Goal: Communication & Community: Share content

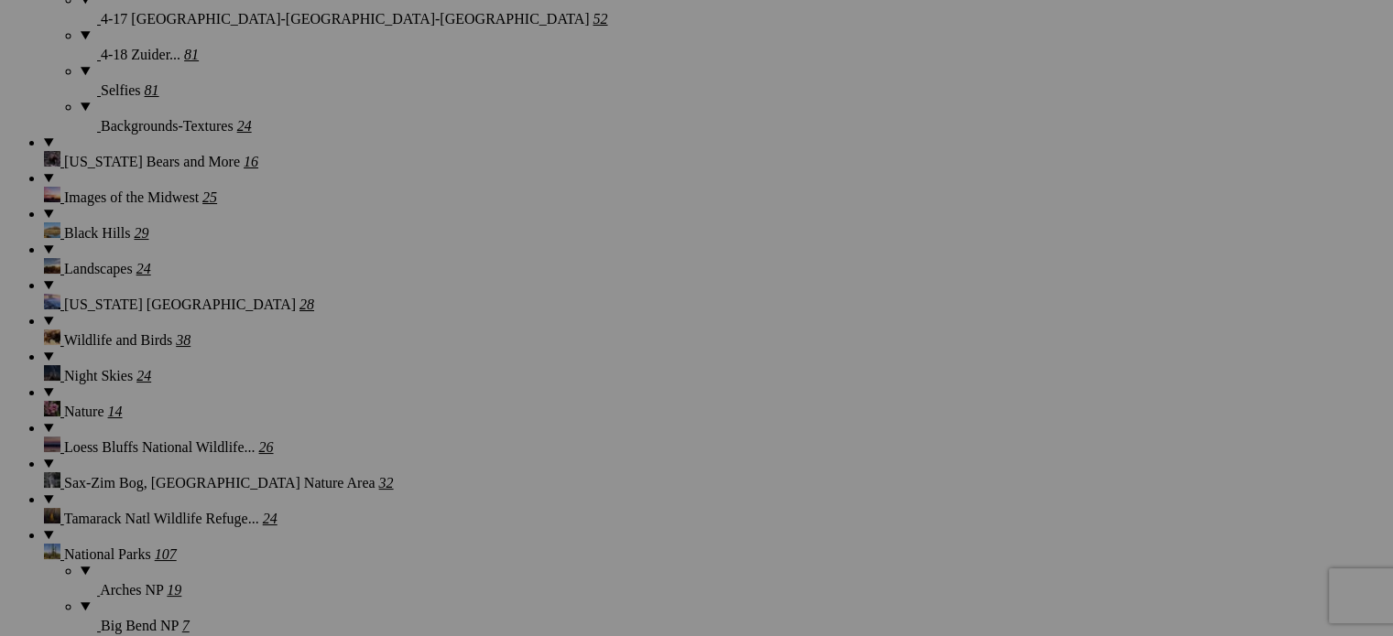
scroll to position [2439, 0]
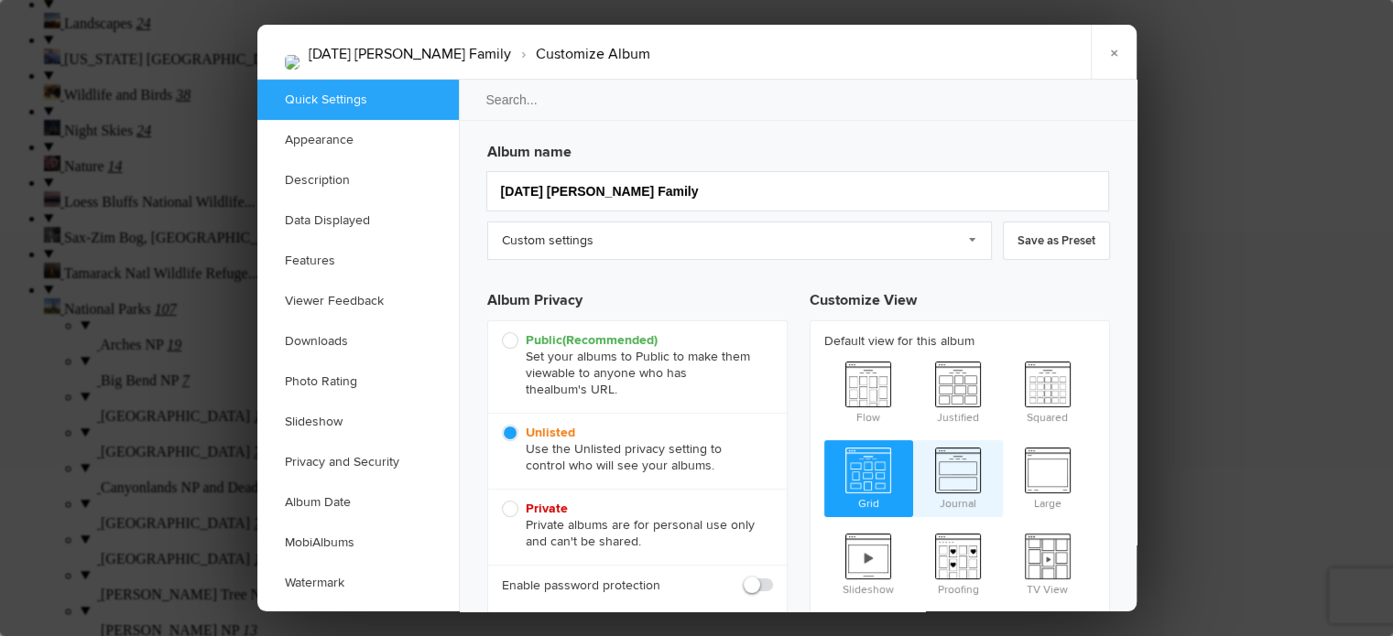
type input "2024-12-24 12:00 AM"
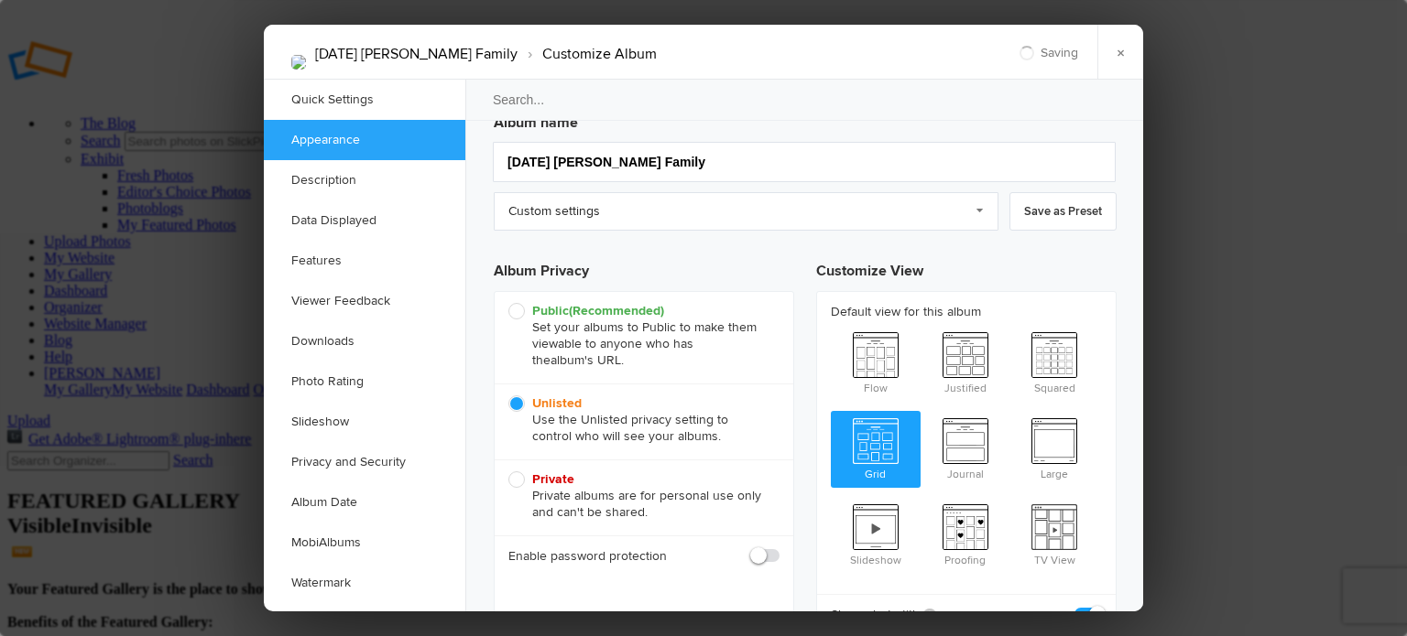
scroll to position [0, 0]
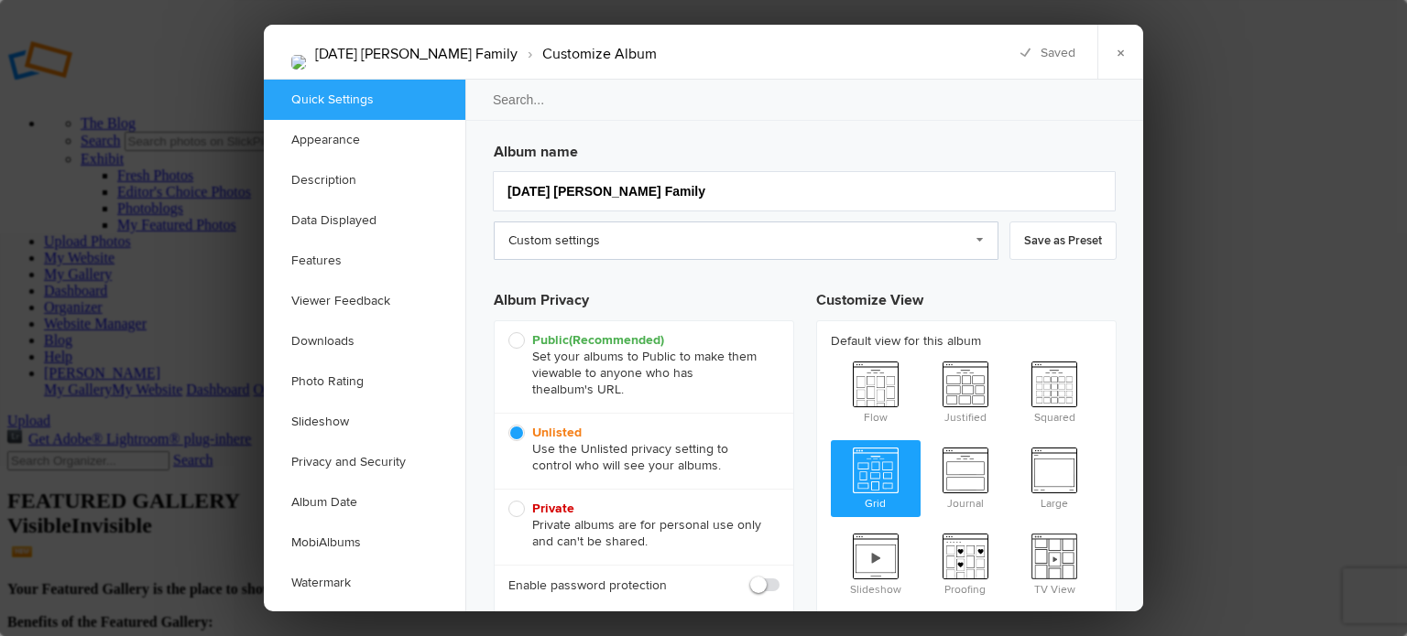
click at [978, 242] on link "Custom settings" at bounding box center [746, 241] width 505 height 38
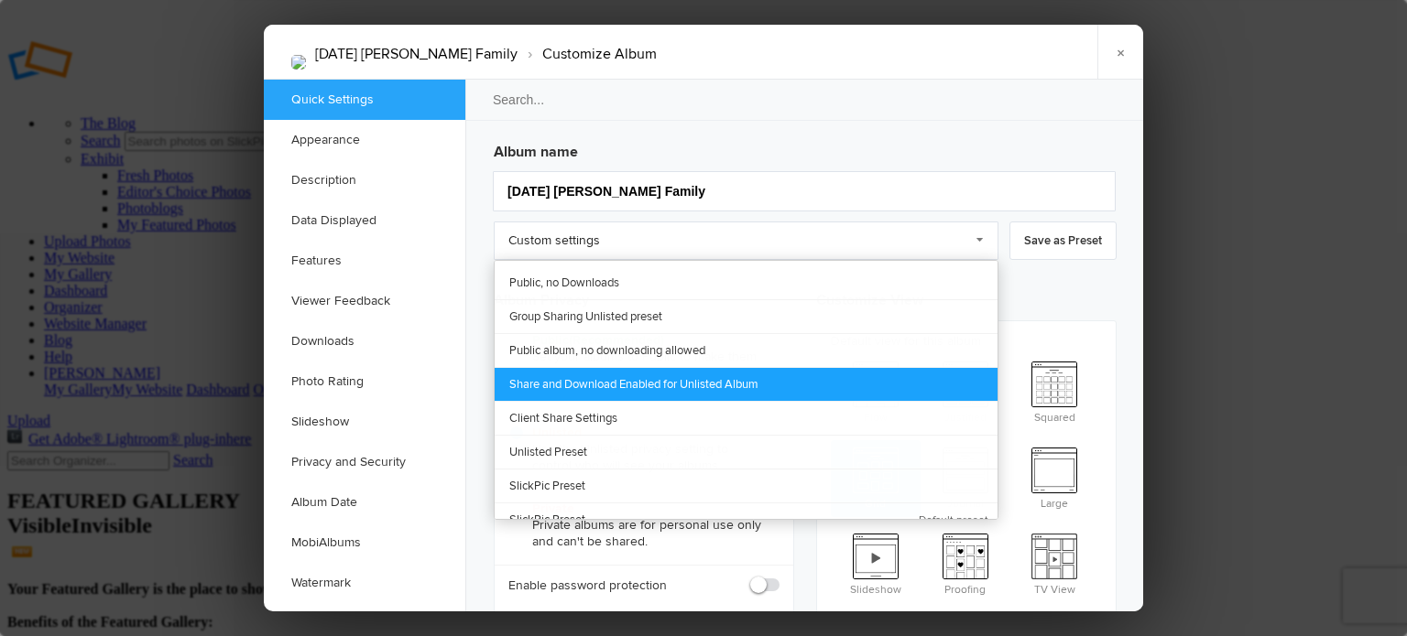
click at [634, 383] on link "Share and Download Enabled for Unlisted Album" at bounding box center [745, 384] width 503 height 34
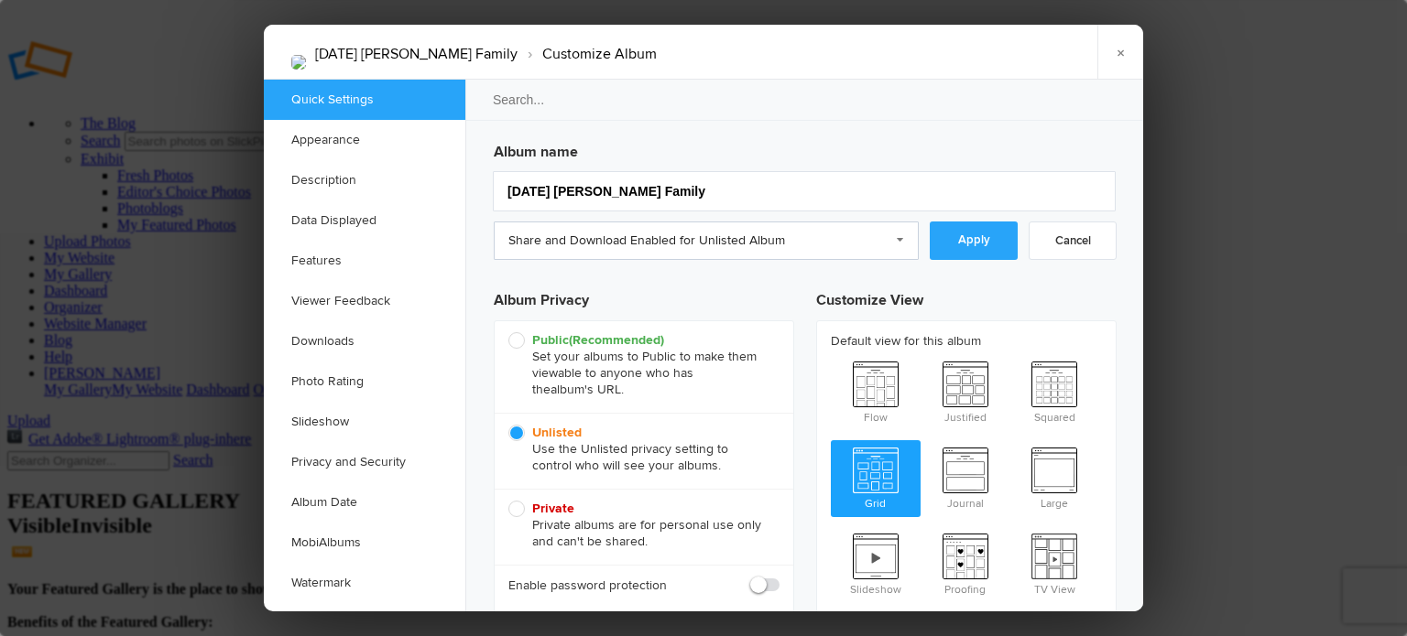
click at [985, 235] on link "Apply" at bounding box center [973, 241] width 88 height 38
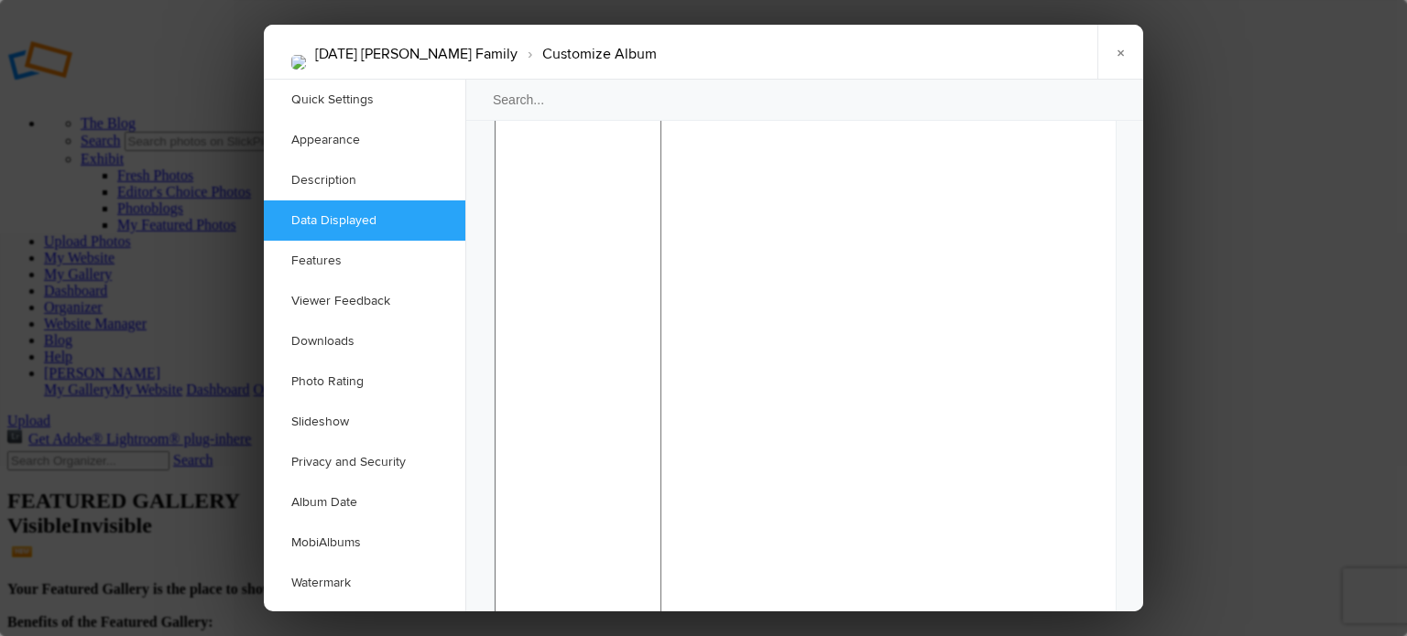
scroll to position [1557, 0]
checkbox input "false"
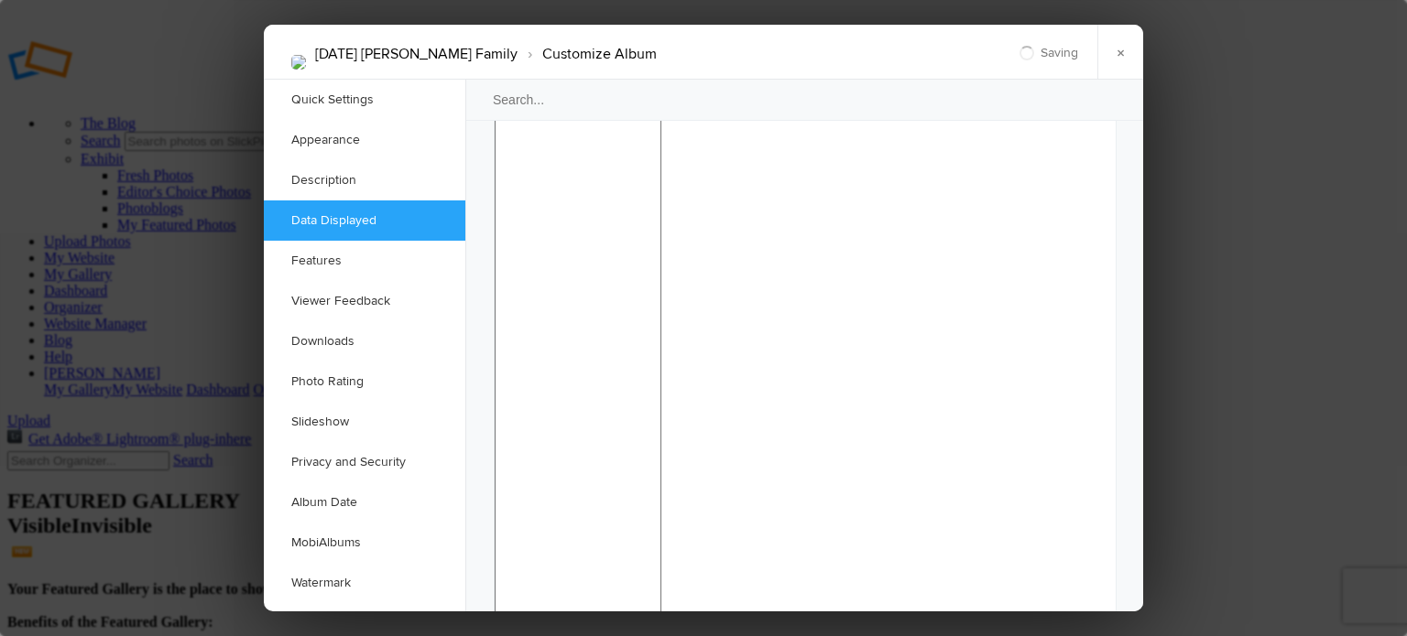
scroll to position [1740, 0]
checkbox input "false"
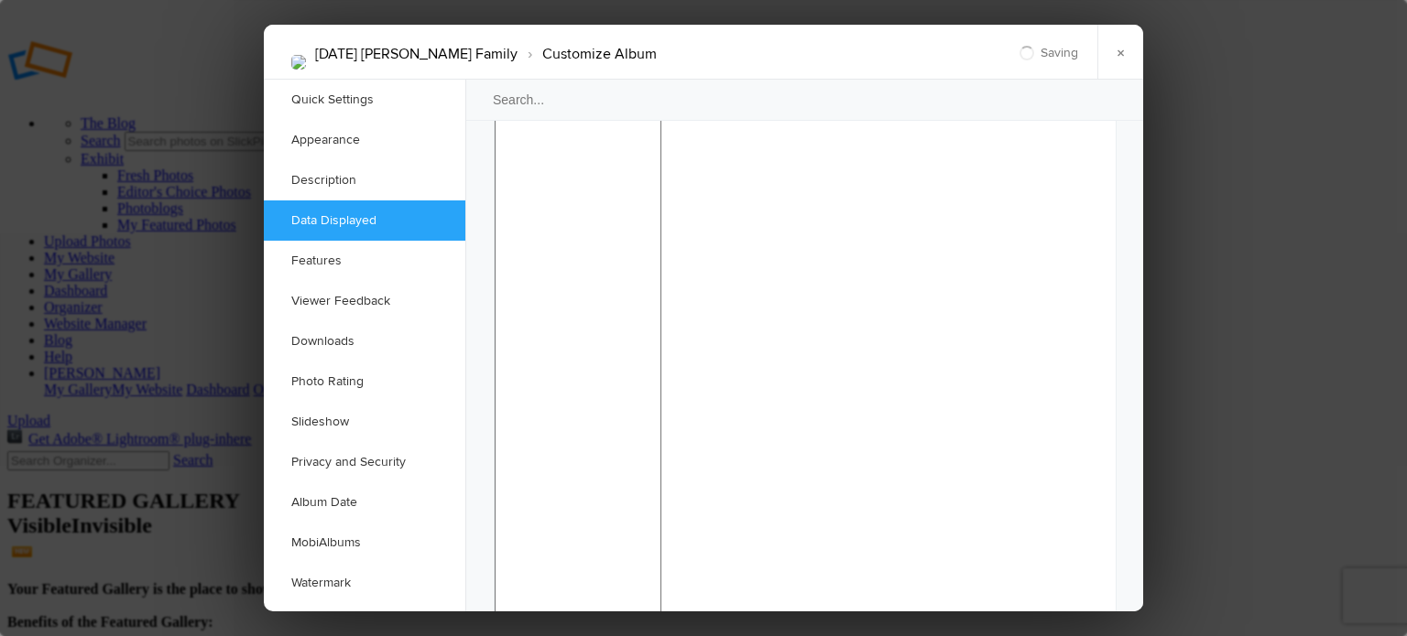
checkbox input "false"
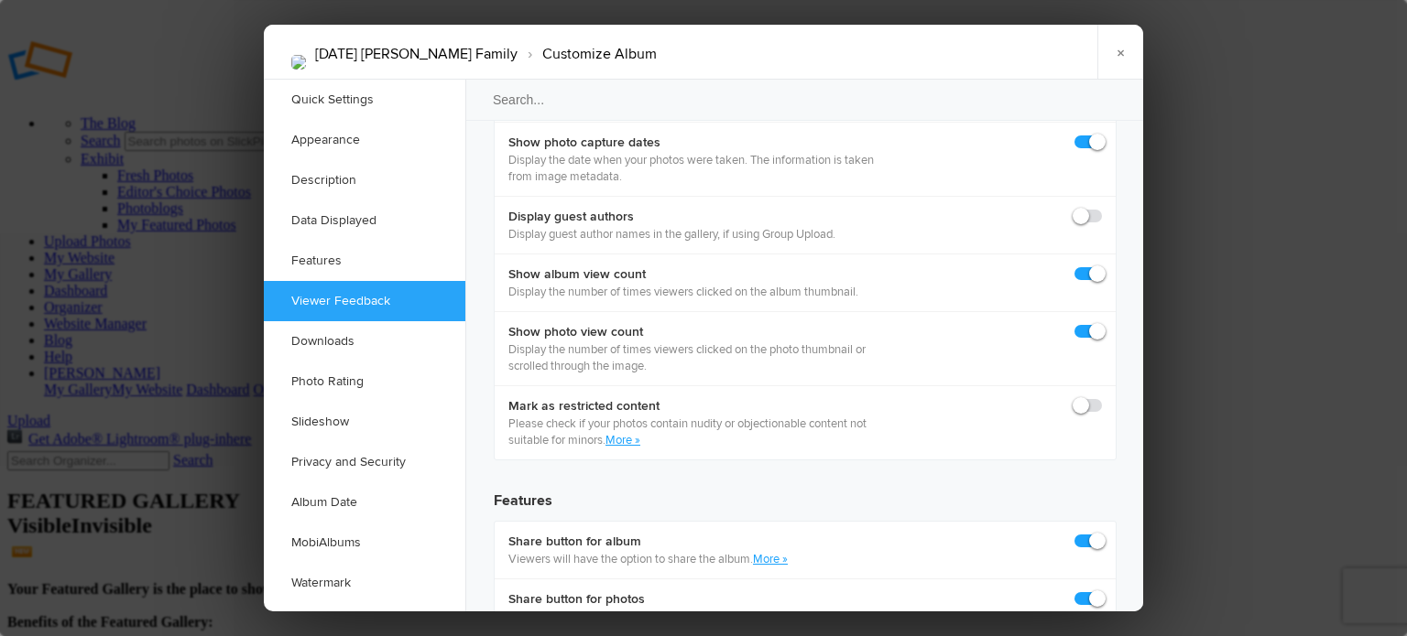
scroll to position [2747, 0]
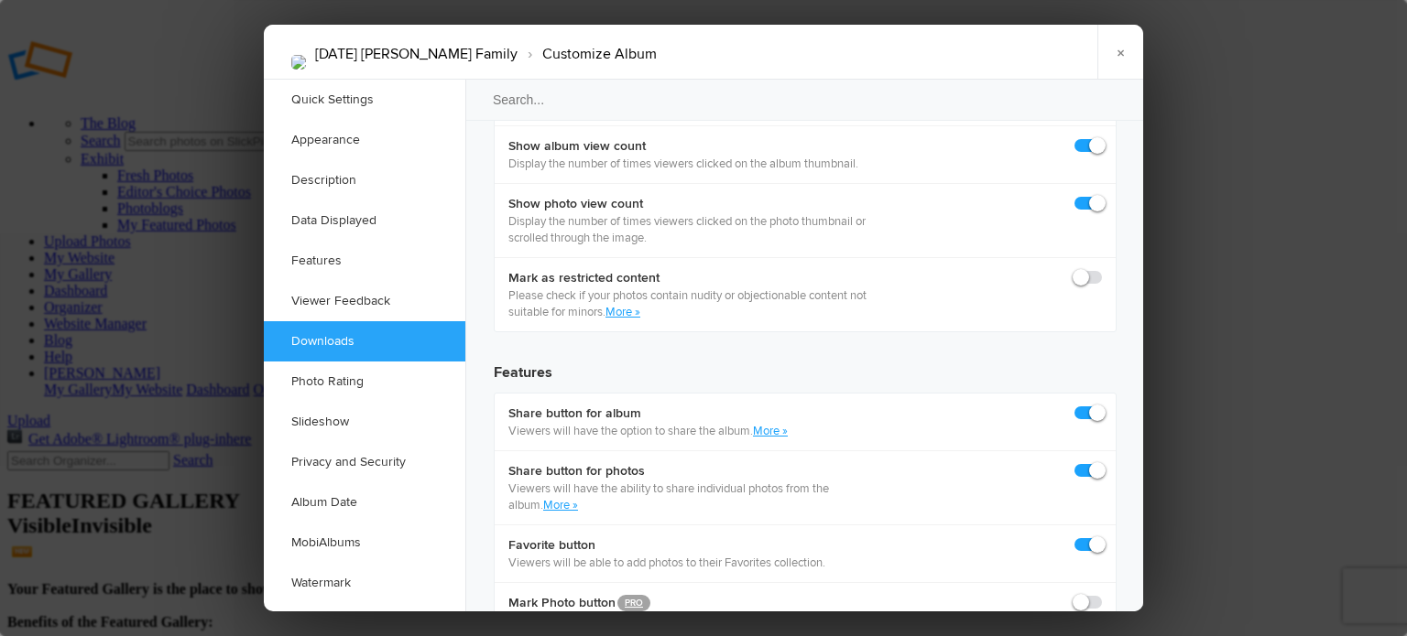
scroll to position [2930, 0]
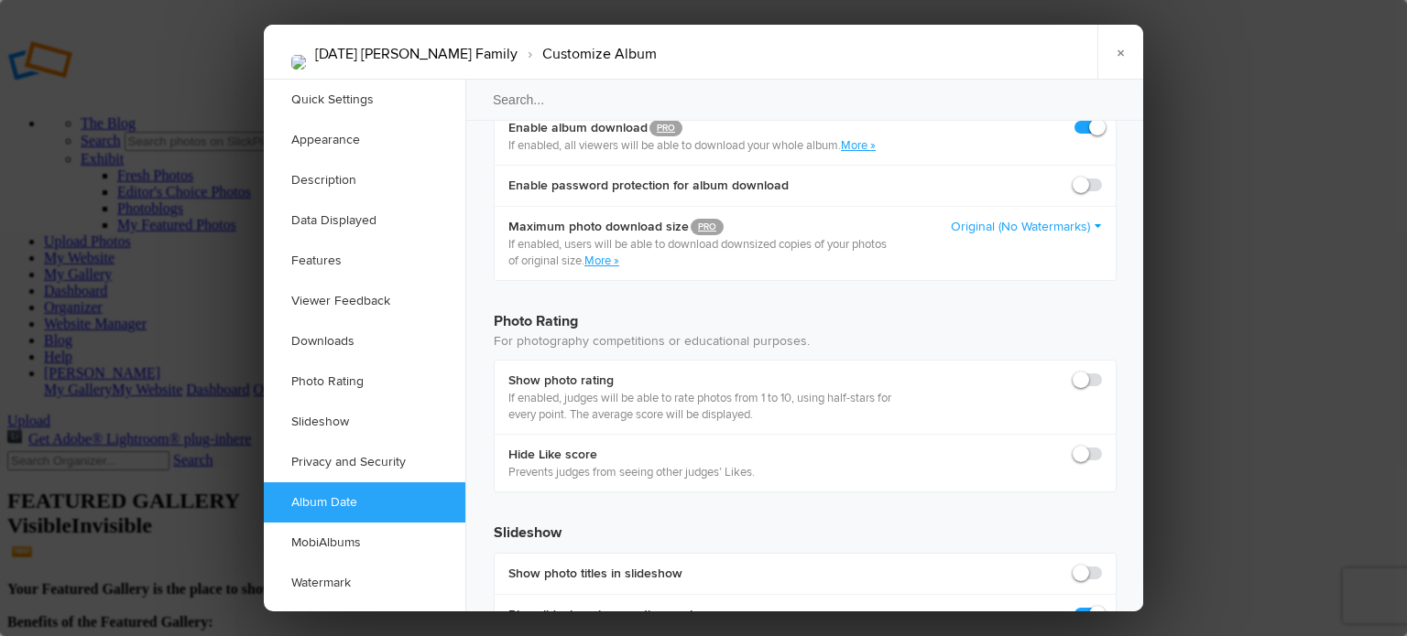
scroll to position [3938, 0]
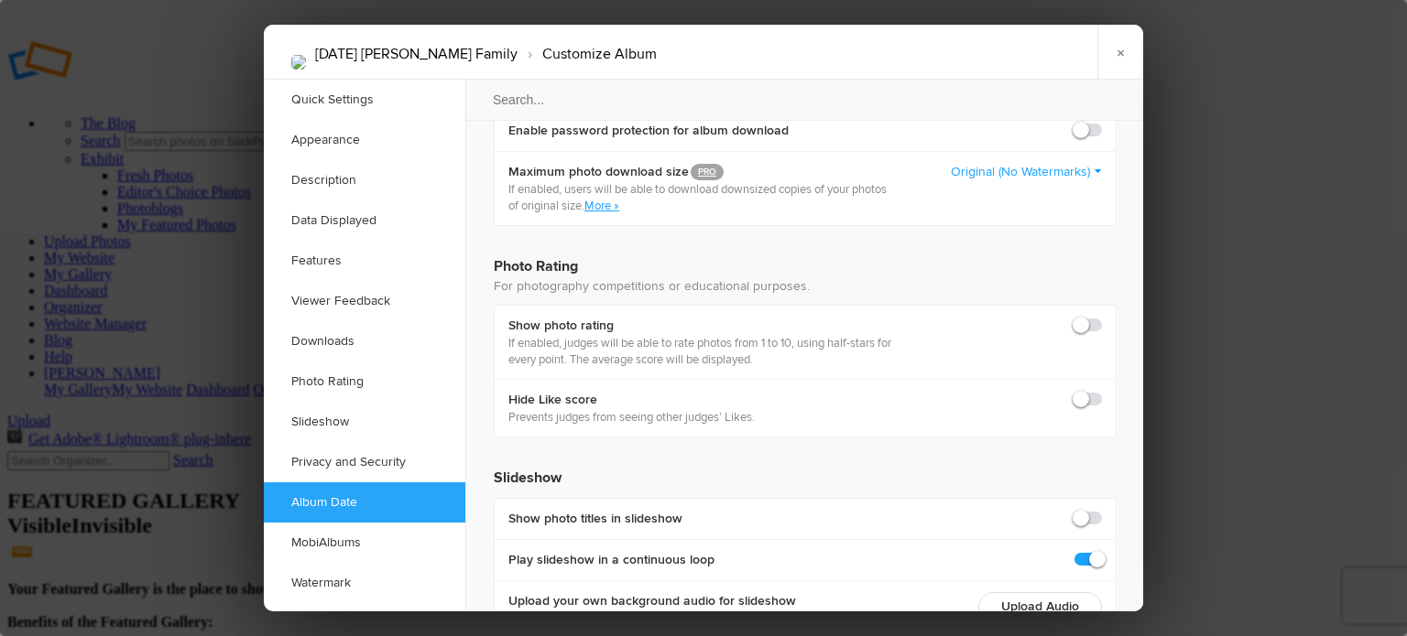
drag, startPoint x: 668, startPoint y: 418, endPoint x: 526, endPoint y: 417, distance: 141.9
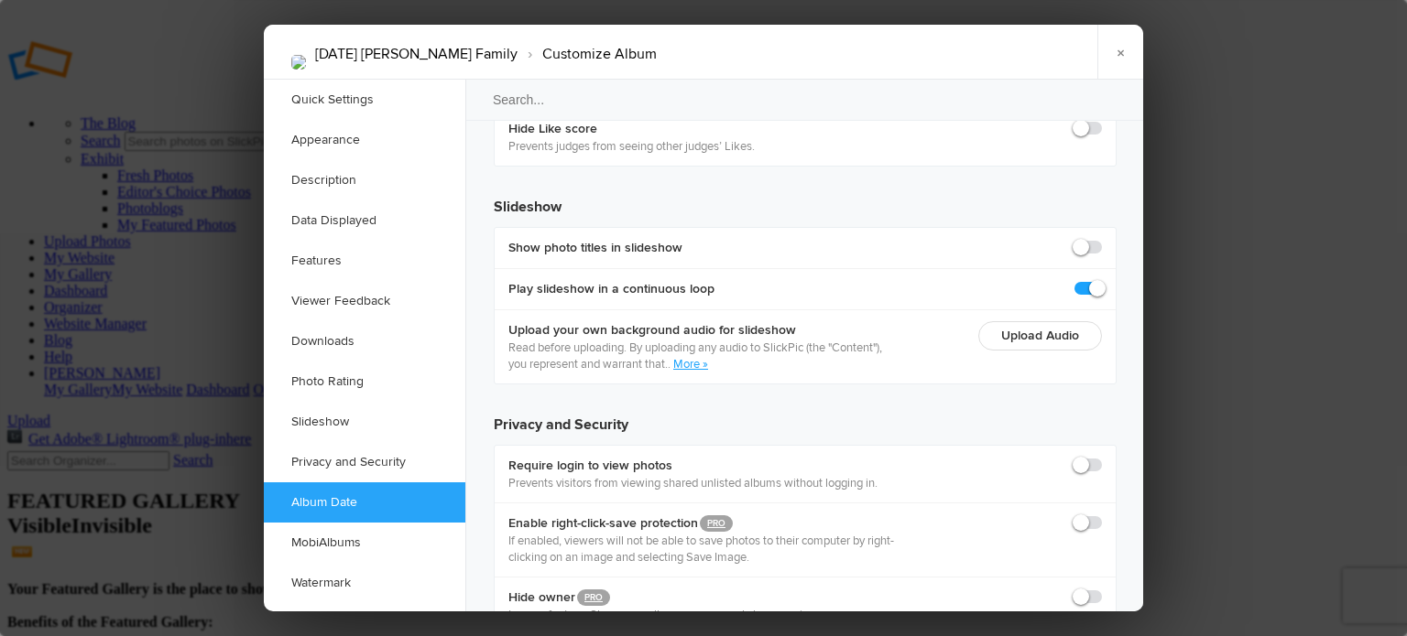
scroll to position [4212, 0]
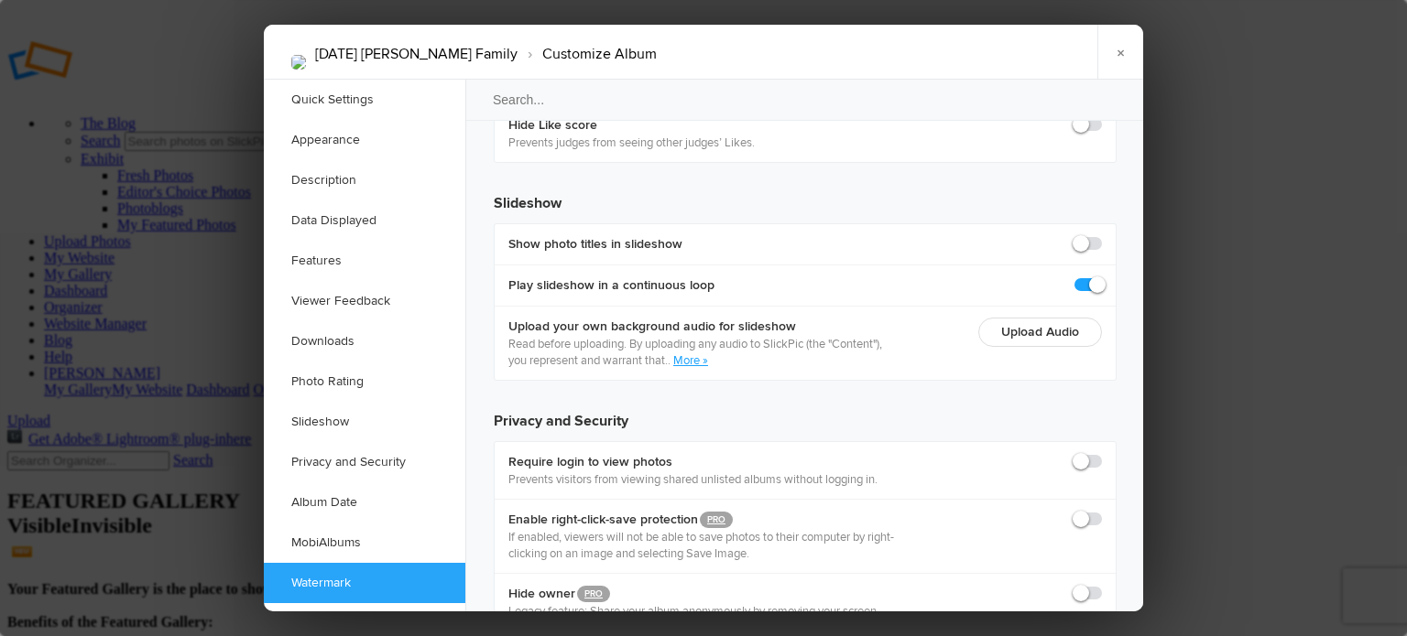
type input "2024-12-24 12:00 AM"
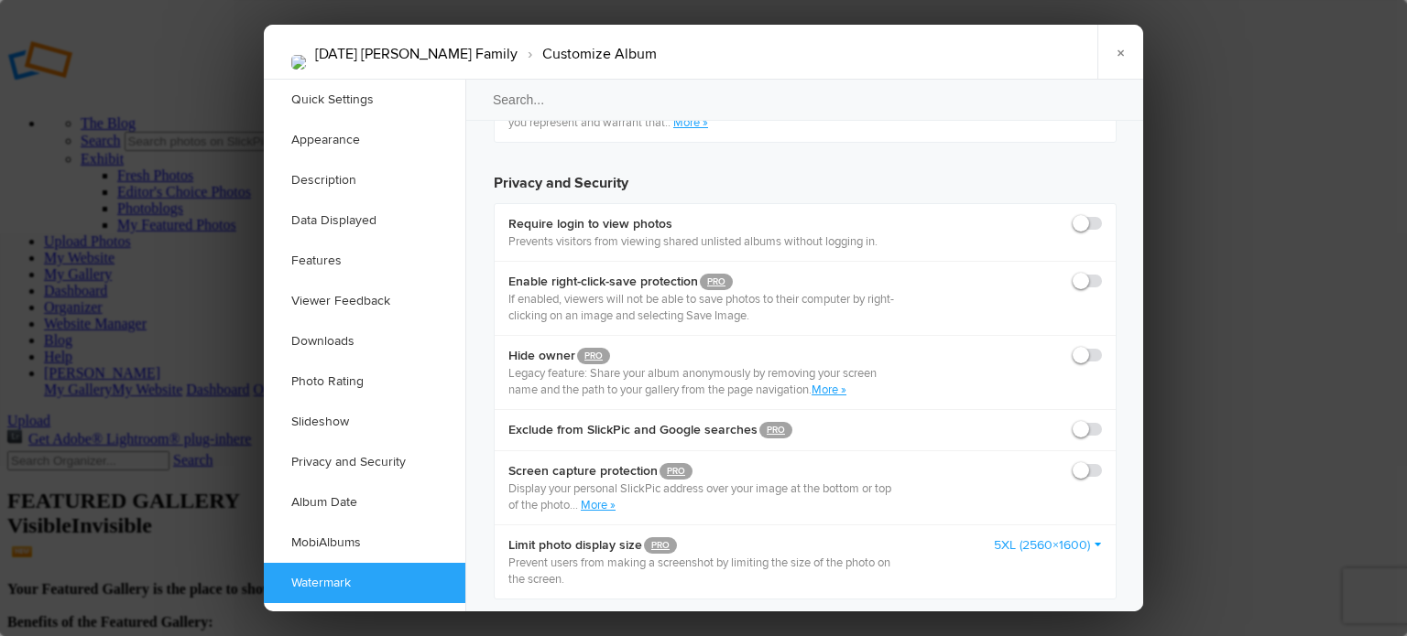
scroll to position [4378, 0]
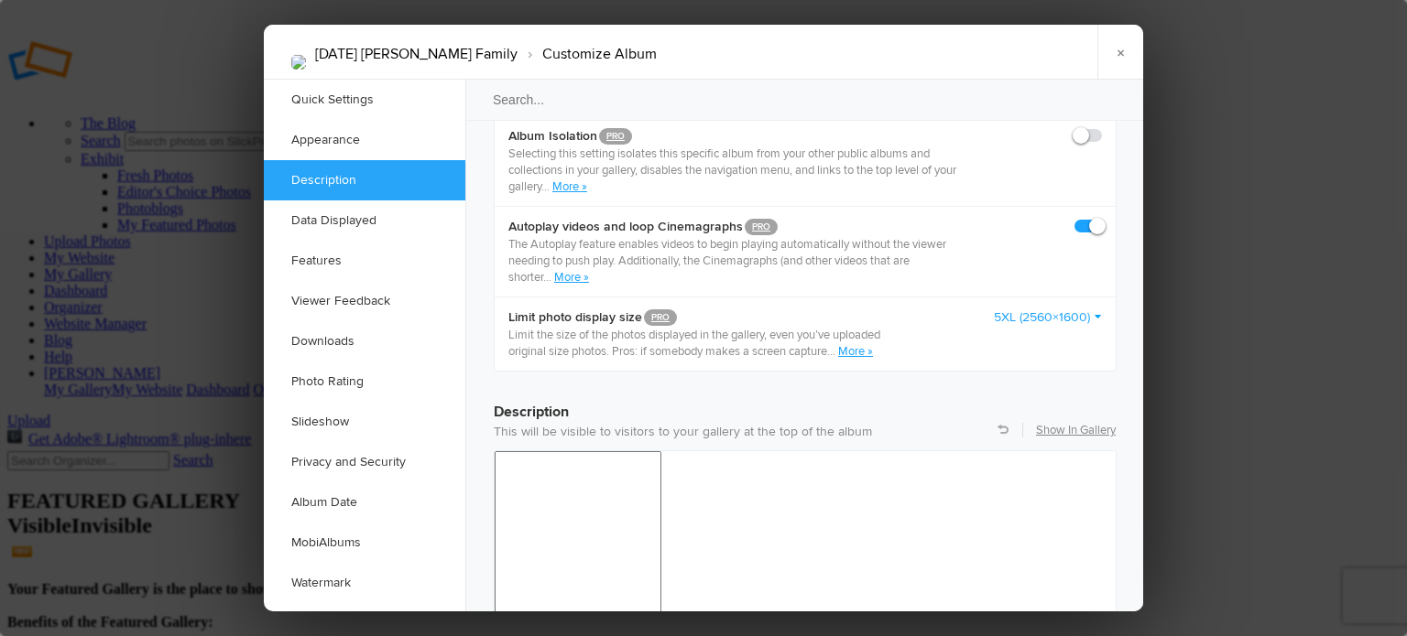
scroll to position [1265, 0]
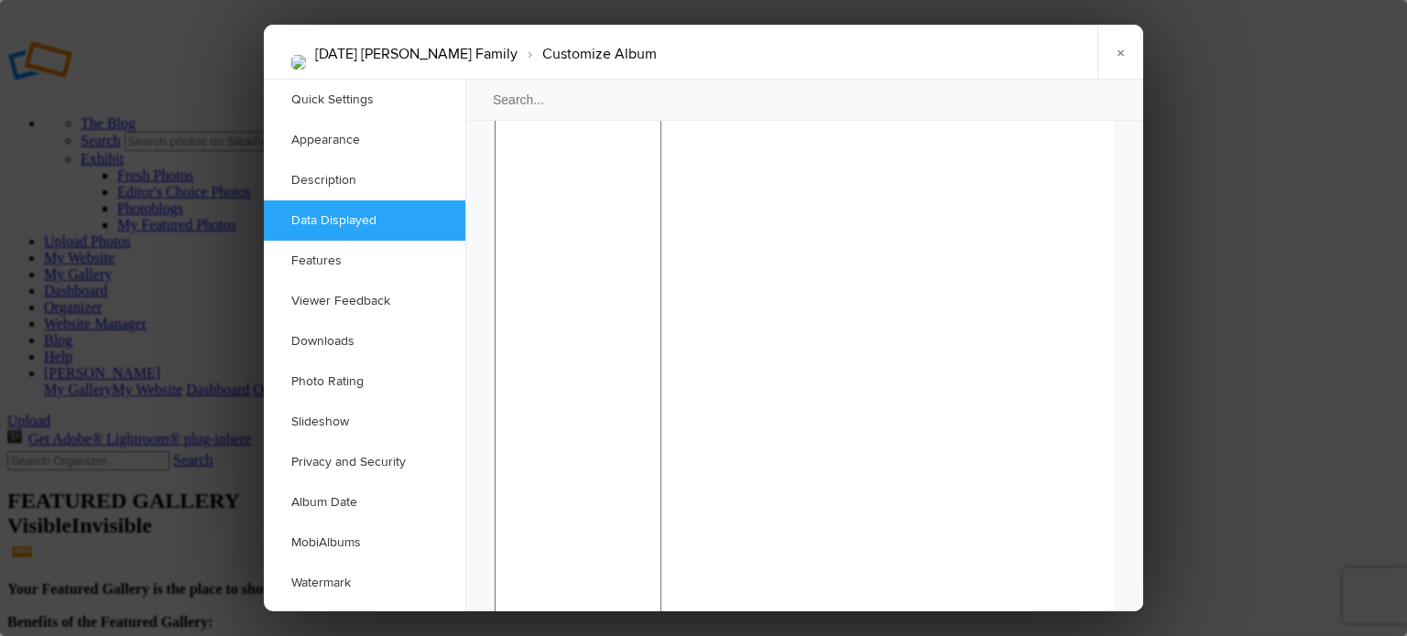
scroll to position [1814, 0]
checkbox input "false"
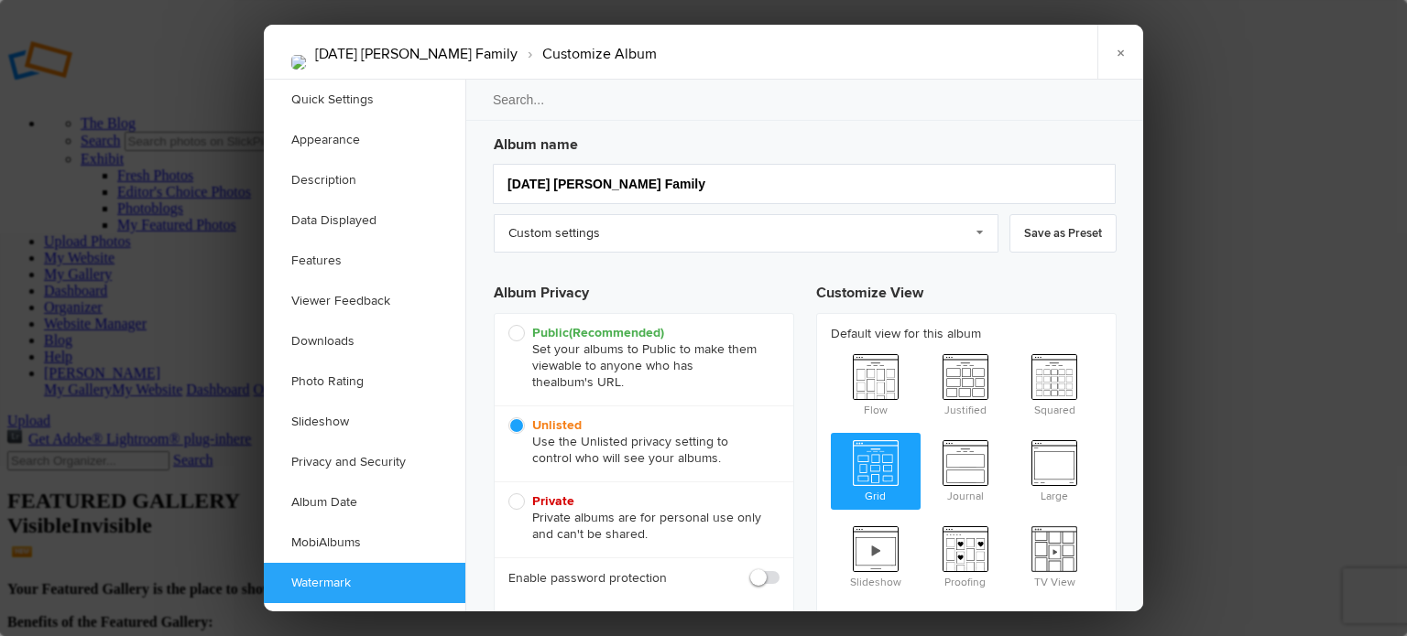
scroll to position [0, 0]
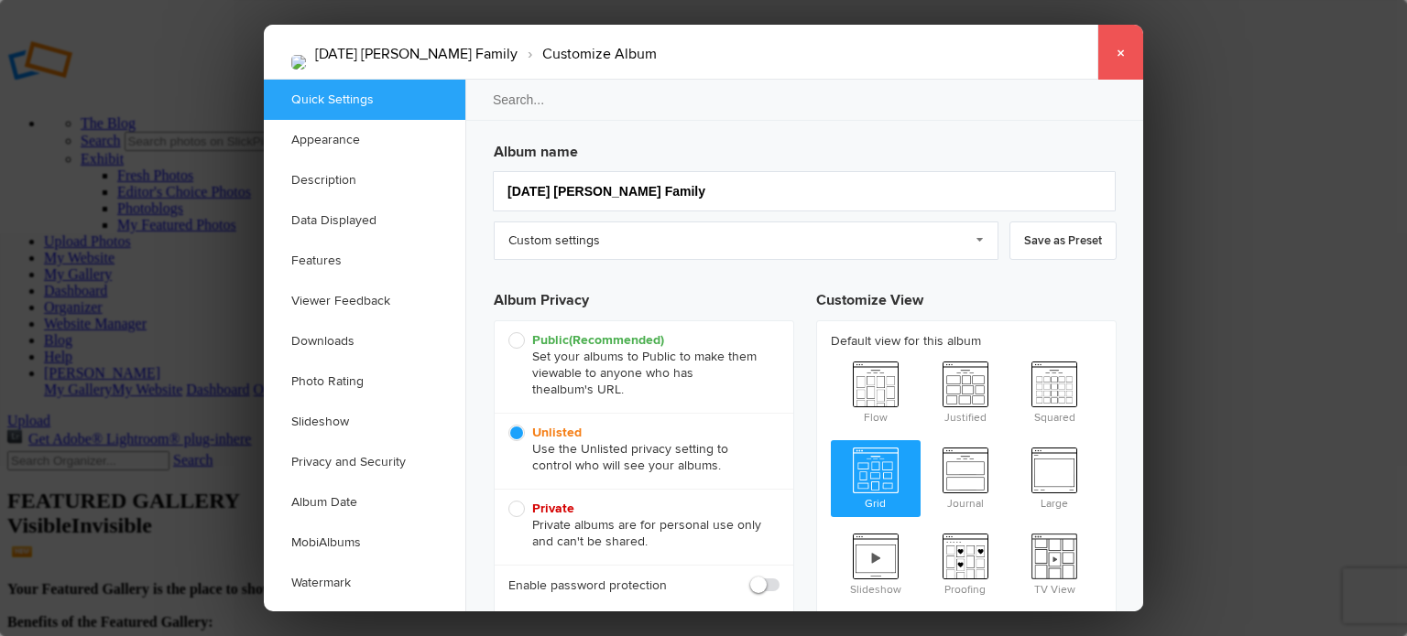
click at [1124, 47] on link "×" at bounding box center [1120, 52] width 46 height 55
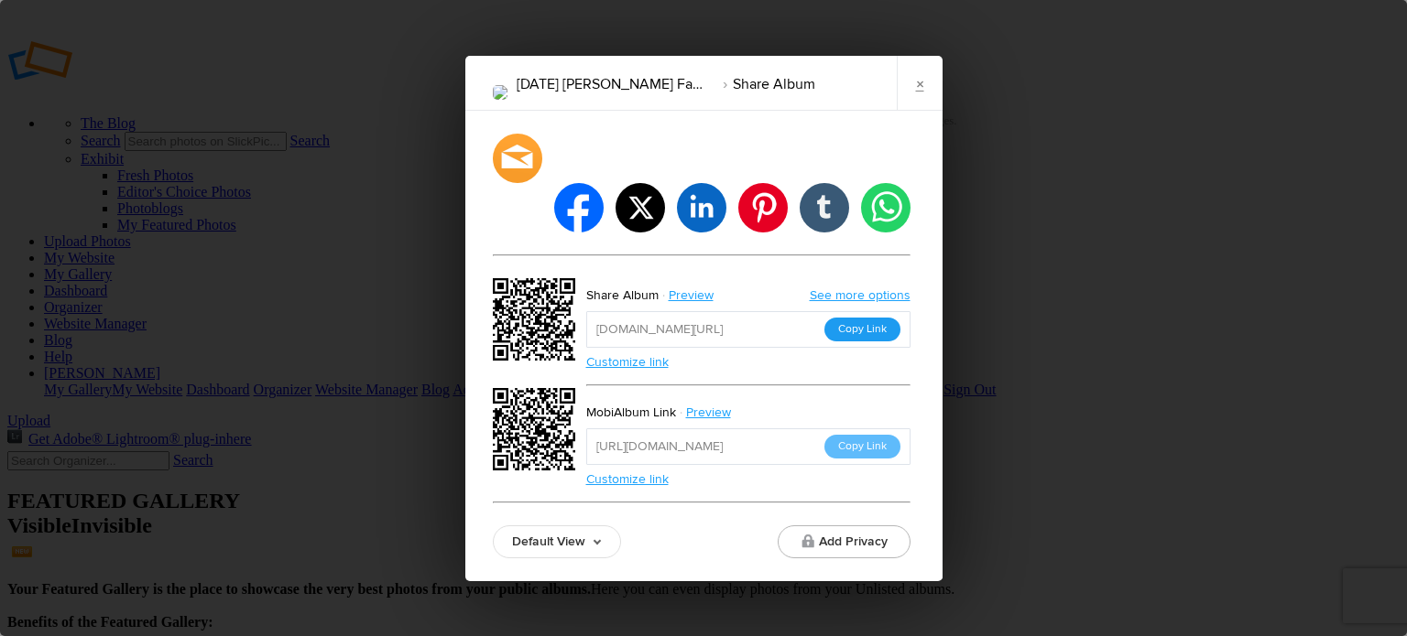
click at [869, 318] on button "Copy Link" at bounding box center [862, 330] width 76 height 24
click at [516, 185] on div at bounding box center [517, 158] width 54 height 54
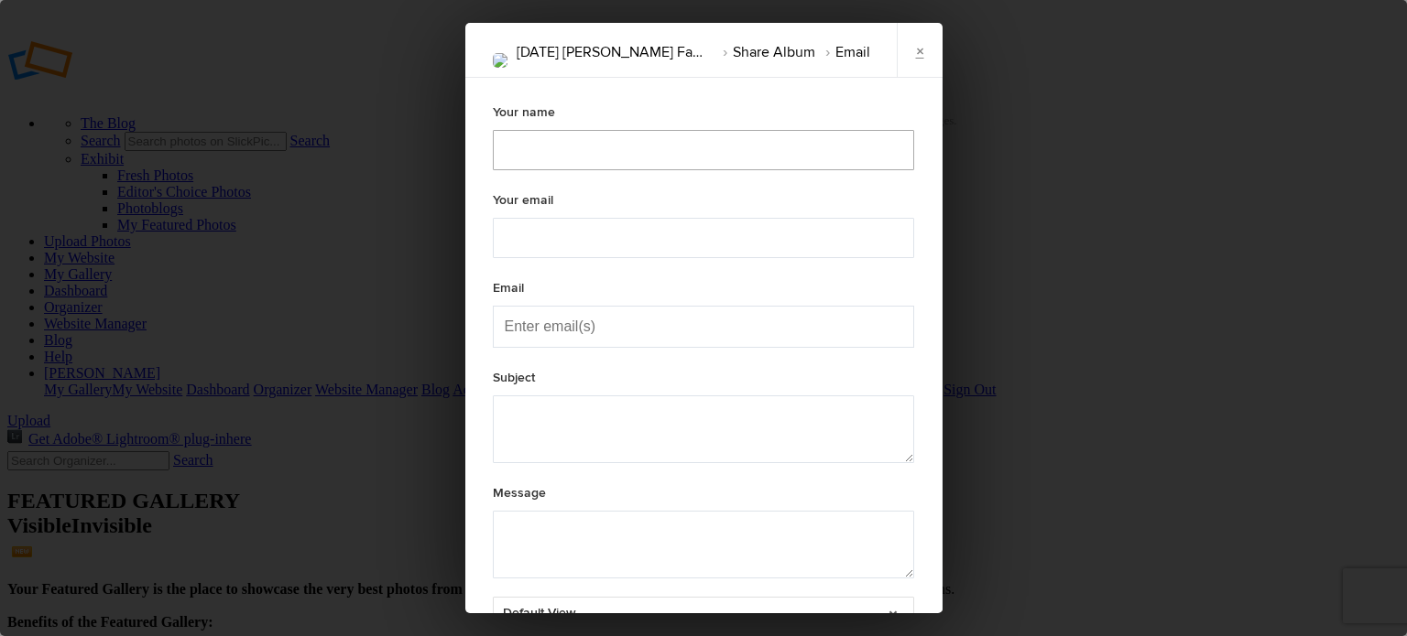
click at [527, 155] on input "text" at bounding box center [703, 150] width 421 height 40
type textarea "Check out "[DATE] [PERSON_NAME] Family" album!"
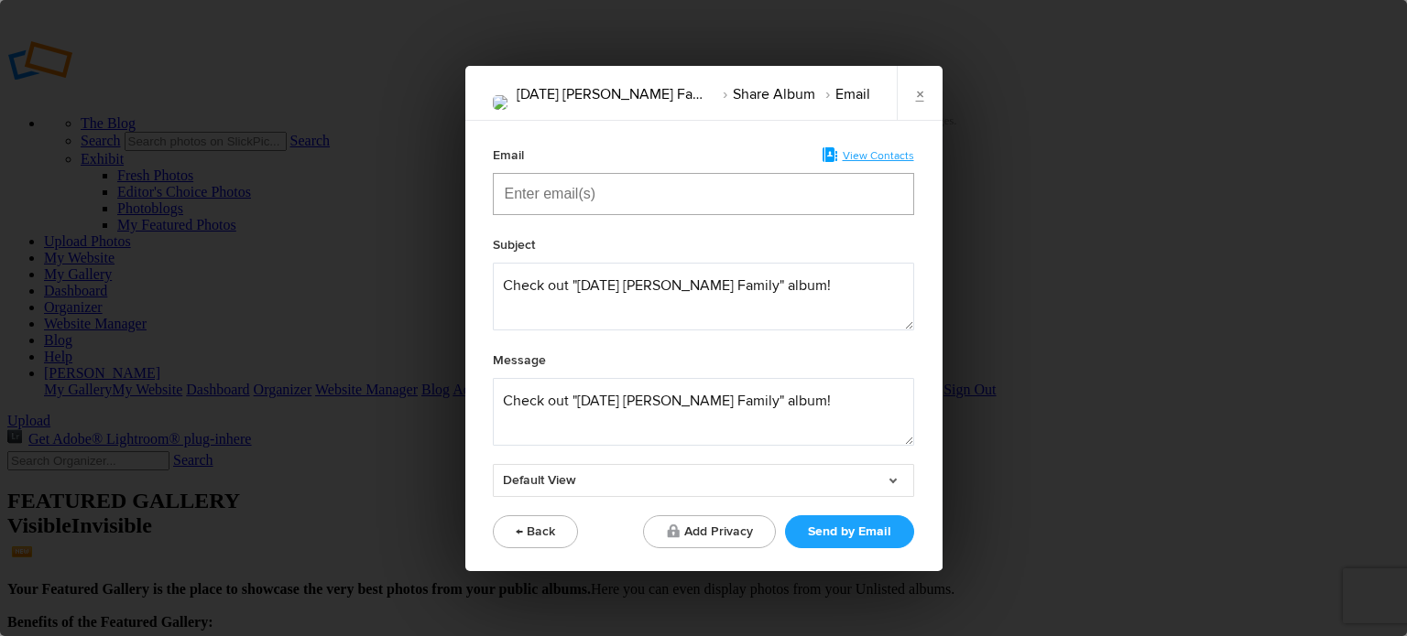
click at [556, 194] on input "Enter email(s)" at bounding box center [596, 194] width 183 height 40
type input "sharvw2809@gmail.com"
click at [817, 397] on textarea at bounding box center [703, 412] width 421 height 68
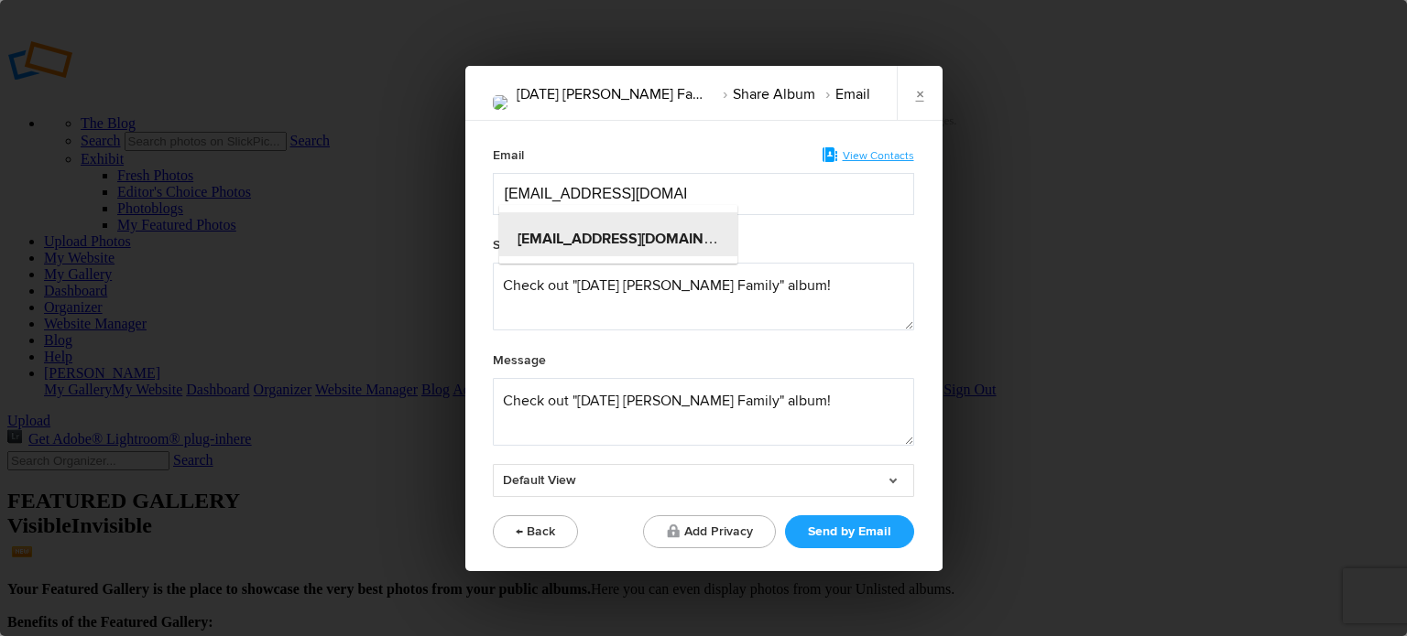
click at [829, 248] on div "Subject" at bounding box center [703, 248] width 421 height 29
click at [670, 196] on div "sharvw2809@gmail.com" at bounding box center [703, 194] width 397 height 40
click at [542, 534] on button "← Back" at bounding box center [535, 532] width 85 height 33
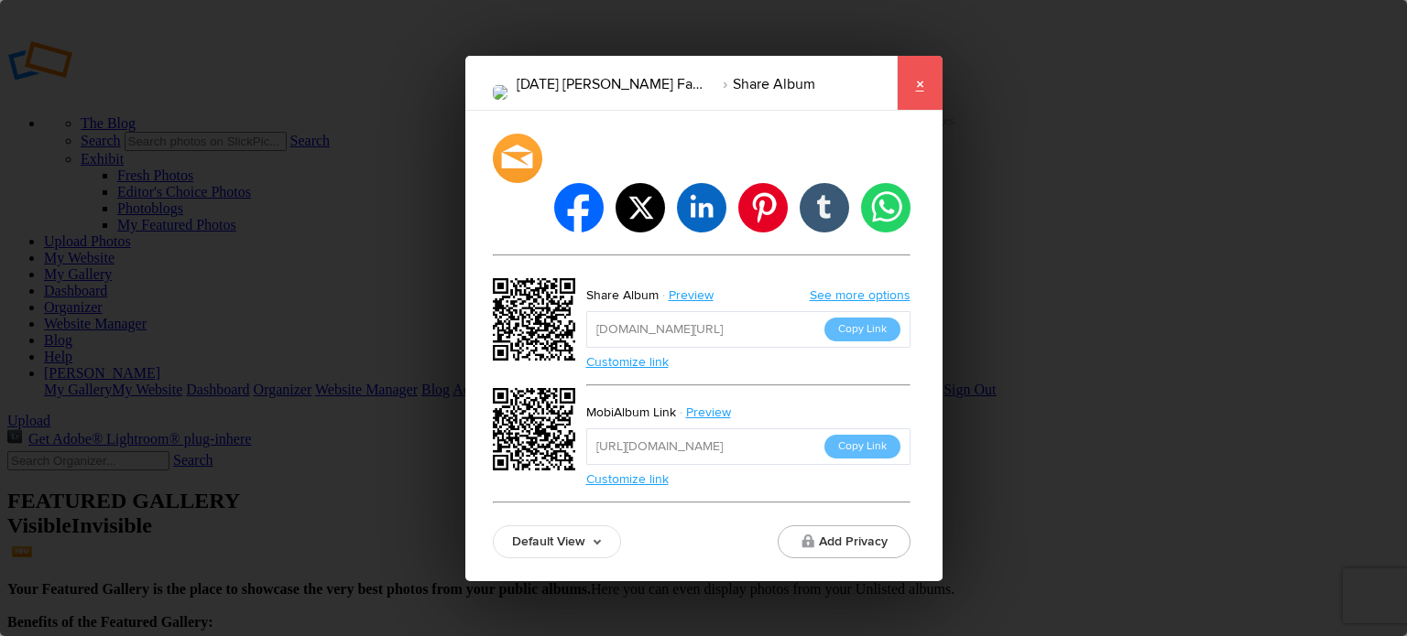
click at [921, 102] on link "×" at bounding box center [919, 83] width 46 height 55
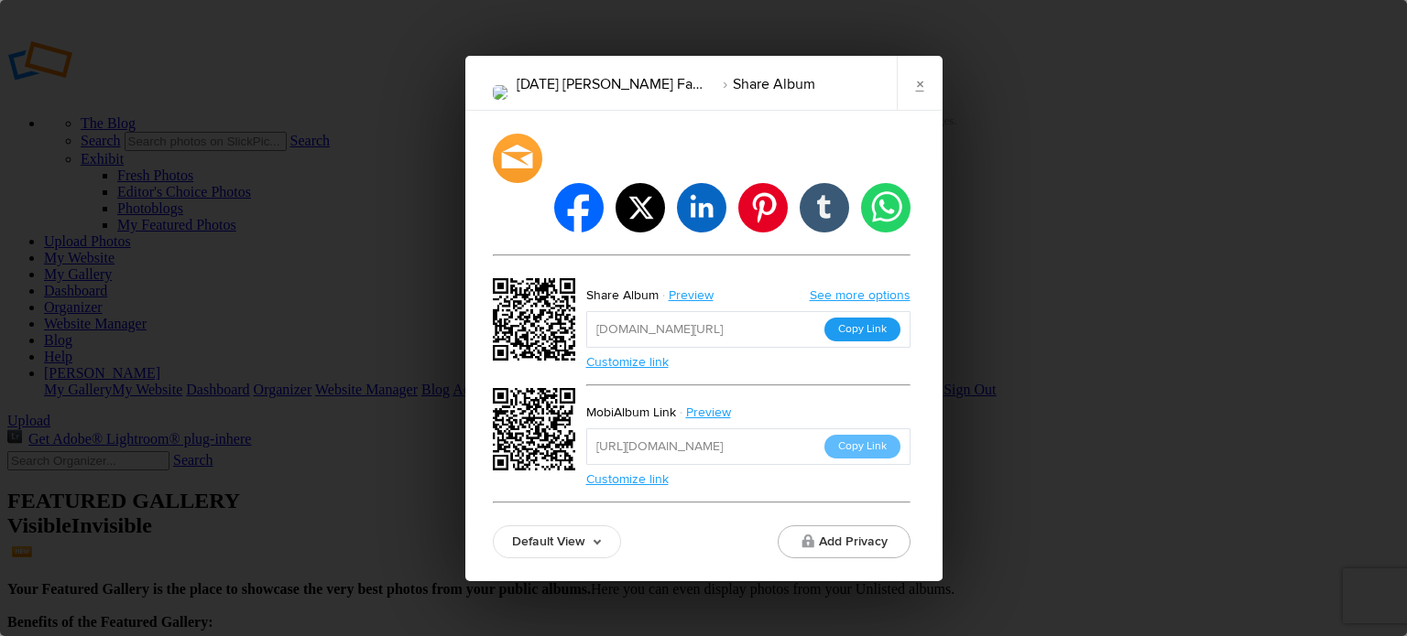
click at [872, 318] on button "Copy Link" at bounding box center [862, 330] width 76 height 24
click at [521, 179] on div at bounding box center [517, 158] width 54 height 54
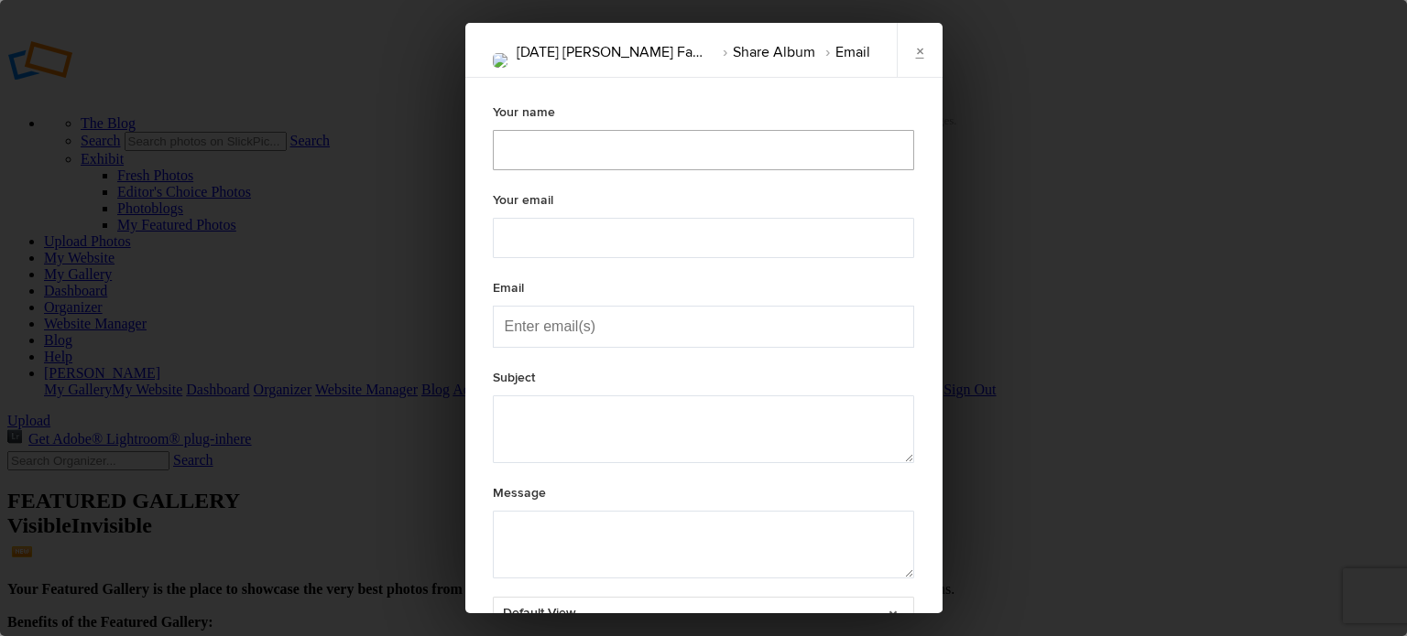
click at [532, 154] on input "text" at bounding box center [703, 150] width 421 height 40
type textarea "Check out "[DATE] [PERSON_NAME] Family" album!"
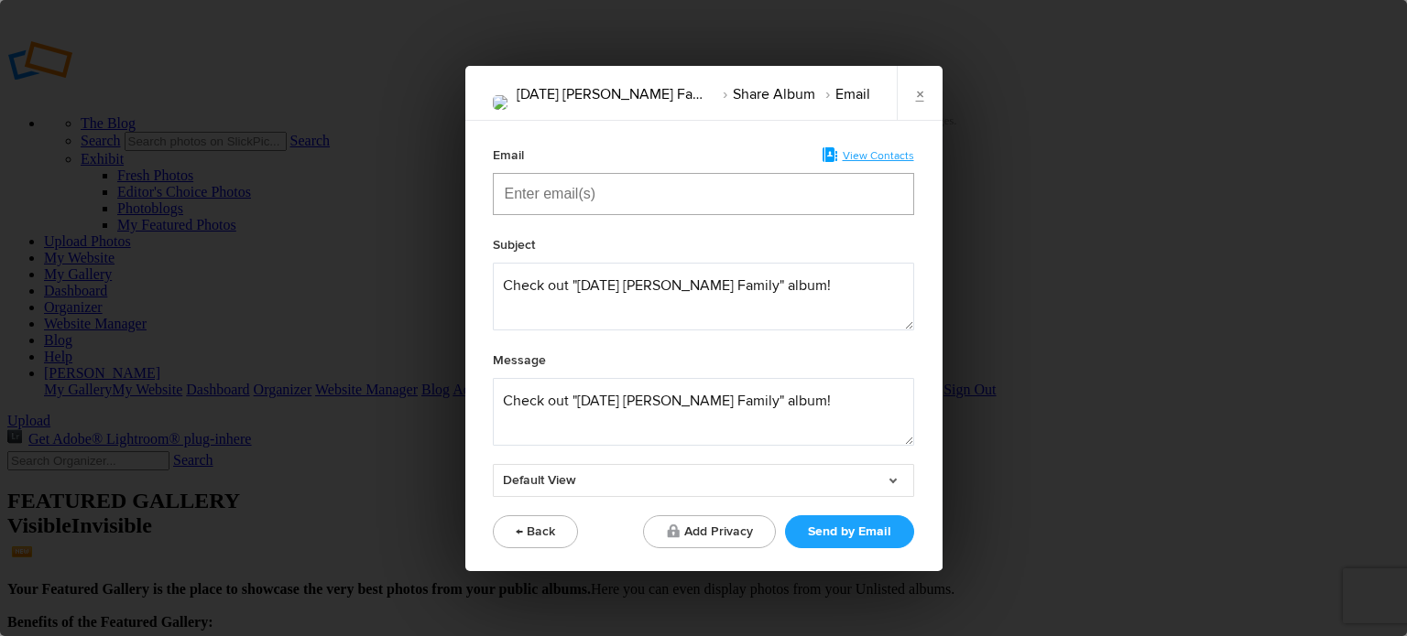
click at [564, 192] on input "Enter email(s)" at bounding box center [596, 194] width 183 height 40
click at [528, 531] on button "← Back" at bounding box center [535, 532] width 85 height 33
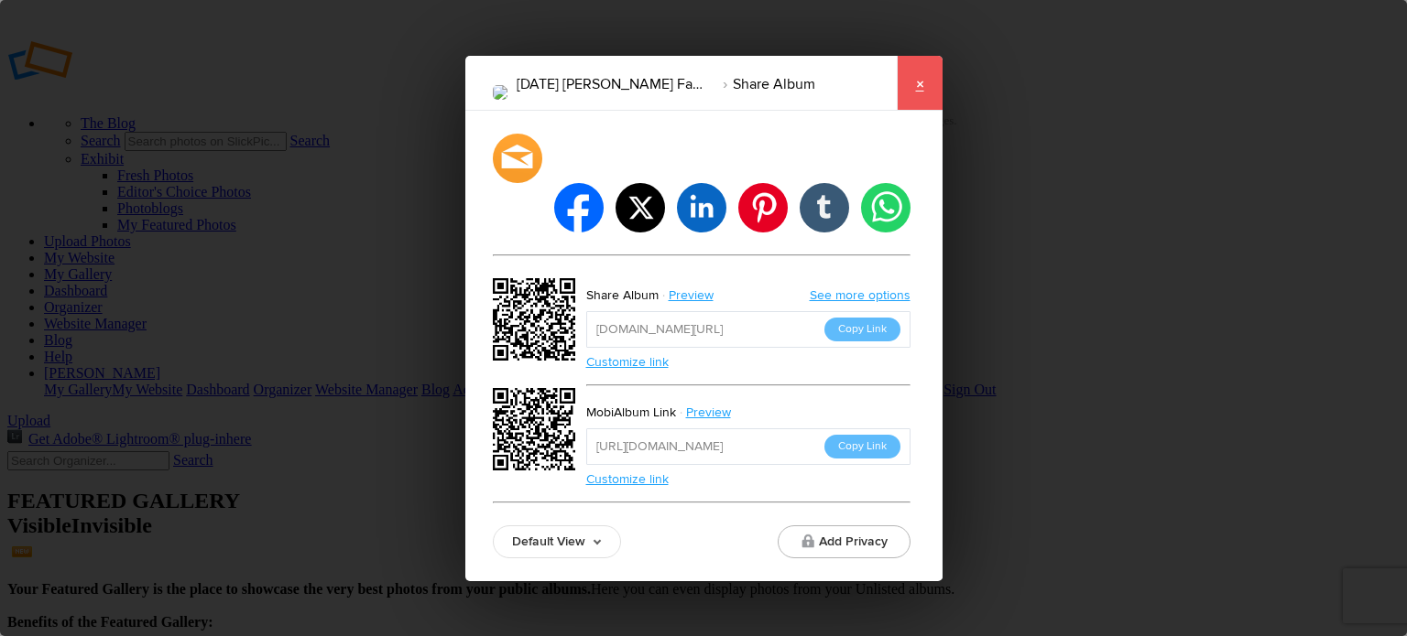
click at [921, 105] on link "×" at bounding box center [919, 83] width 46 height 55
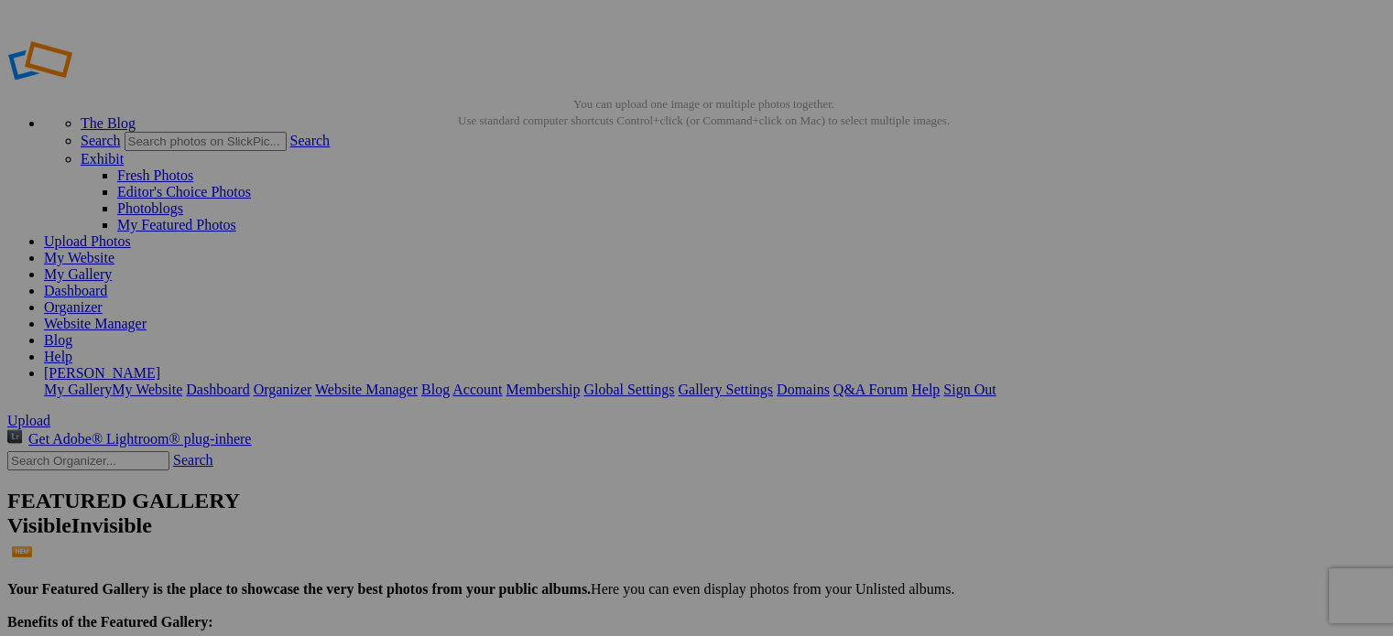
click at [103, 299] on link "Organizer" at bounding box center [73, 307] width 59 height 16
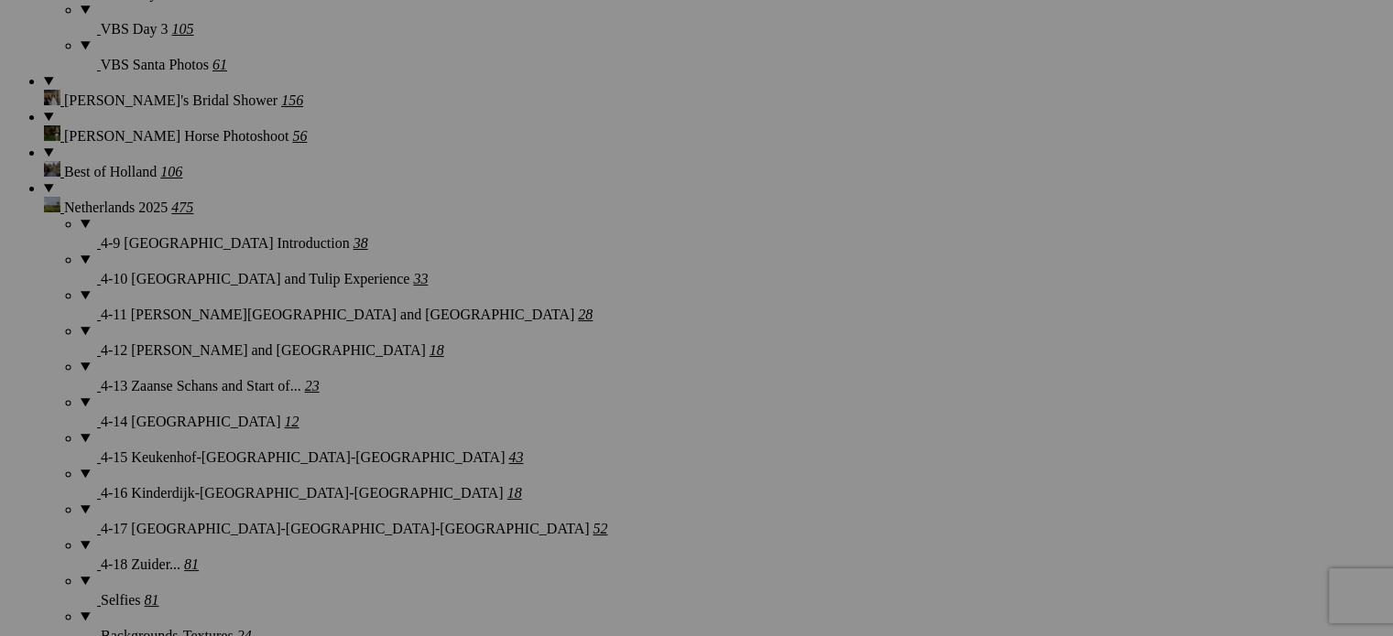
scroll to position [1740, 0]
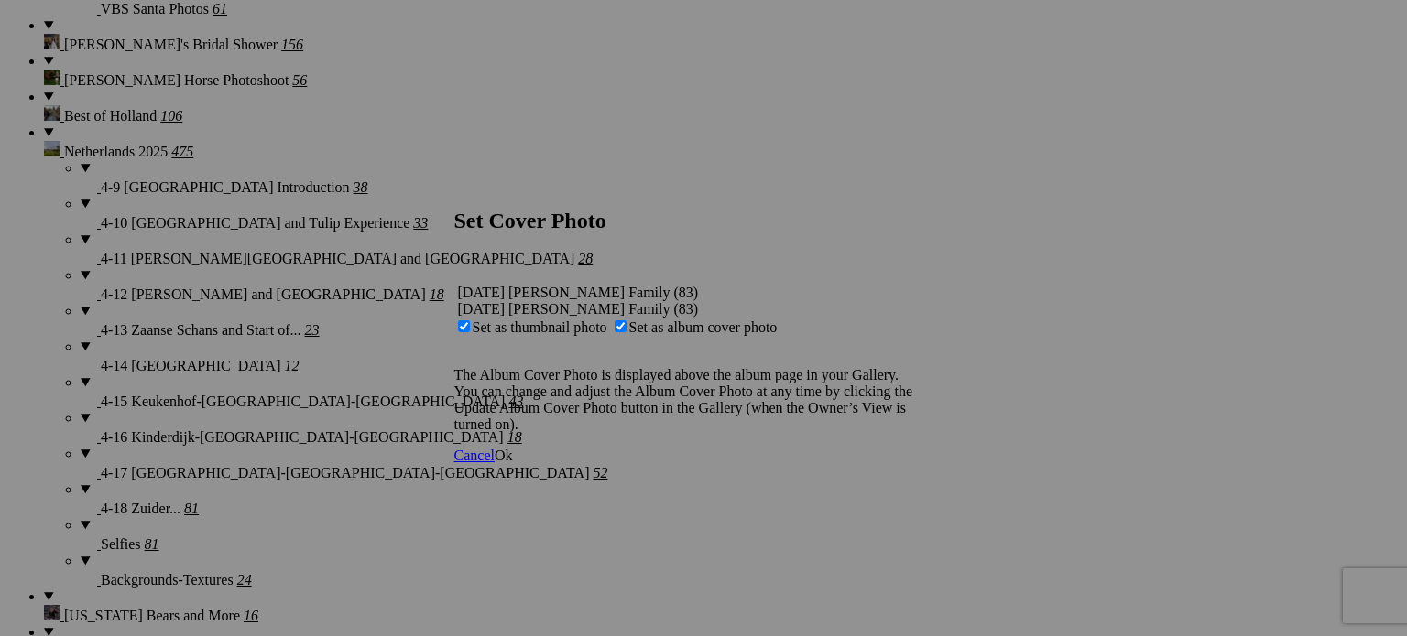
click at [513, 463] on span "Ok" at bounding box center [503, 456] width 18 height 16
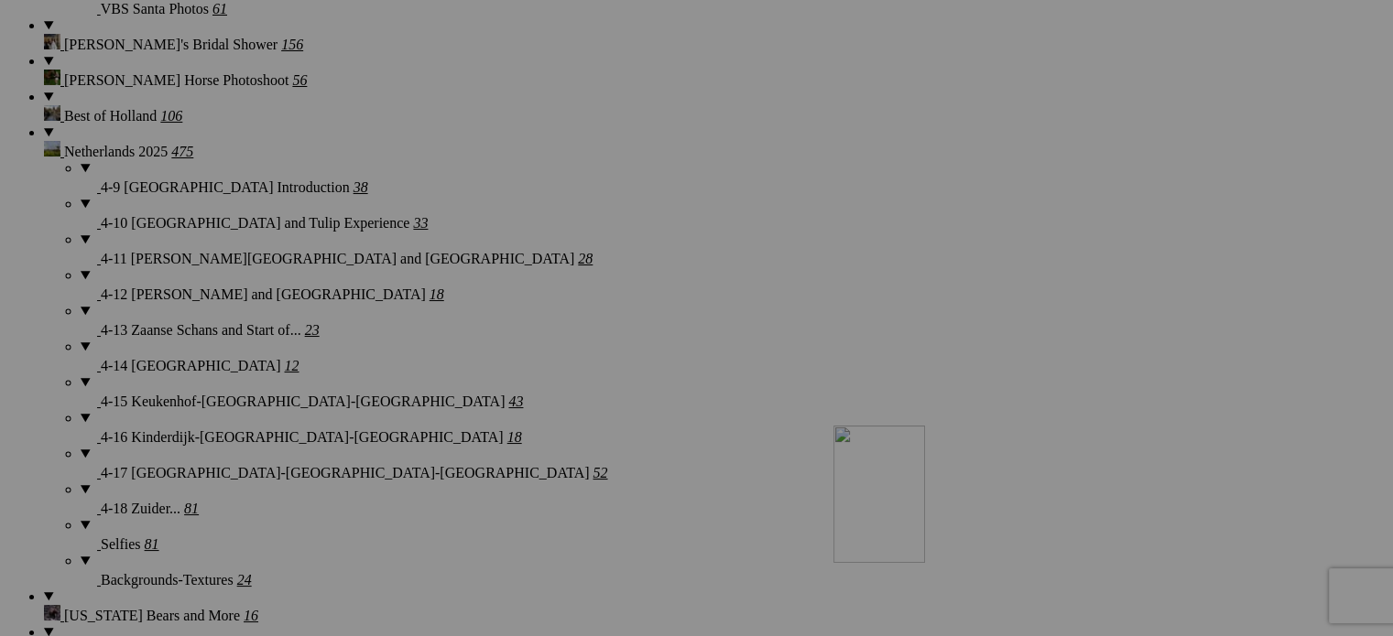
drag, startPoint x: 340, startPoint y: 178, endPoint x: 1096, endPoint y: 584, distance: 858.7
drag, startPoint x: 502, startPoint y: 183, endPoint x: 1061, endPoint y: 565, distance: 677.4
drag, startPoint x: 331, startPoint y: 171, endPoint x: 1048, endPoint y: 587, distance: 829.6
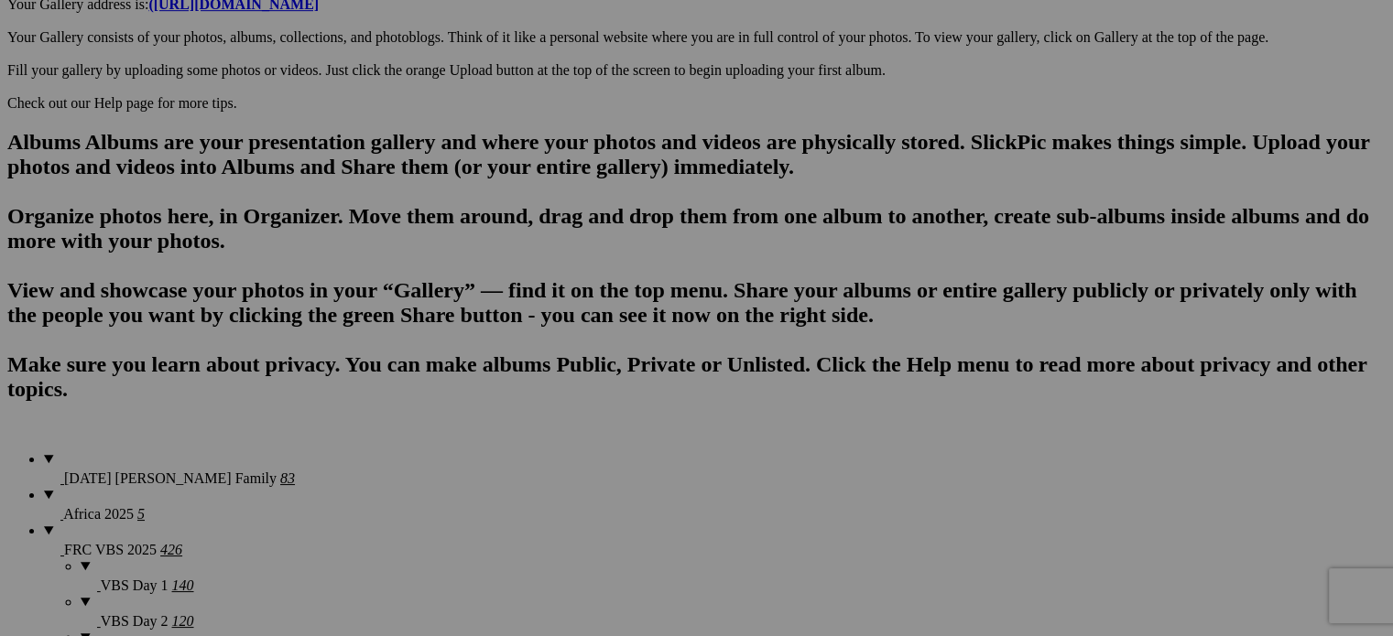
scroll to position [1007, 0]
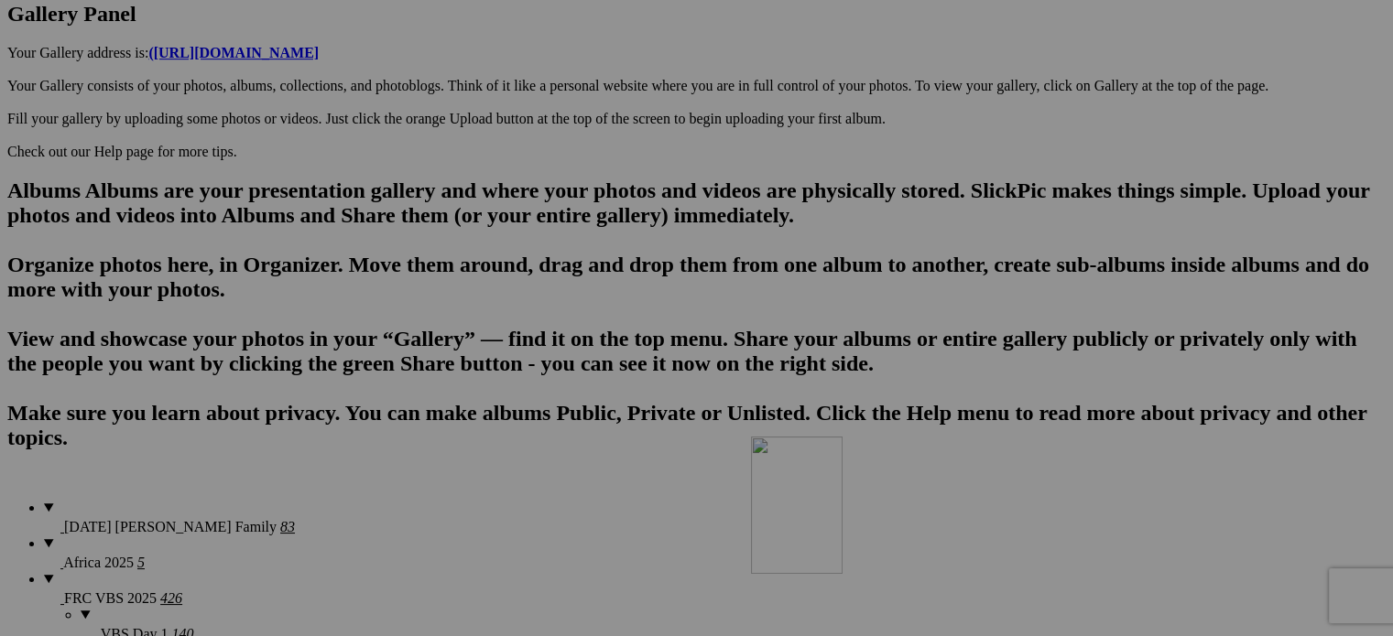
drag, startPoint x: 516, startPoint y: 456, endPoint x: 1015, endPoint y: 596, distance: 518.4
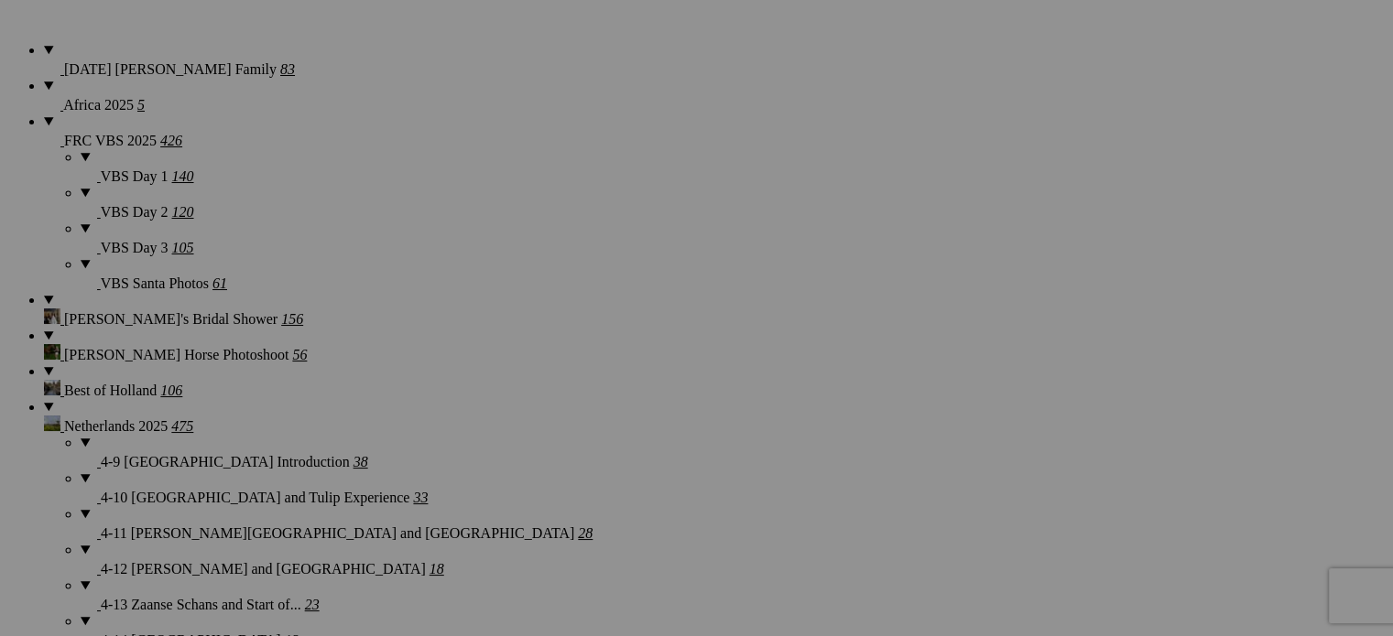
scroll to position [1557, 0]
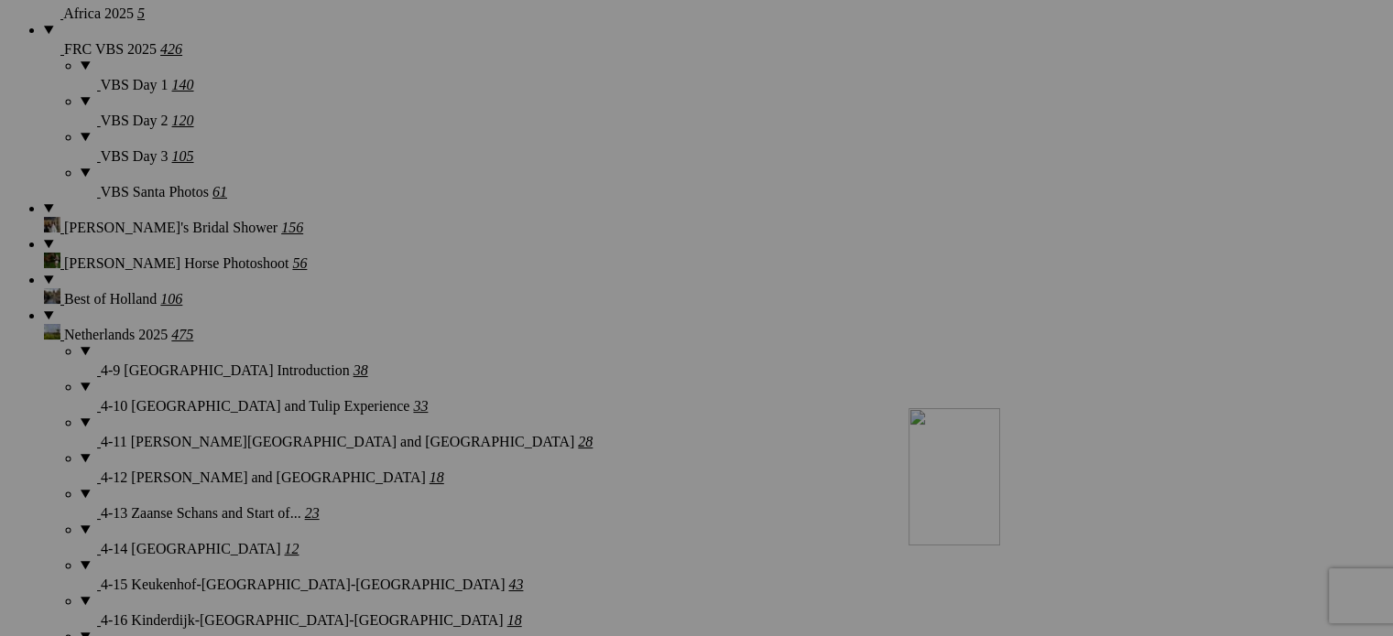
drag, startPoint x: 967, startPoint y: 159, endPoint x: 1172, endPoint y: 568, distance: 457.0
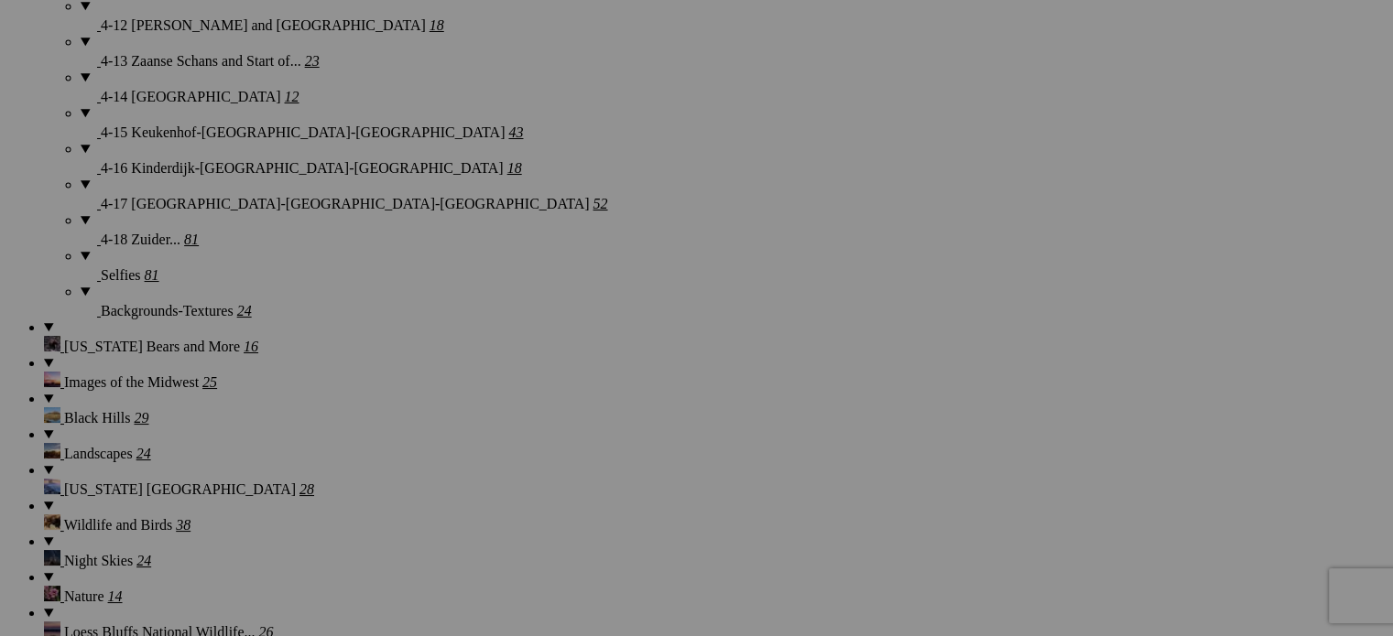
scroll to position [2015, 0]
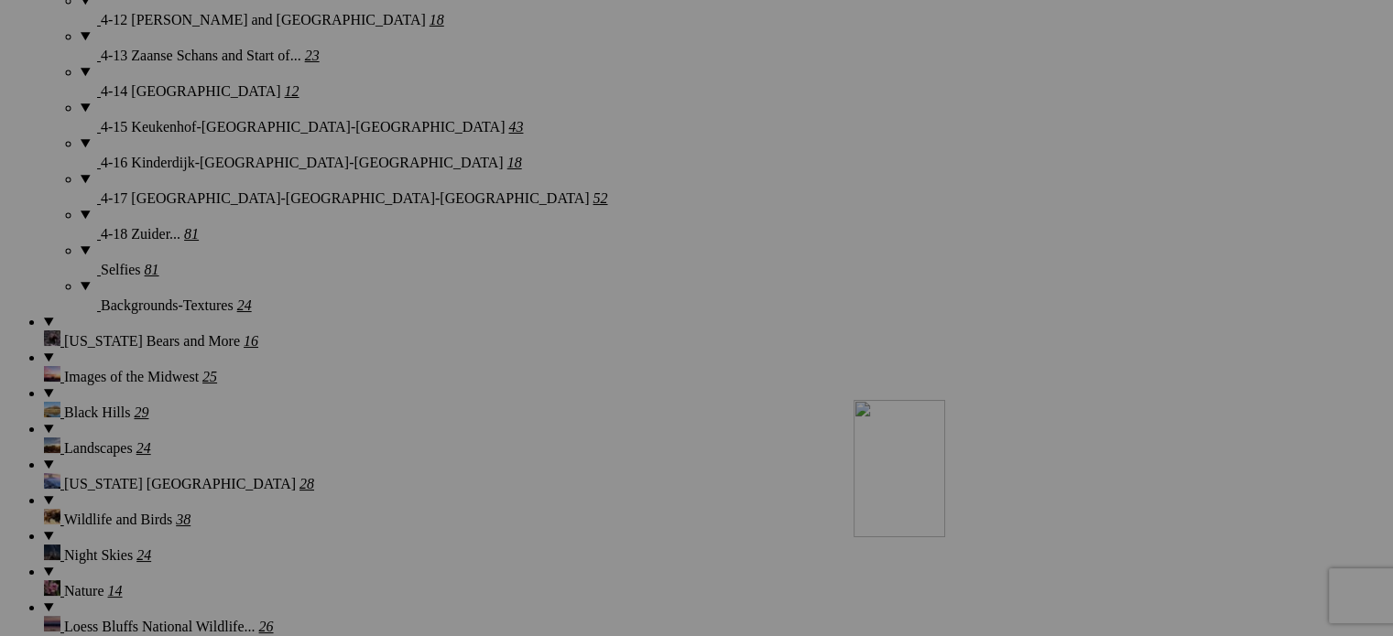
drag, startPoint x: 1179, startPoint y: 169, endPoint x: 1117, endPoint y: 559, distance: 394.9
drag, startPoint x: 1006, startPoint y: 371, endPoint x: 1179, endPoint y: 563, distance: 258.1
drag, startPoint x: 648, startPoint y: 370, endPoint x: 1128, endPoint y: 559, distance: 515.9
drag, startPoint x: 666, startPoint y: 386, endPoint x: 1138, endPoint y: 577, distance: 509.8
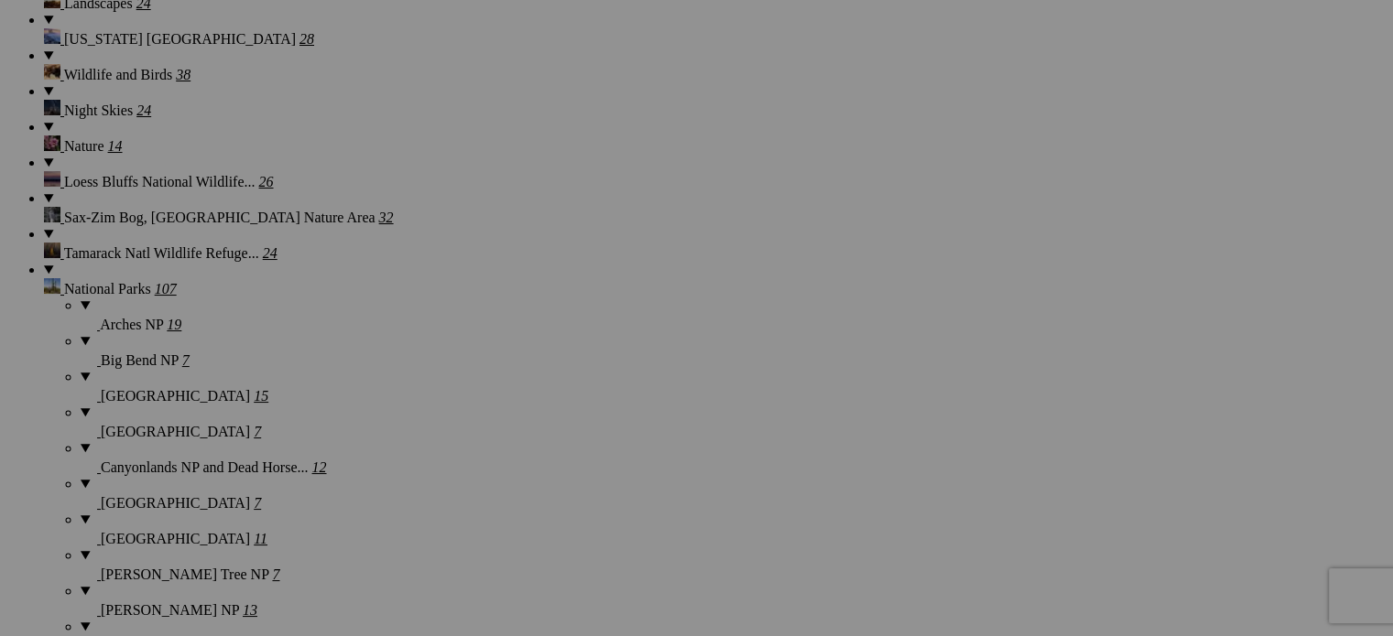
scroll to position [2472, 0]
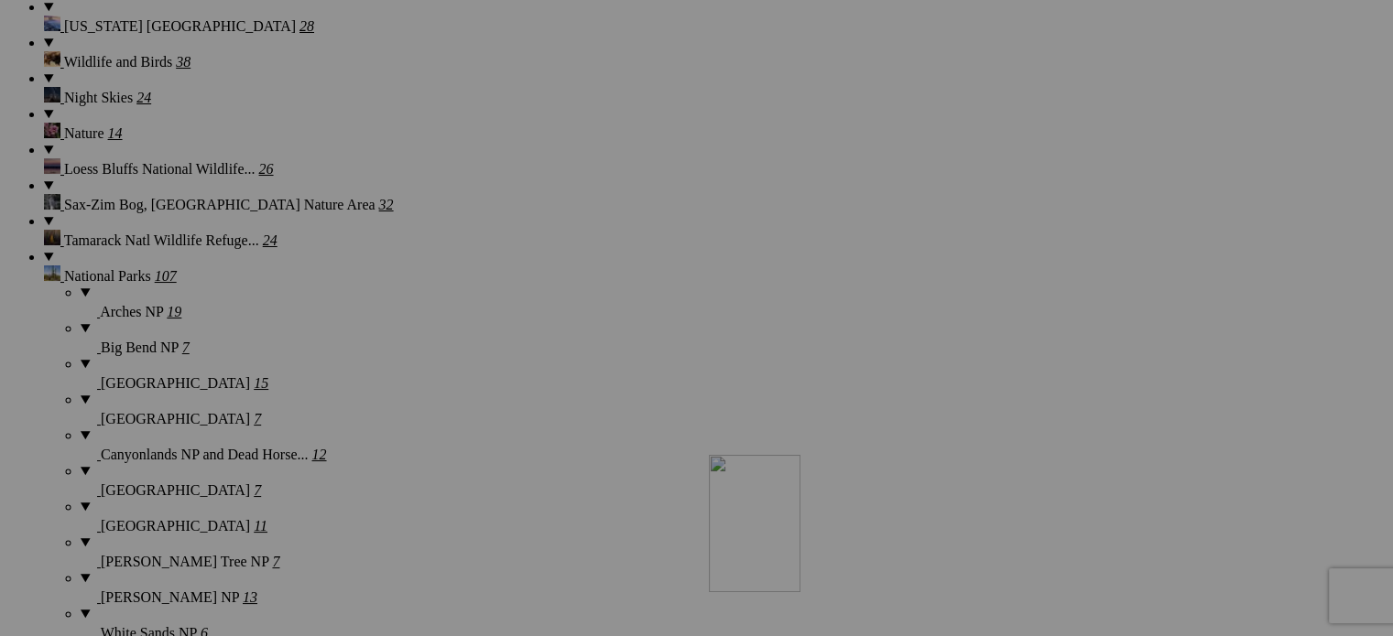
drag, startPoint x: 855, startPoint y: 152, endPoint x: 971, endPoint y: 610, distance: 472.2
drag, startPoint x: 830, startPoint y: 151, endPoint x: 1005, endPoint y: 581, distance: 464.6
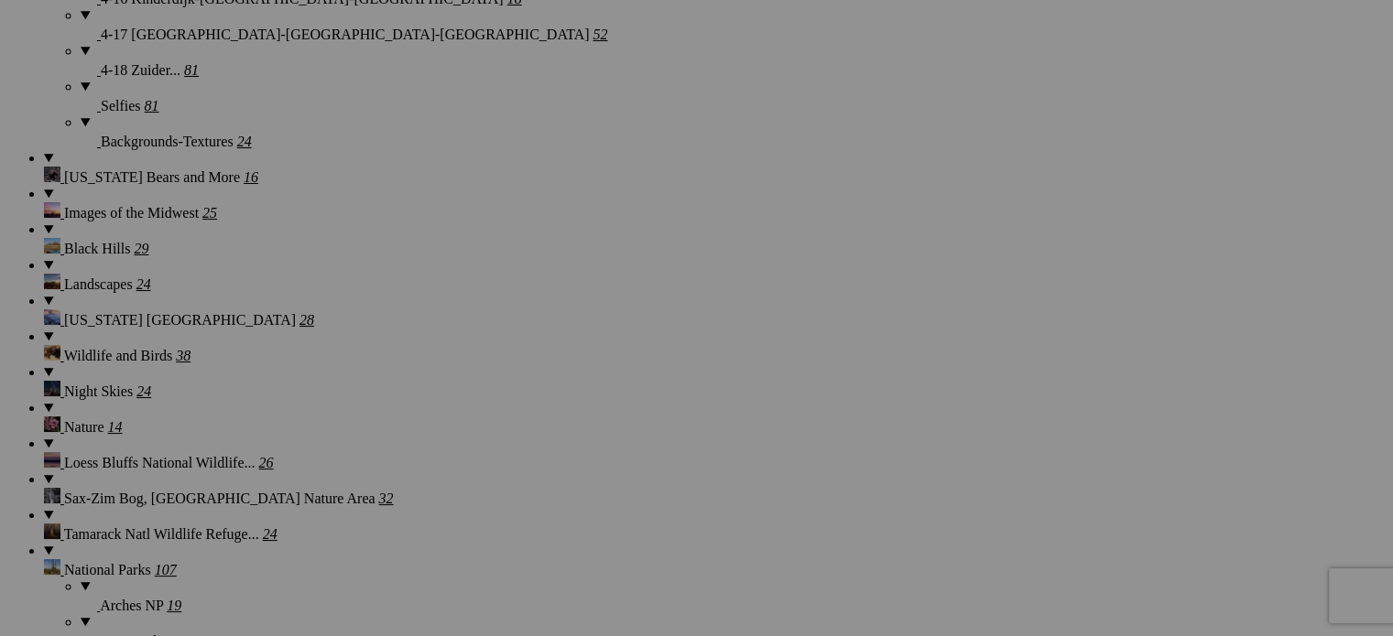
scroll to position [2106, 0]
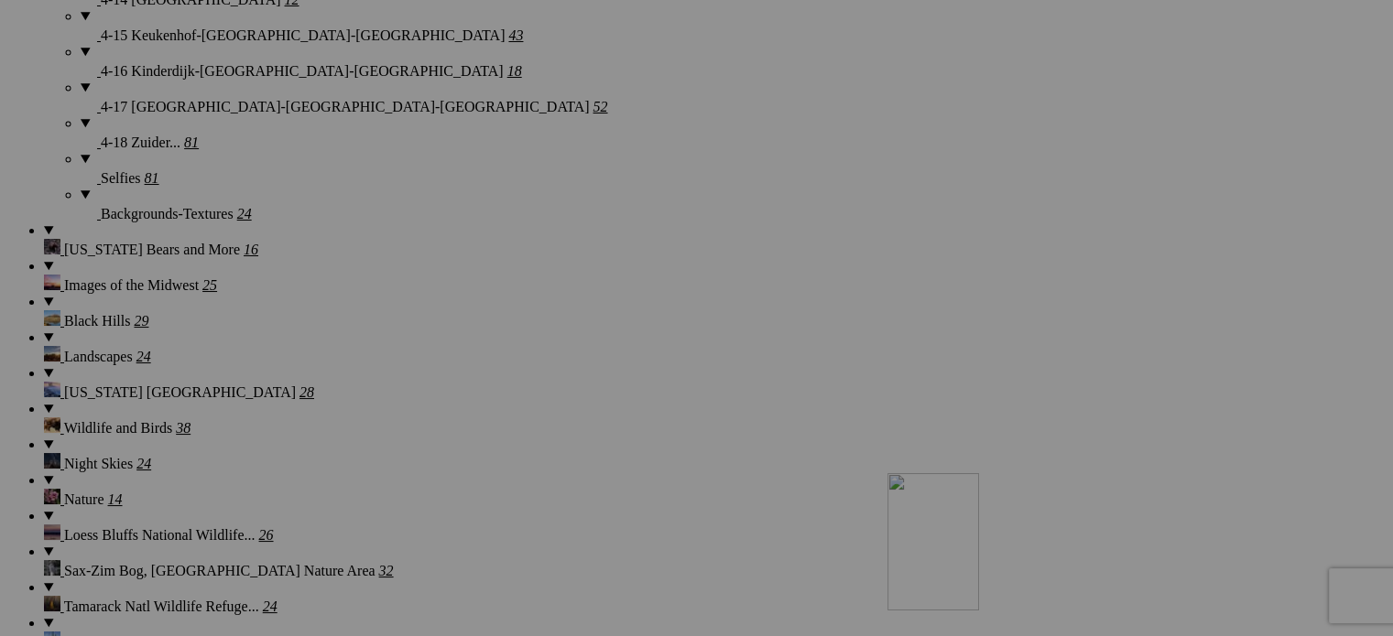
drag, startPoint x: 682, startPoint y: 509, endPoint x: 1172, endPoint y: 600, distance: 498.2
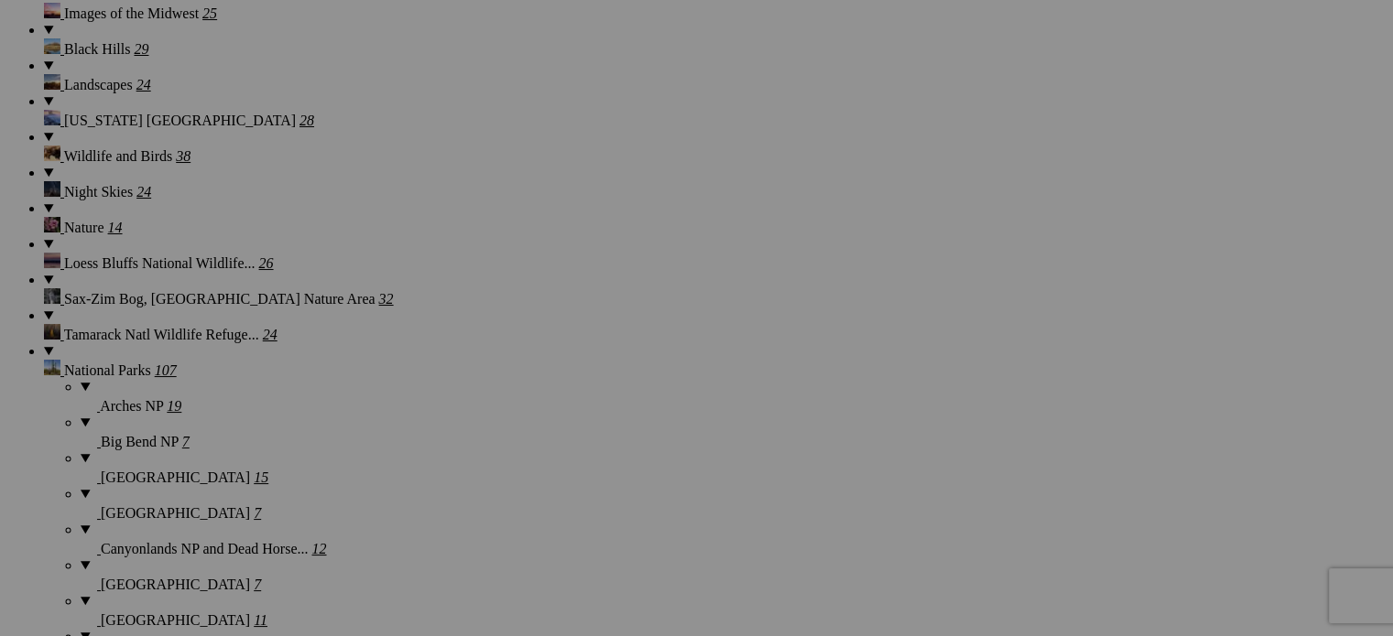
scroll to position [2381, 0]
drag, startPoint x: 1143, startPoint y: 259, endPoint x: 1143, endPoint y: 574, distance: 315.0
drag, startPoint x: 664, startPoint y: 241, endPoint x: 1197, endPoint y: 494, distance: 589.8
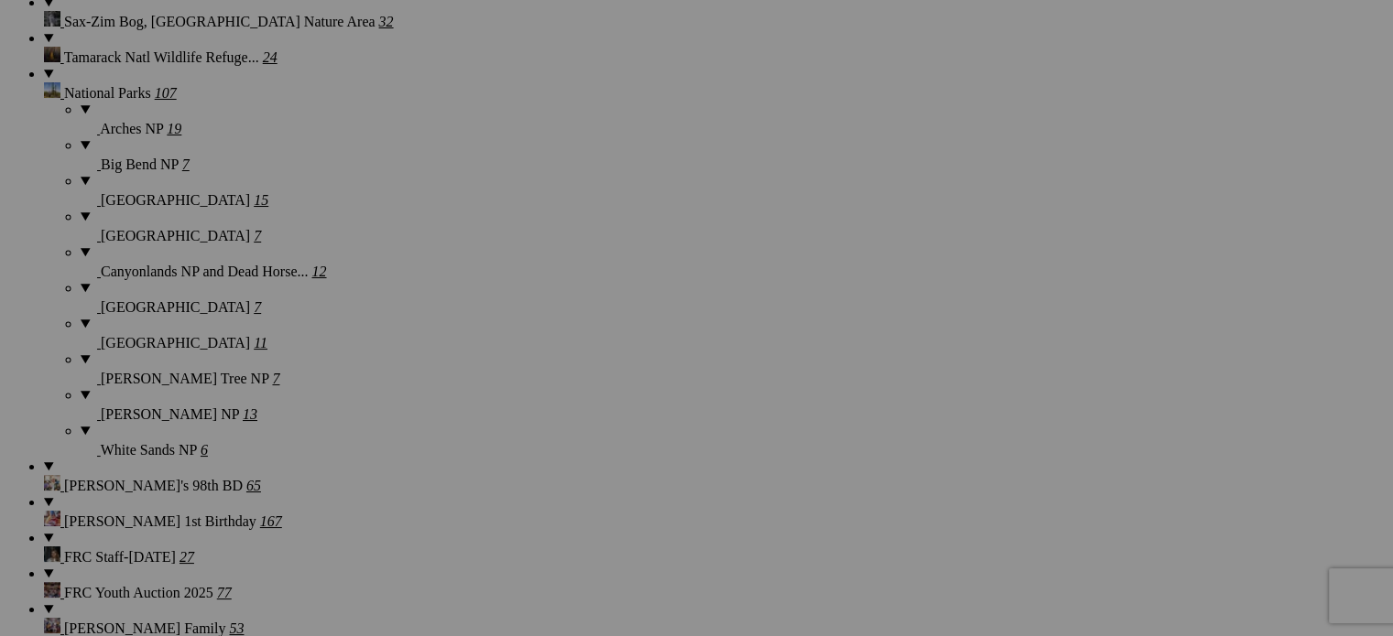
scroll to position [2747, 0]
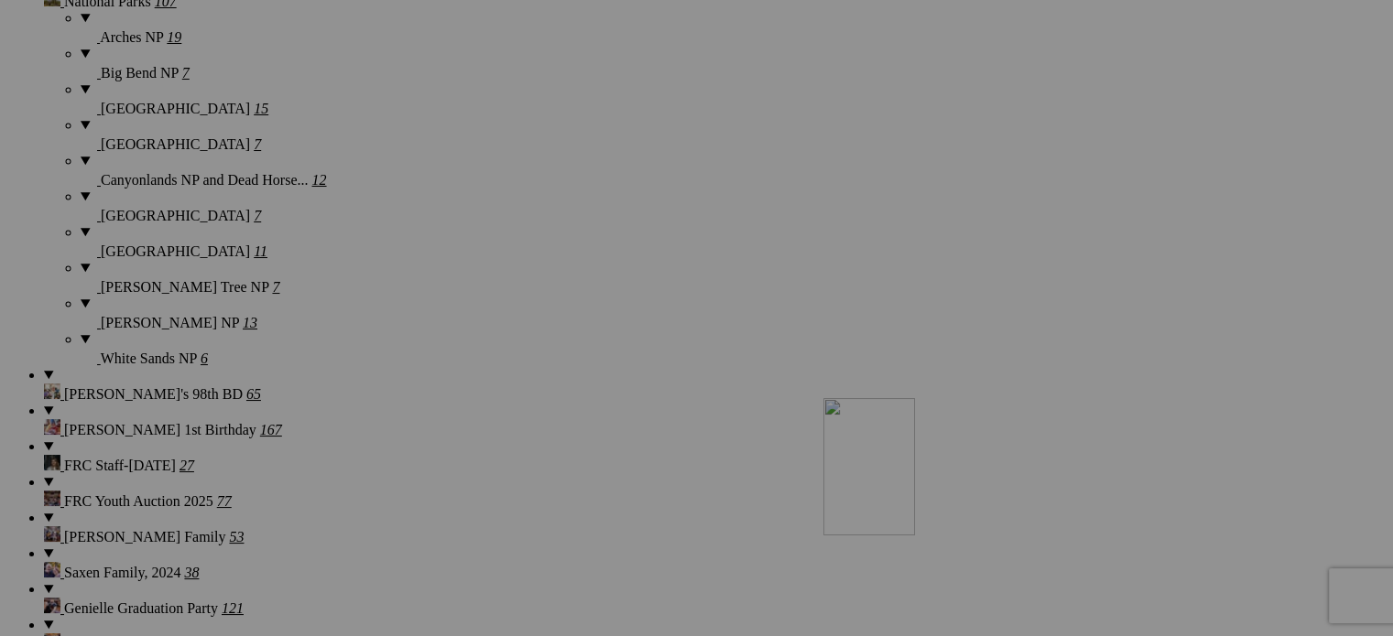
drag, startPoint x: 1000, startPoint y: 347, endPoint x: 1081, endPoint y: 561, distance: 228.9
drag, startPoint x: 1018, startPoint y: 563, endPoint x: 760, endPoint y: 532, distance: 260.1
drag, startPoint x: 840, startPoint y: 333, endPoint x: 1013, endPoint y: 549, distance: 276.9
drag, startPoint x: 1009, startPoint y: 126, endPoint x: 1115, endPoint y: 557, distance: 443.3
drag, startPoint x: 1008, startPoint y: 118, endPoint x: 1135, endPoint y: 589, distance: 487.3
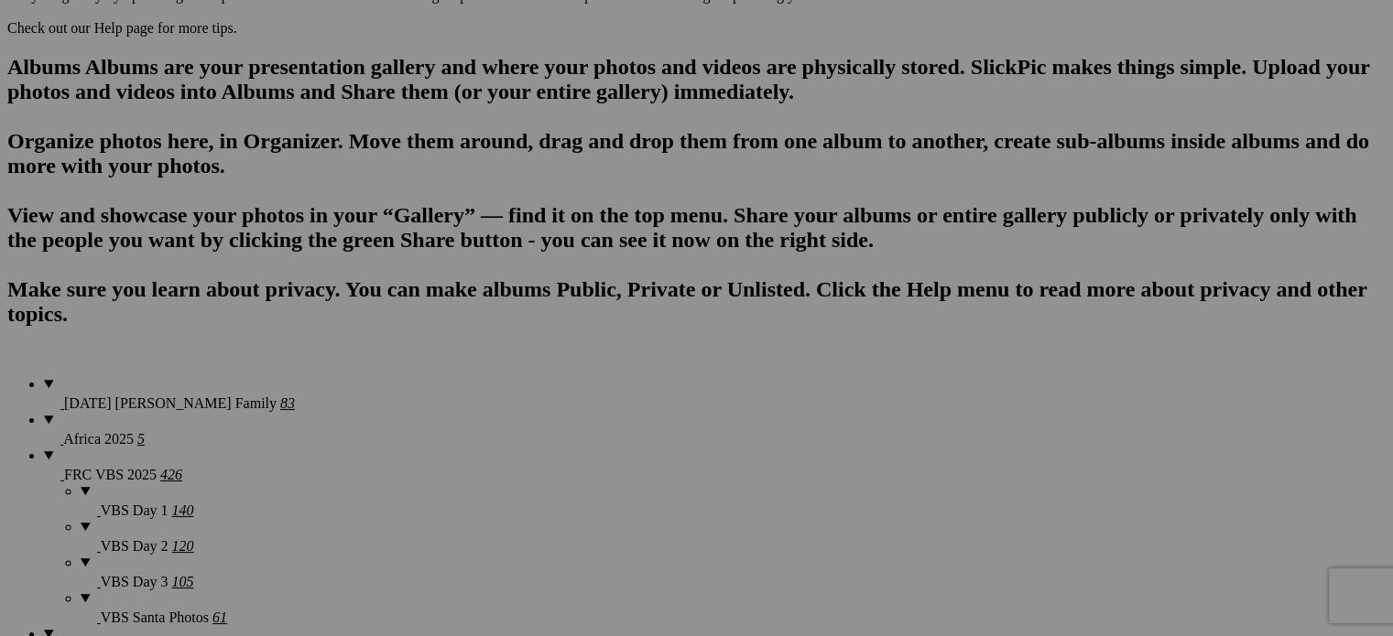
scroll to position [1066, 0]
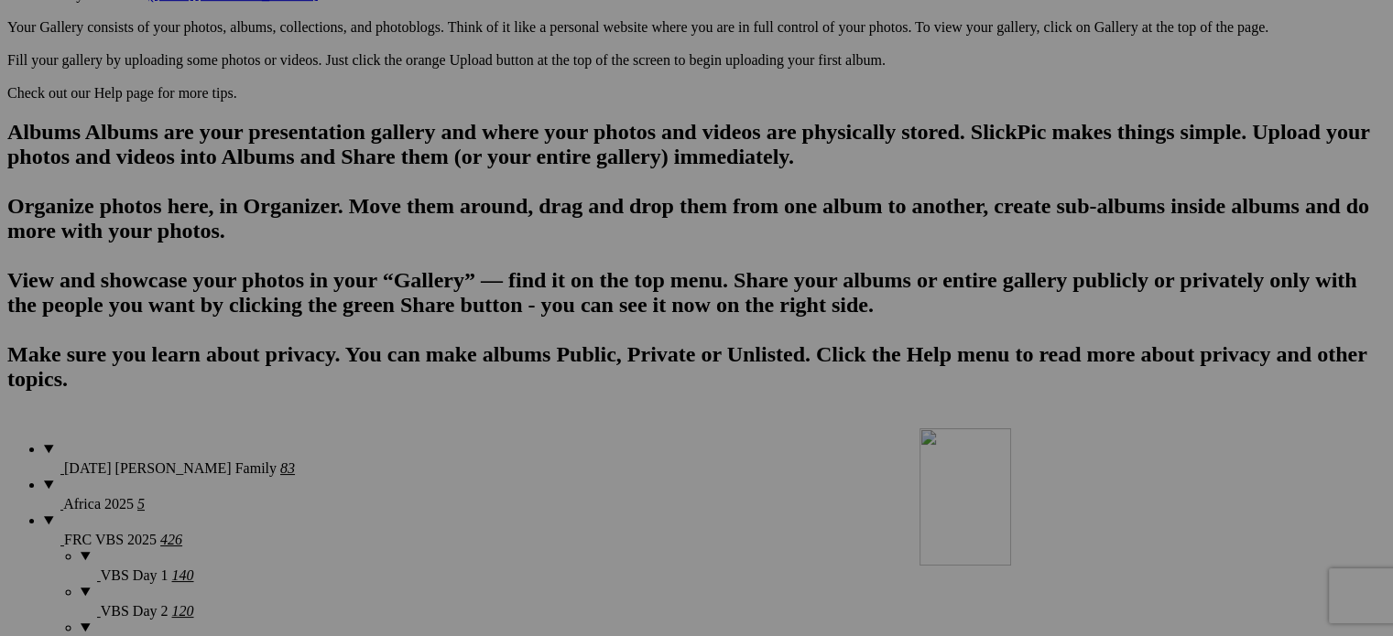
drag, startPoint x: 837, startPoint y: 158, endPoint x: 1183, endPoint y: 587, distance: 551.6
drag, startPoint x: 664, startPoint y: 168, endPoint x: 1177, endPoint y: 576, distance: 655.6
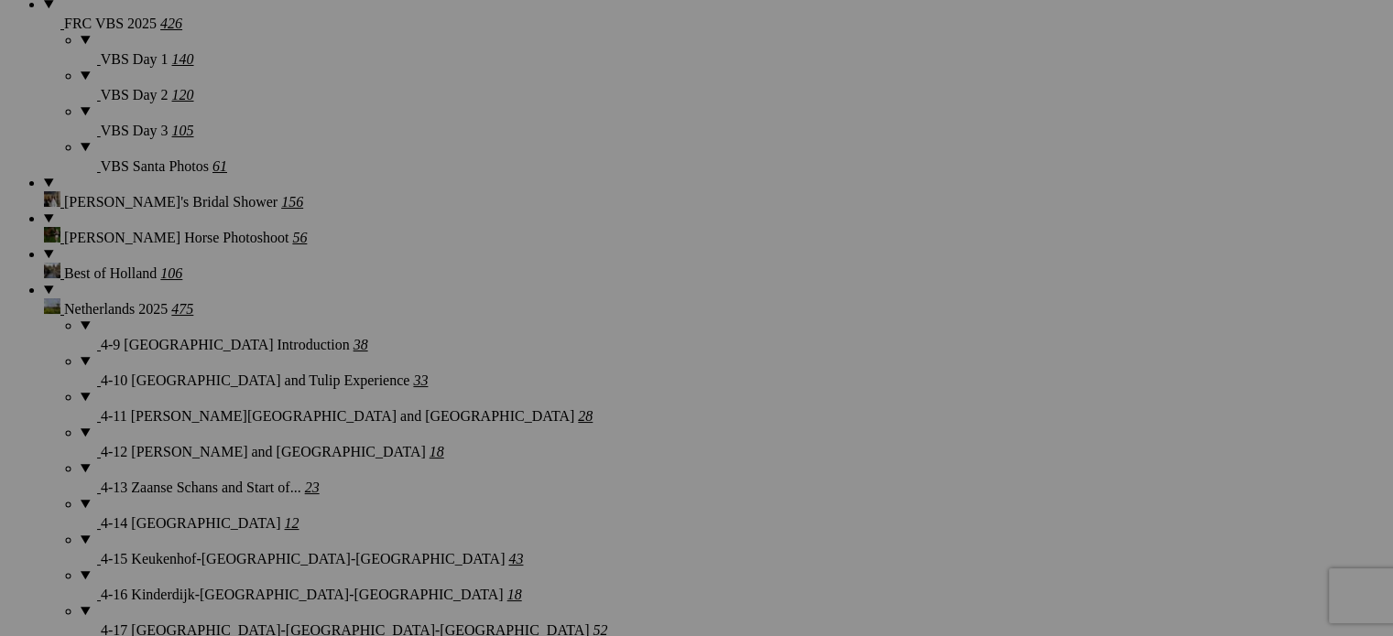
scroll to position [1587, 0]
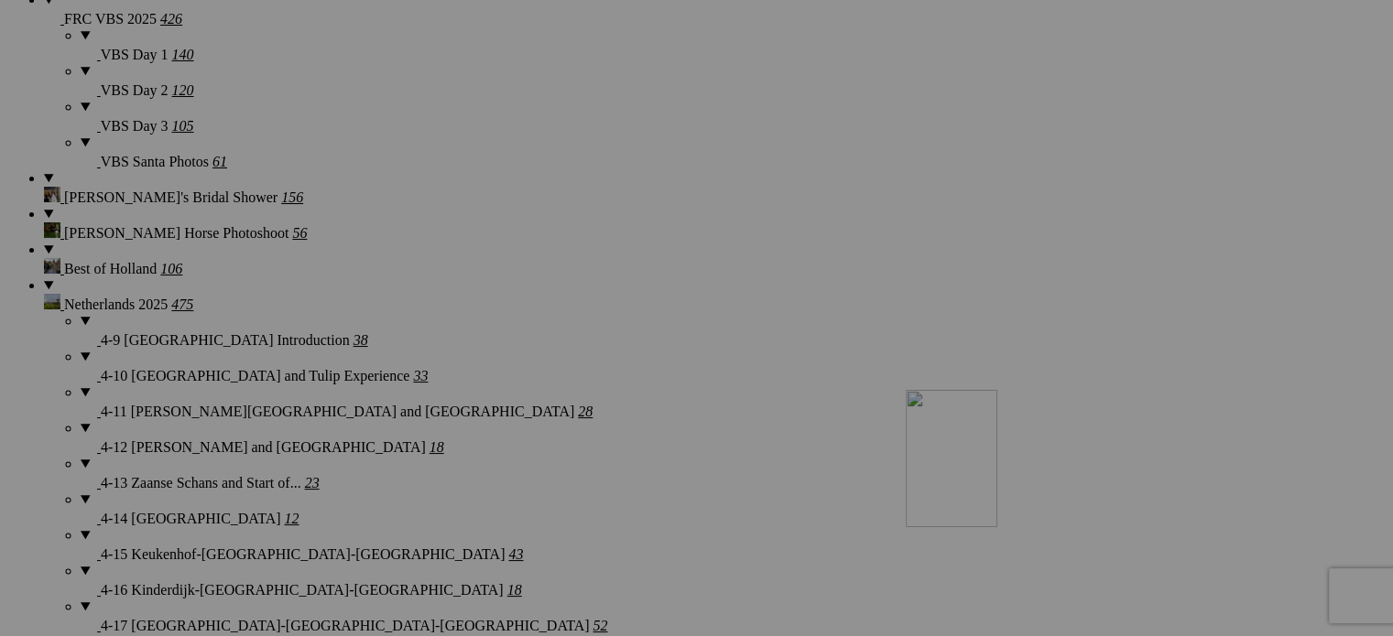
drag, startPoint x: 996, startPoint y: 139, endPoint x: 1161, endPoint y: 549, distance: 442.1
drag, startPoint x: 1005, startPoint y: 131, endPoint x: 1200, endPoint y: 564, distance: 475.4
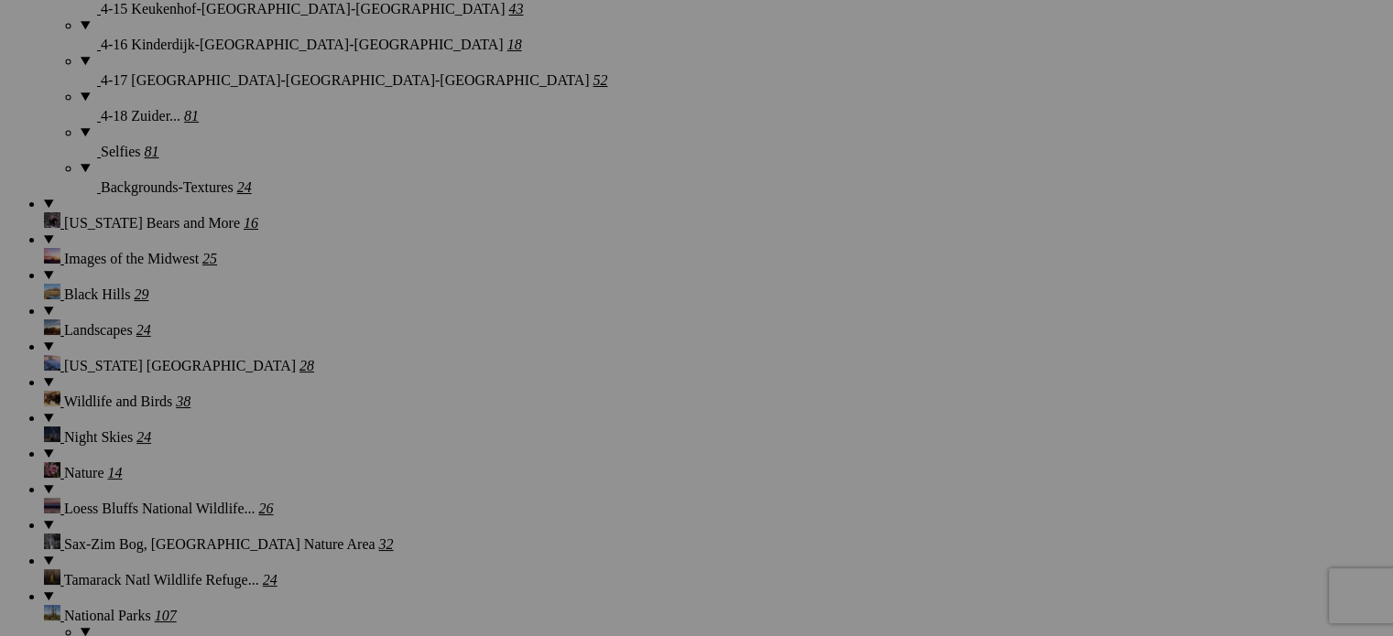
scroll to position [2129, 0]
drag, startPoint x: 1168, startPoint y: 92, endPoint x: 1170, endPoint y: 570, distance: 478.0
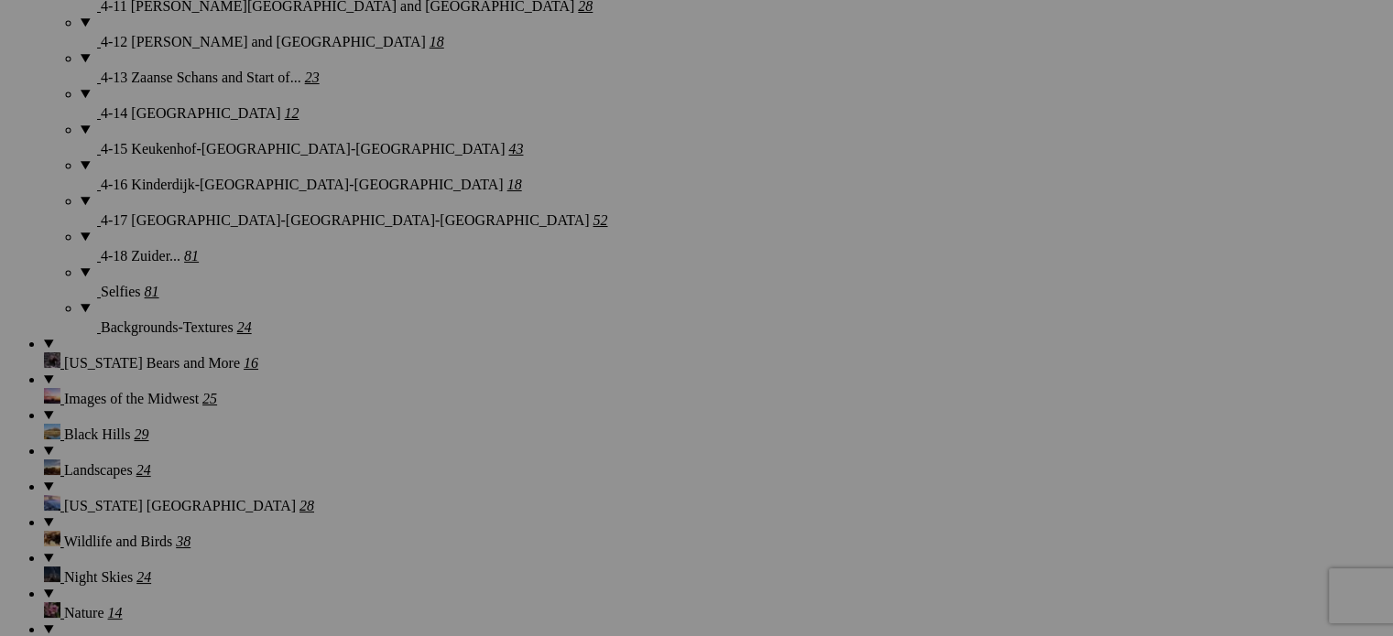
scroll to position [1946, 0]
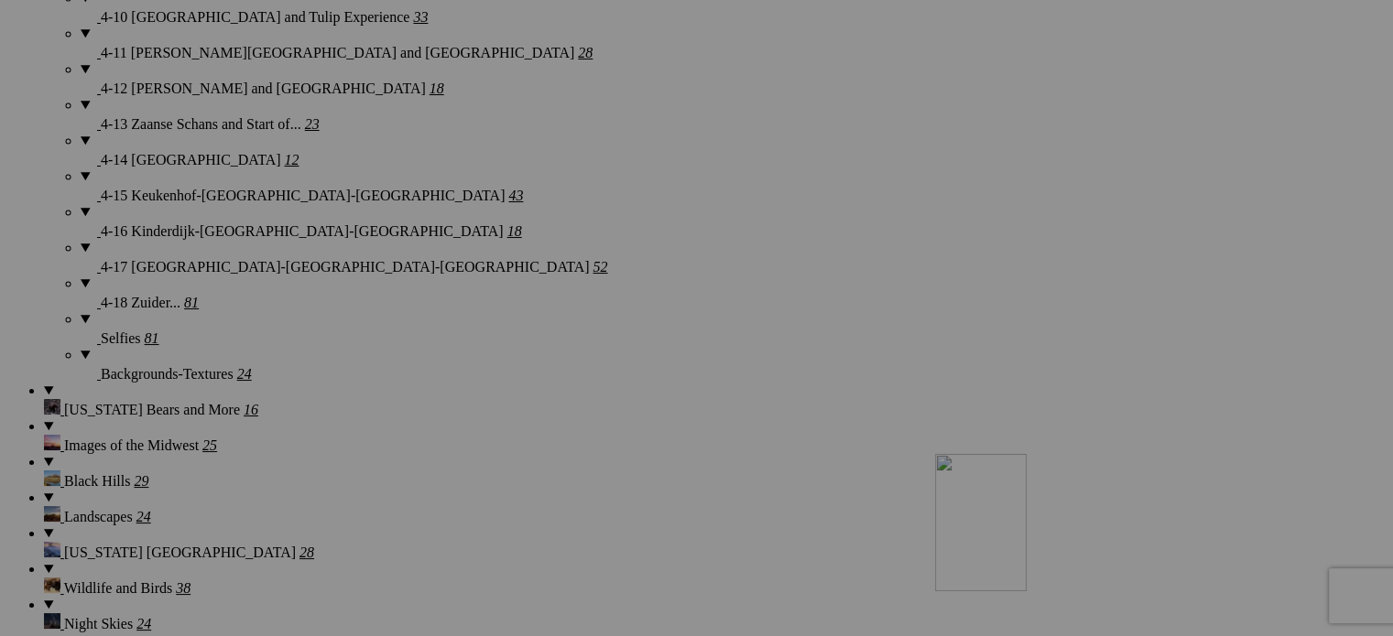
drag, startPoint x: 1029, startPoint y: 274, endPoint x: 1199, endPoint y: 614, distance: 379.6
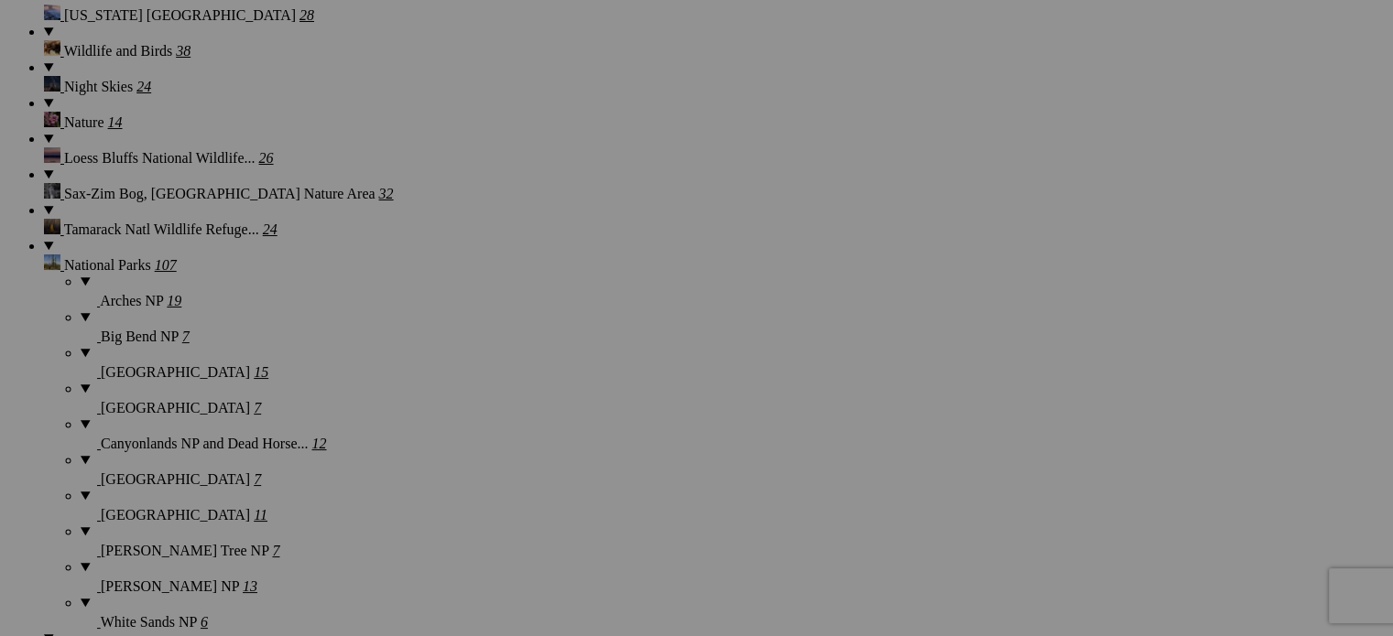
scroll to position [2495, 0]
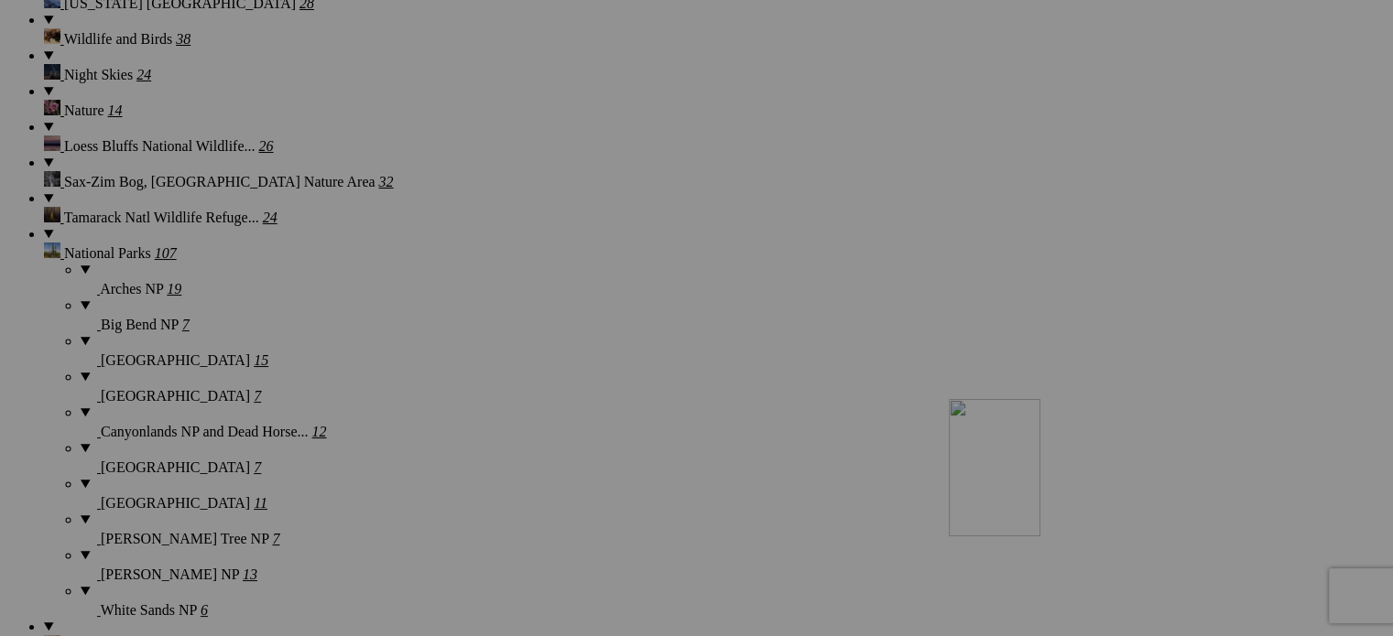
drag, startPoint x: 1191, startPoint y: 152, endPoint x: 1212, endPoint y: 559, distance: 408.0
drag, startPoint x: 1173, startPoint y: 135, endPoint x: 1205, endPoint y: 521, distance: 387.8
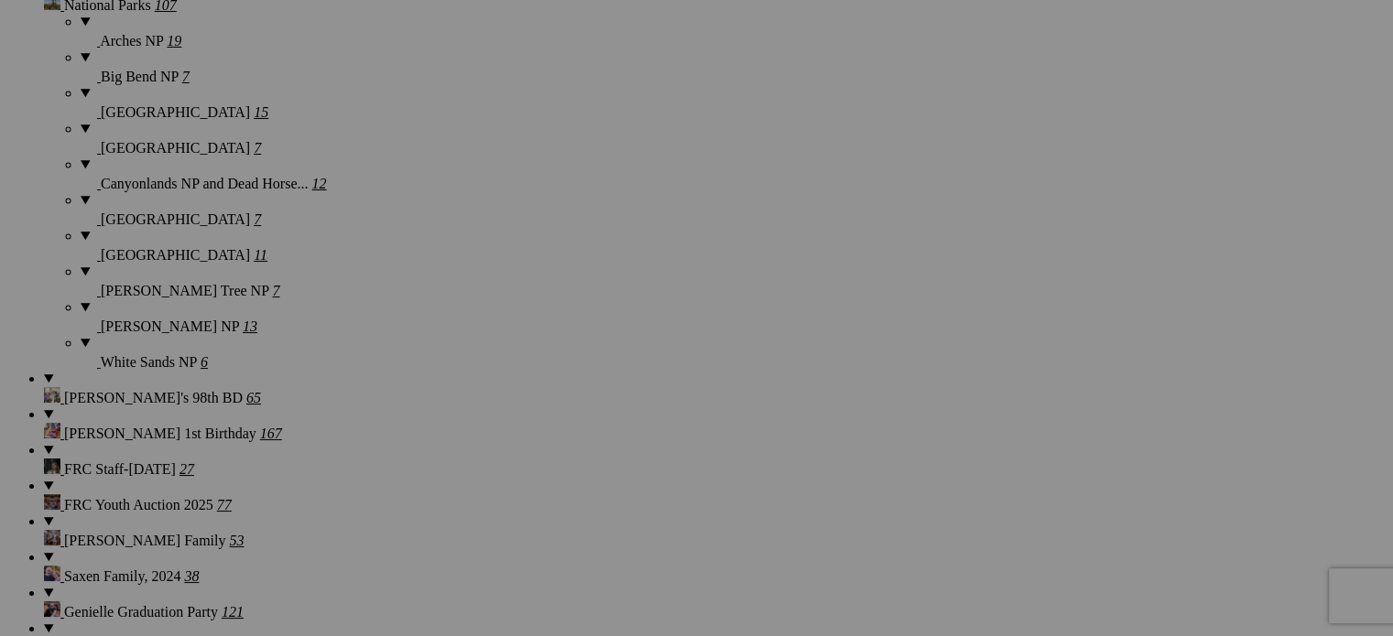
scroll to position [2770, 0]
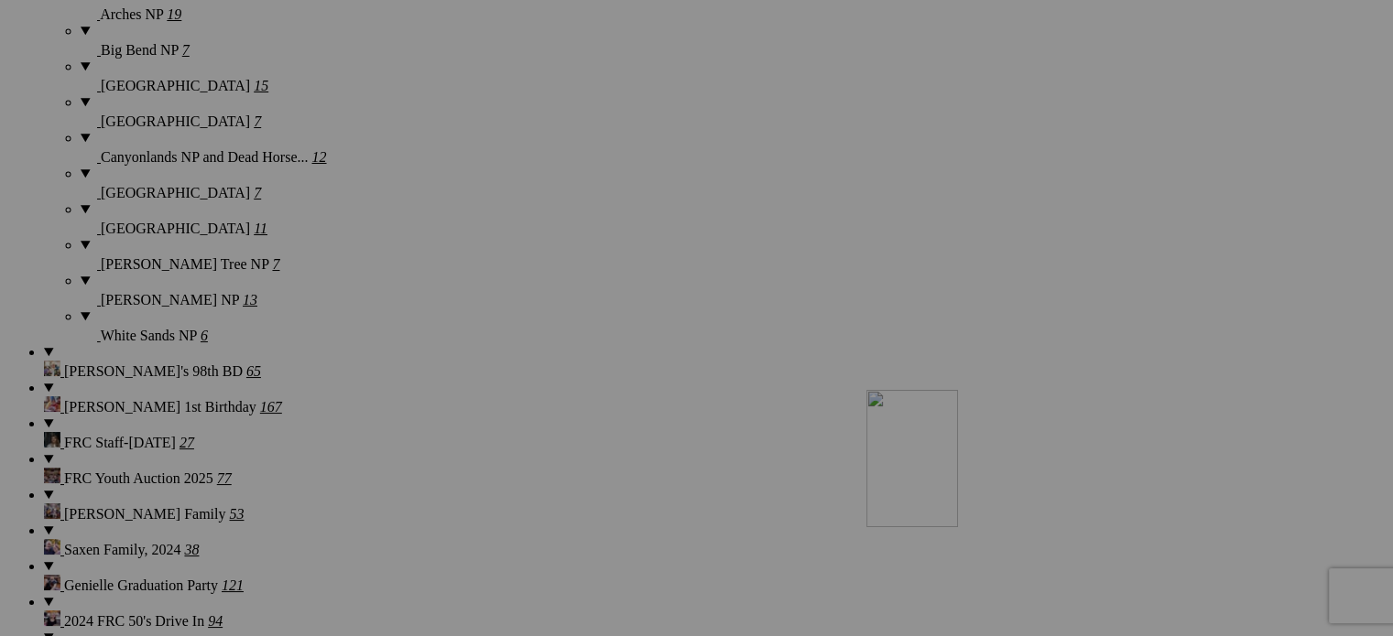
drag, startPoint x: 1183, startPoint y: 174, endPoint x: 1128, endPoint y: 549, distance: 378.5
drag, startPoint x: 834, startPoint y: 318, endPoint x: 1033, endPoint y: 529, distance: 290.2
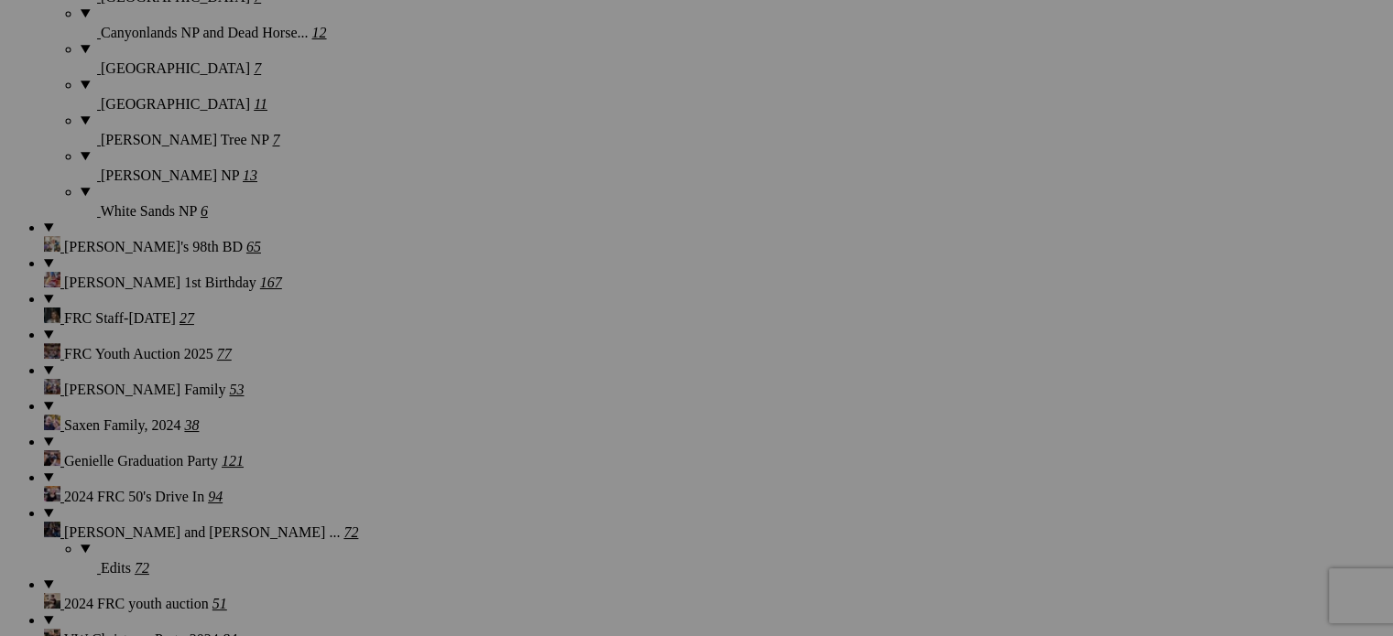
scroll to position [2897, 0]
drag, startPoint x: 670, startPoint y: 449, endPoint x: 1114, endPoint y: 359, distance: 453.1
drag, startPoint x: 527, startPoint y: 433, endPoint x: 320, endPoint y: 372, distance: 216.7
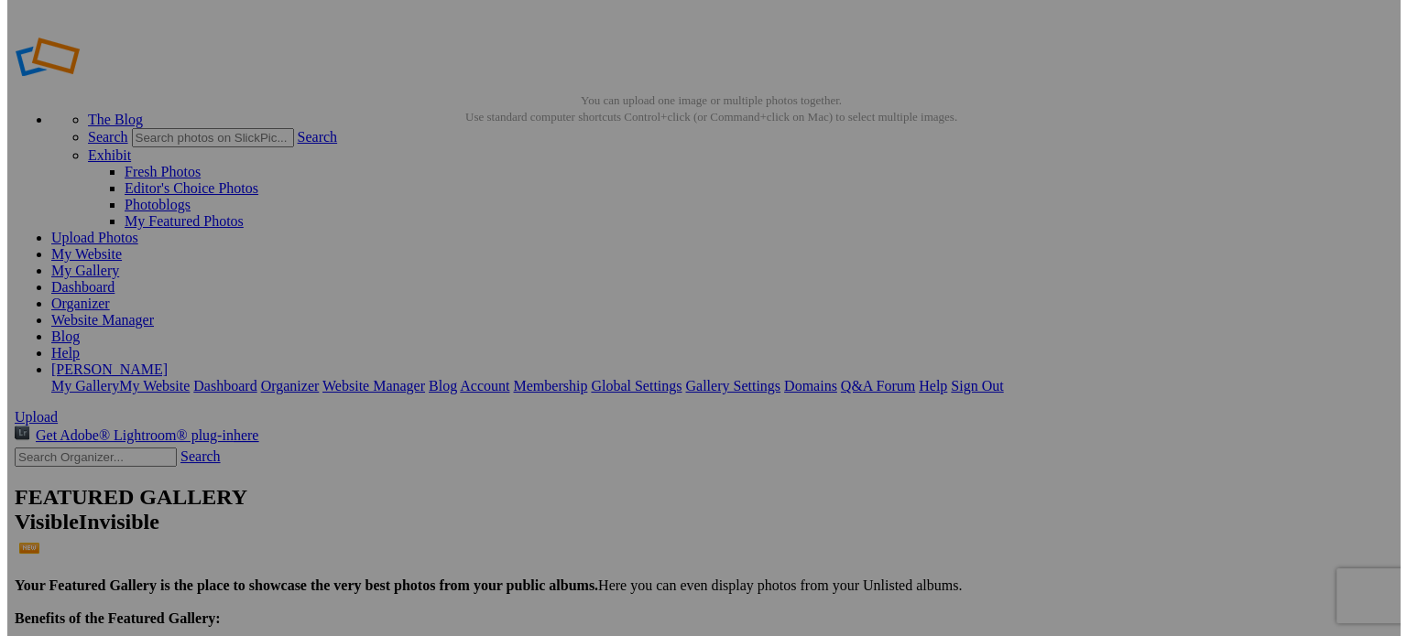
scroll to position [0, 0]
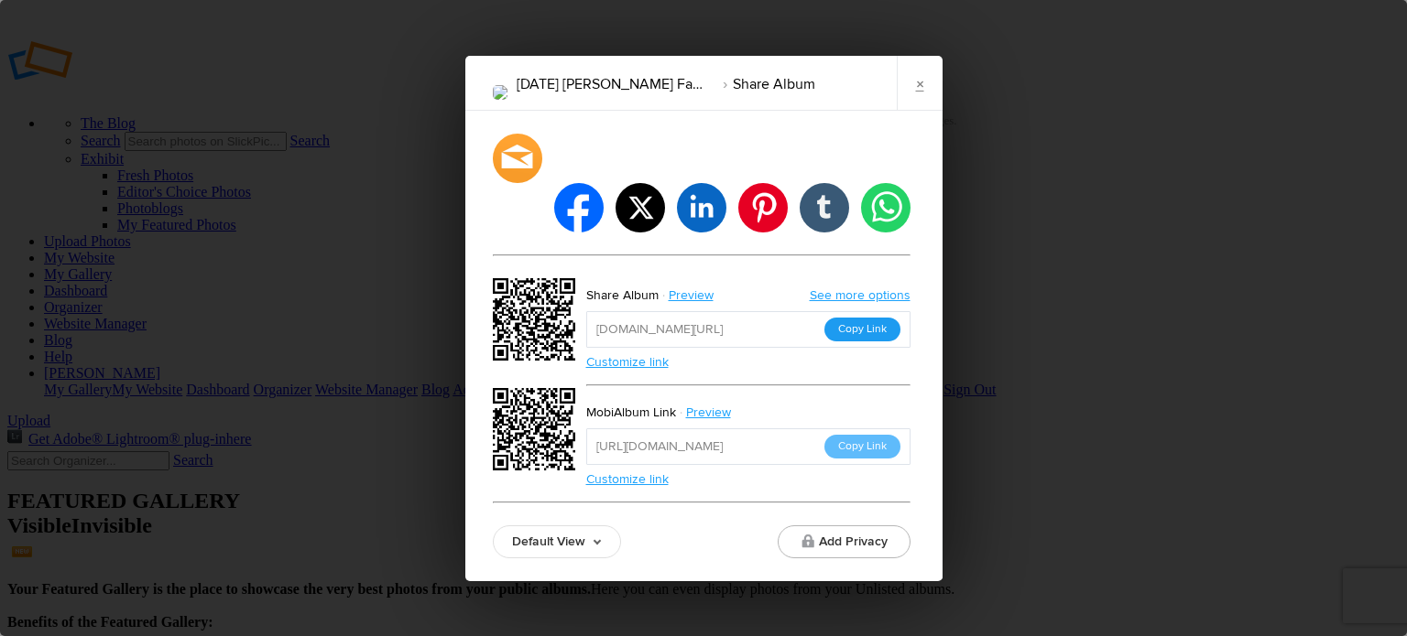
click at [870, 318] on button "Copy Link" at bounding box center [862, 330] width 76 height 24
click at [511, 183] on div at bounding box center [517, 158] width 54 height 54
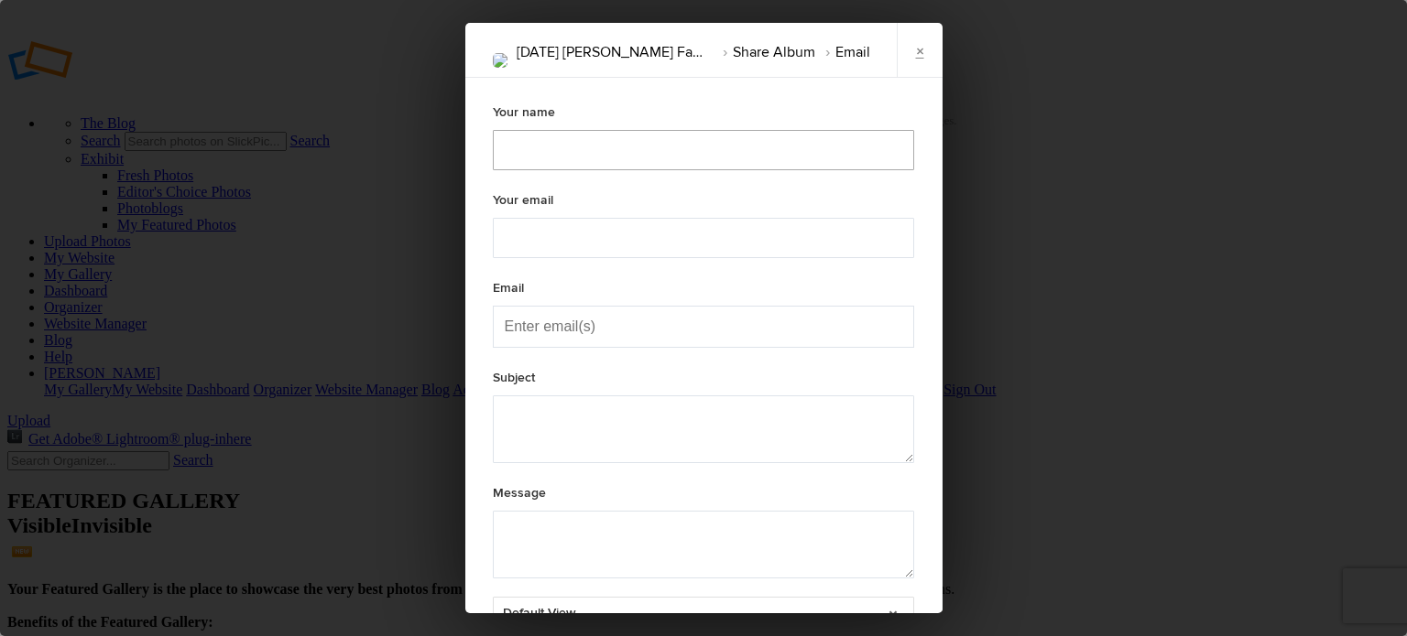
click at [546, 148] on input "text" at bounding box center [703, 150] width 421 height 40
type textarea "Check out "[DATE] [PERSON_NAME] Family" album!"
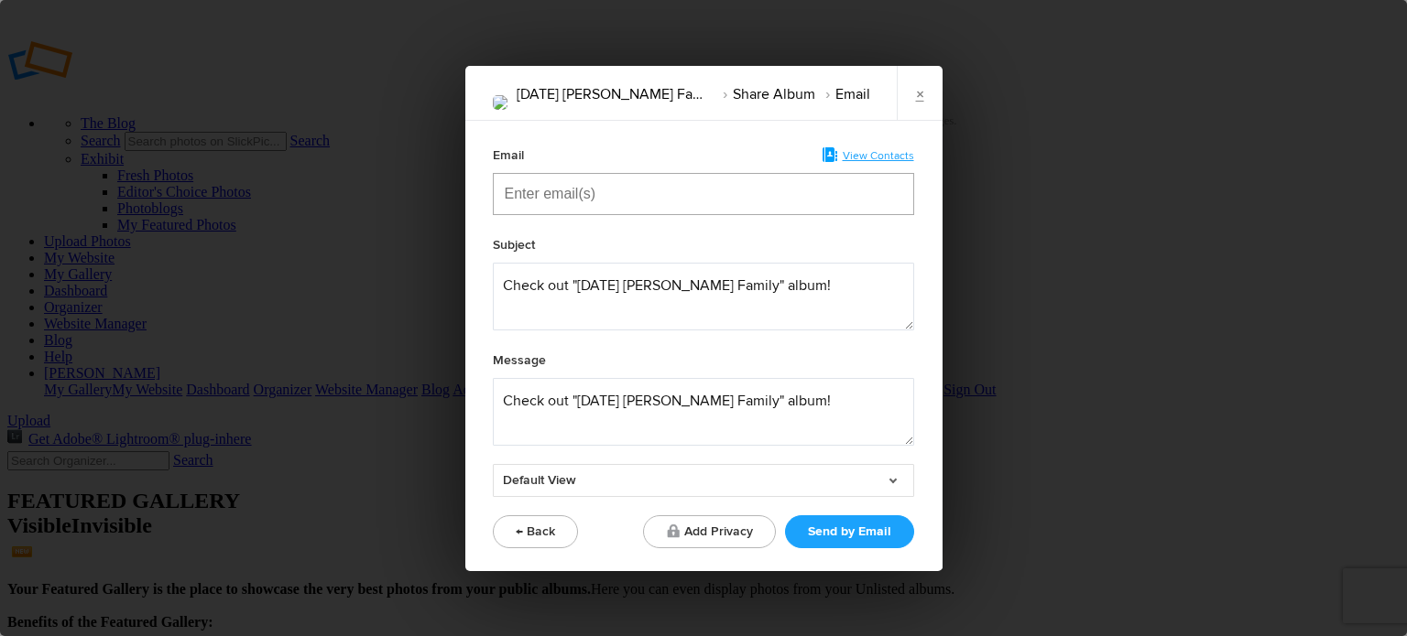
click at [527, 194] on input "Enter email(s)" at bounding box center [596, 194] width 183 height 40
type input "[EMAIL_ADDRESS][DOMAIN_NAME]"
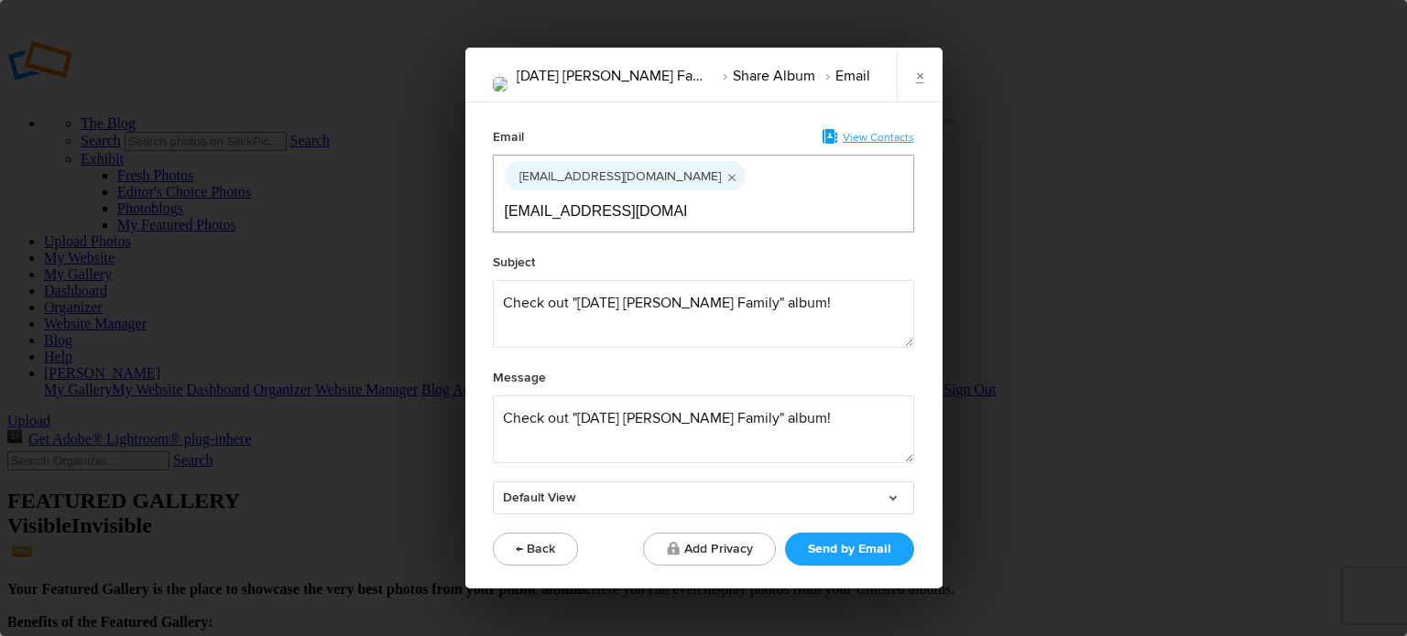
type input "[EMAIL_ADDRESS][DOMAIN_NAME]"
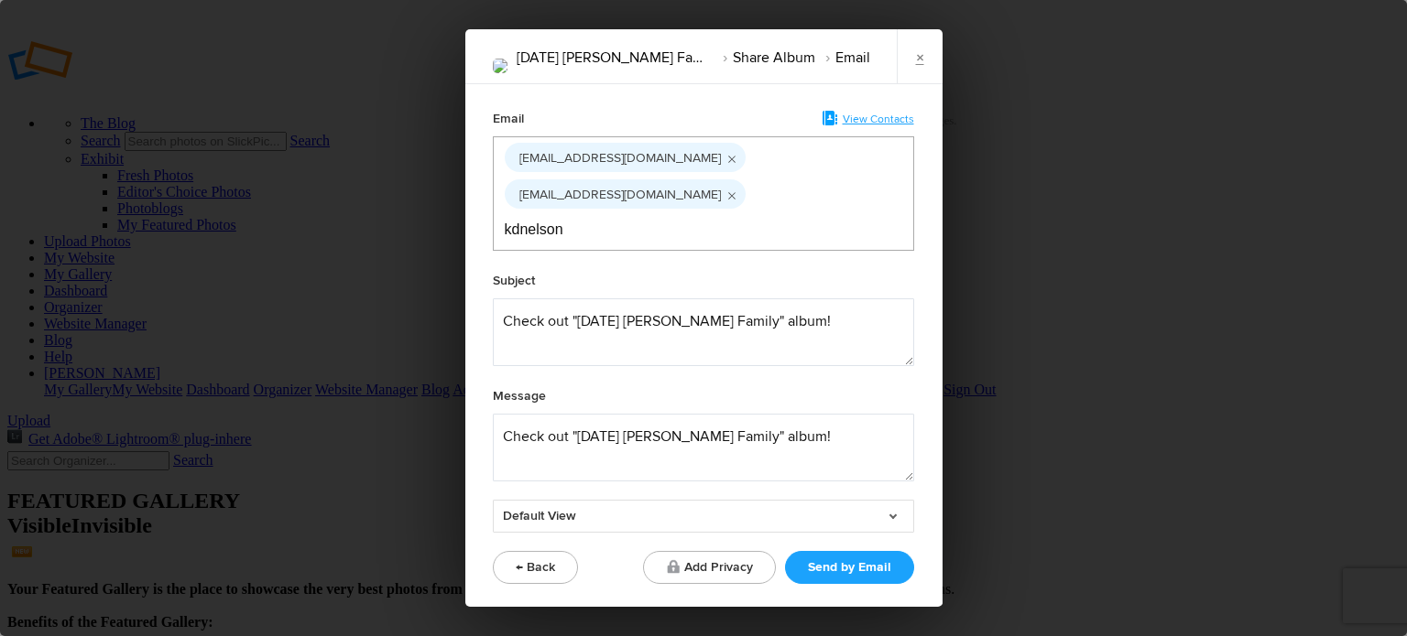
type input "kdnelson"
click at [764, 210] on div "kdnelson" at bounding box center [790, 194] width 52 height 29
click at [764, 210] on div "kdnelson" at bounding box center [799, 194] width 71 height 29
drag, startPoint x: 571, startPoint y: 212, endPoint x: 1020, endPoint y: 194, distance: 449.0
click at [1020, 194] on div "[DATE] [PERSON_NAME] Family Share Album Email × Email View Contacts [EMAIL_ADDR…" at bounding box center [703, 318] width 1407 height 636
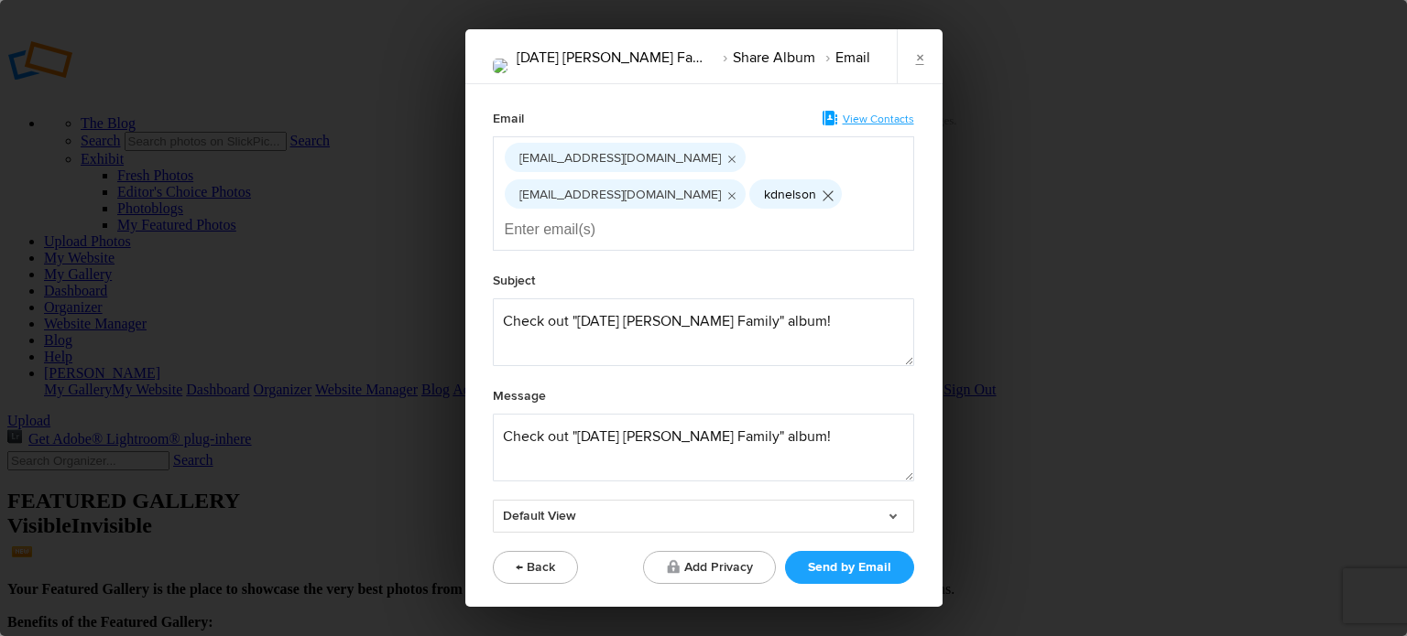
click at [820, 212] on icon "Remove tag" at bounding box center [828, 196] width 16 height 35
click at [1209, 230] on div "[DATE] [PERSON_NAME] Family Share Album Email × Email View Contacts [EMAIL_ADDR…" at bounding box center [703, 318] width 1407 height 636
click at [575, 215] on input "Enter email(s)" at bounding box center [596, 230] width 183 height 40
type input "[EMAIL_ADDRESS][DOMAIN_NAME]"
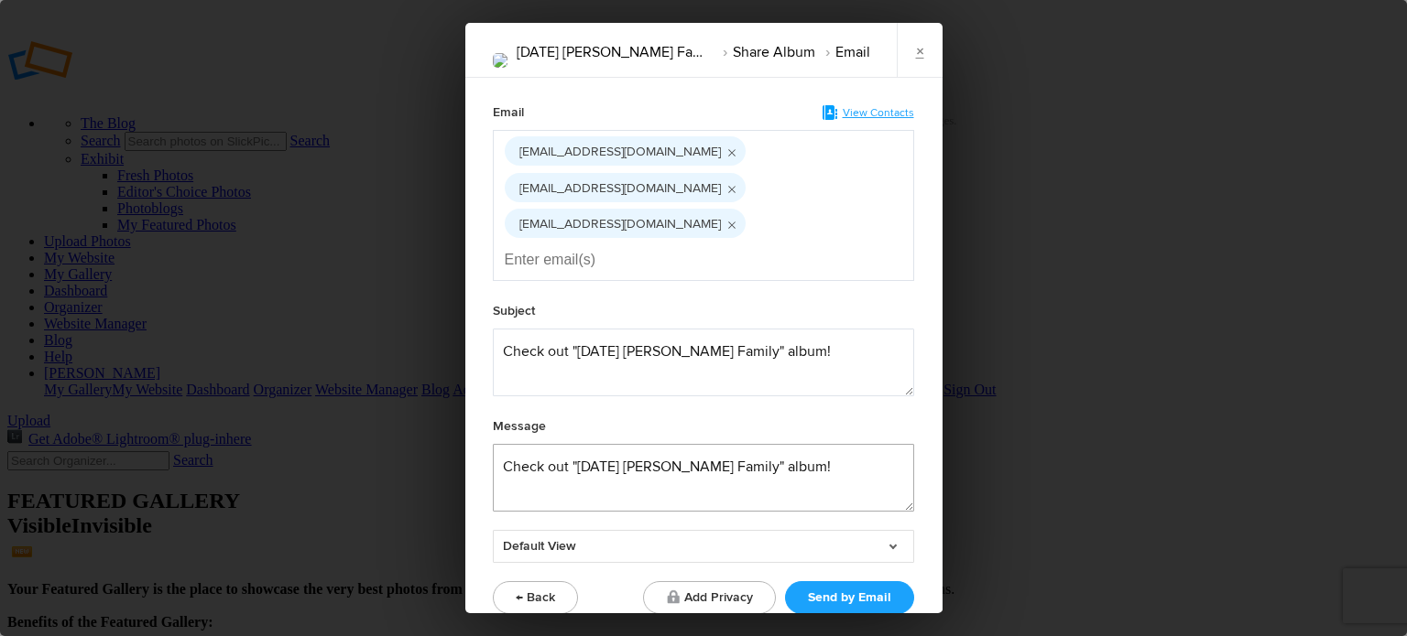
drag, startPoint x: 790, startPoint y: 415, endPoint x: 483, endPoint y: 406, distance: 306.9
click at [483, 406] on div "Email View Contacts [EMAIL_ADDRESS][DOMAIN_NAME] [EMAIL_ADDRESS][DOMAIN_NAME] […" at bounding box center [703, 357] width 476 height 559
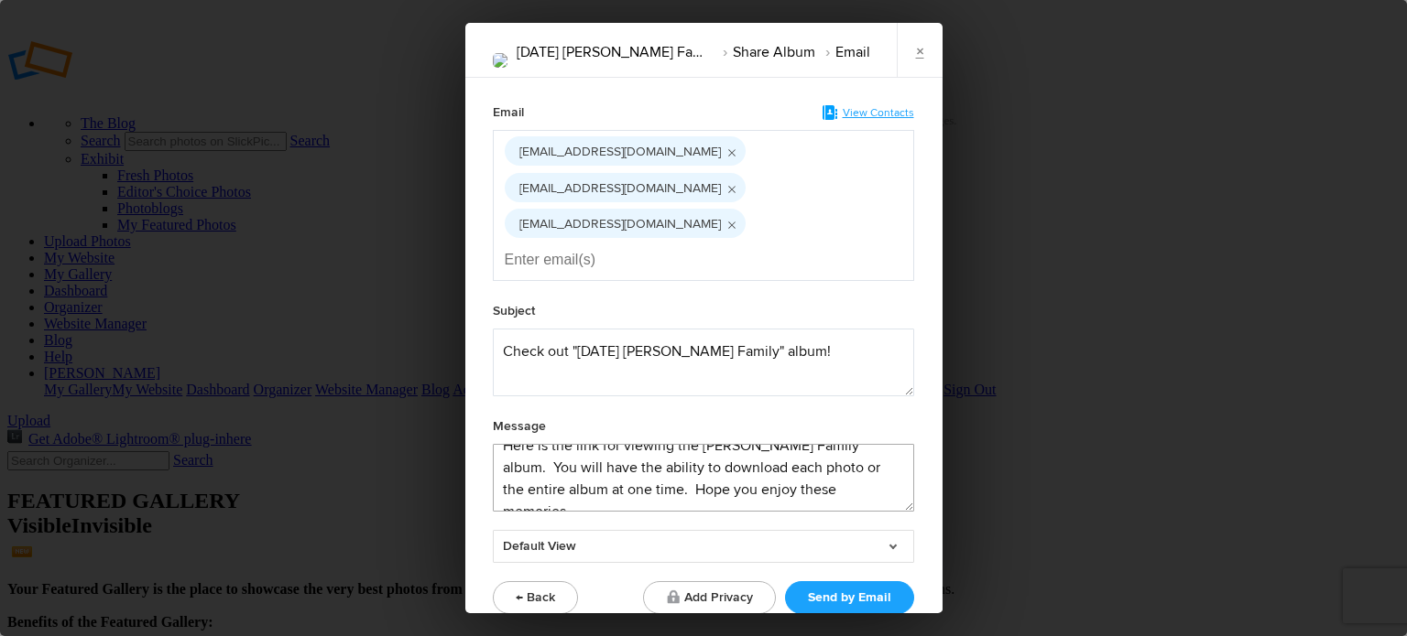
scroll to position [30, 0]
paste textarea "[URL][DOMAIN_NAME]"
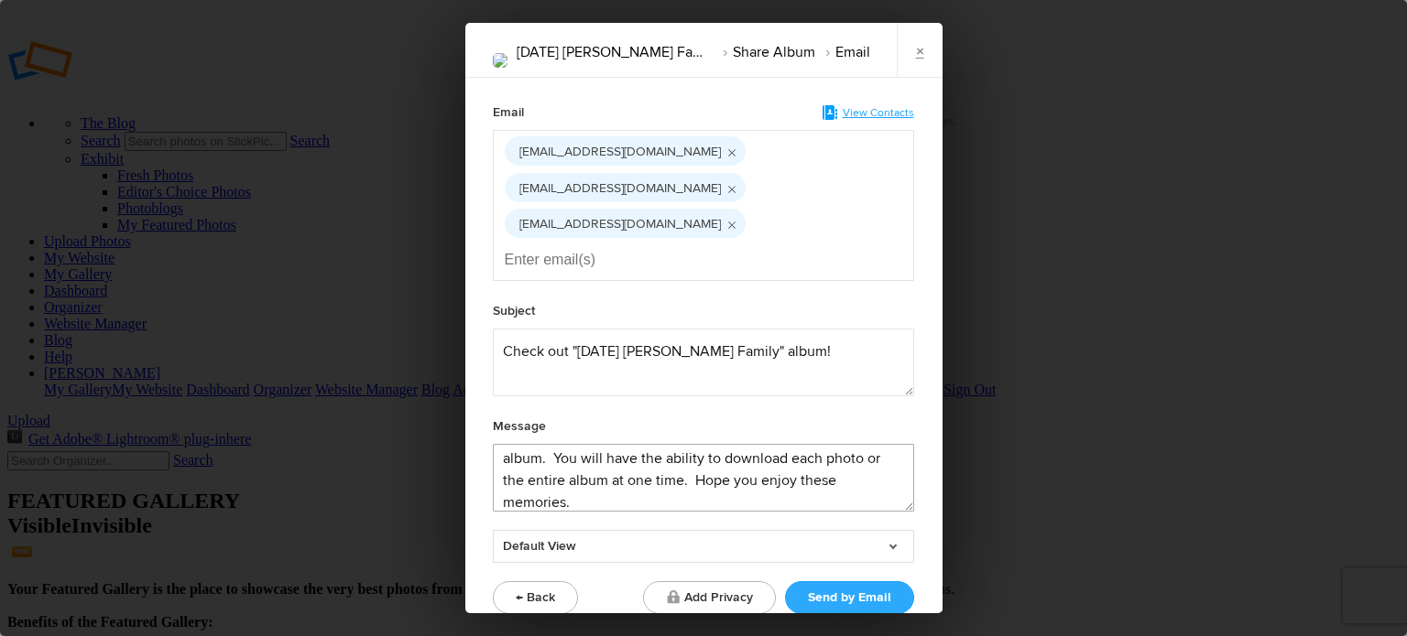
type textarea "Here is the link for viewing the [PERSON_NAME] Family album. You will have the …"
click at [860, 581] on button "Send by Email" at bounding box center [849, 597] width 129 height 33
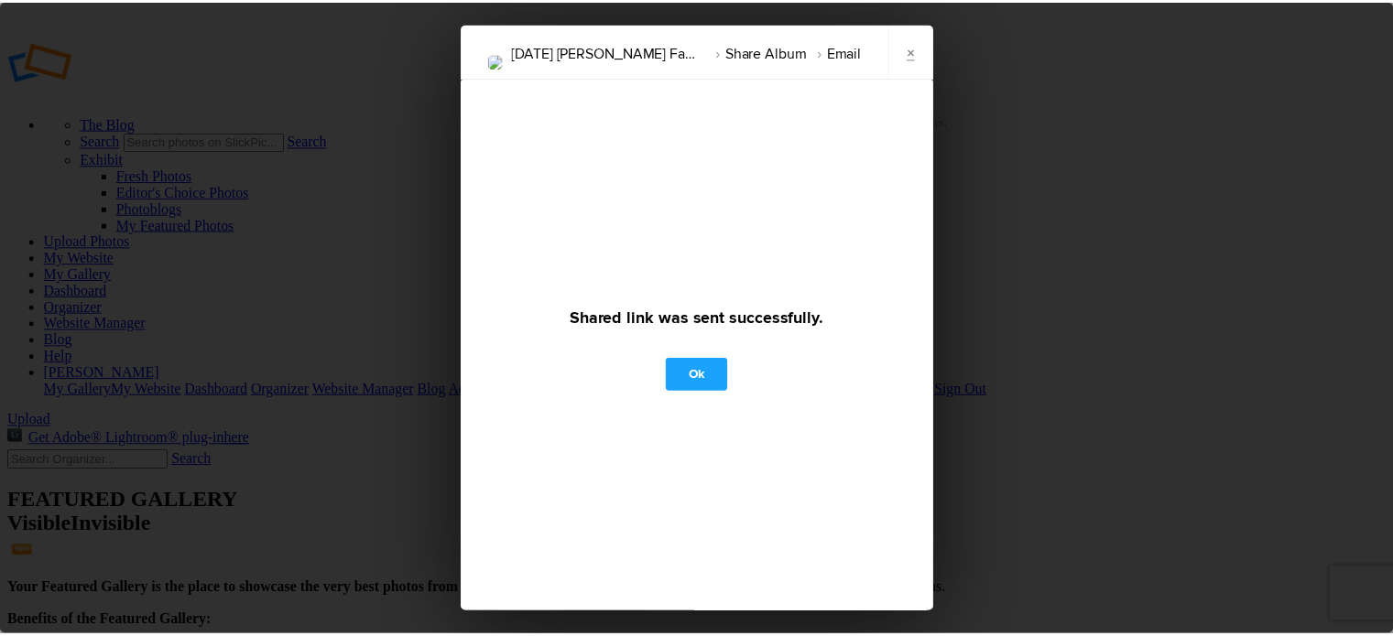
scroll to position [0, 0]
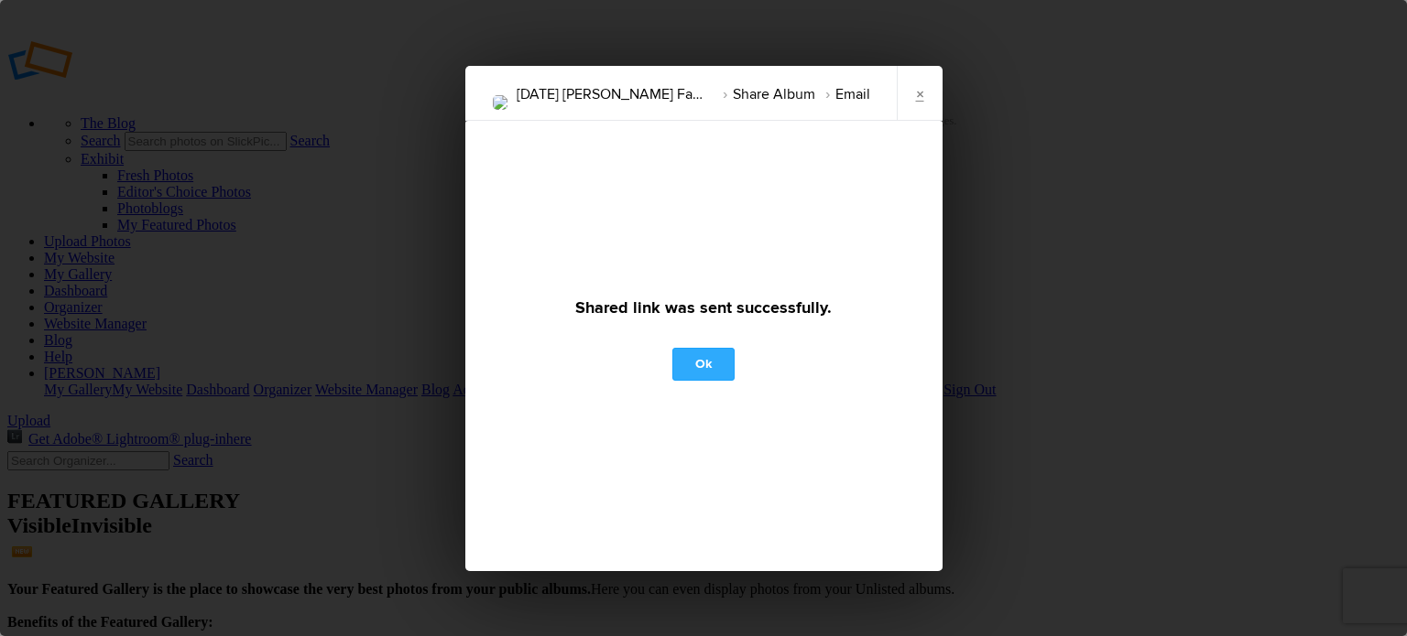
click at [705, 361] on link "Ok" at bounding box center [703, 364] width 62 height 33
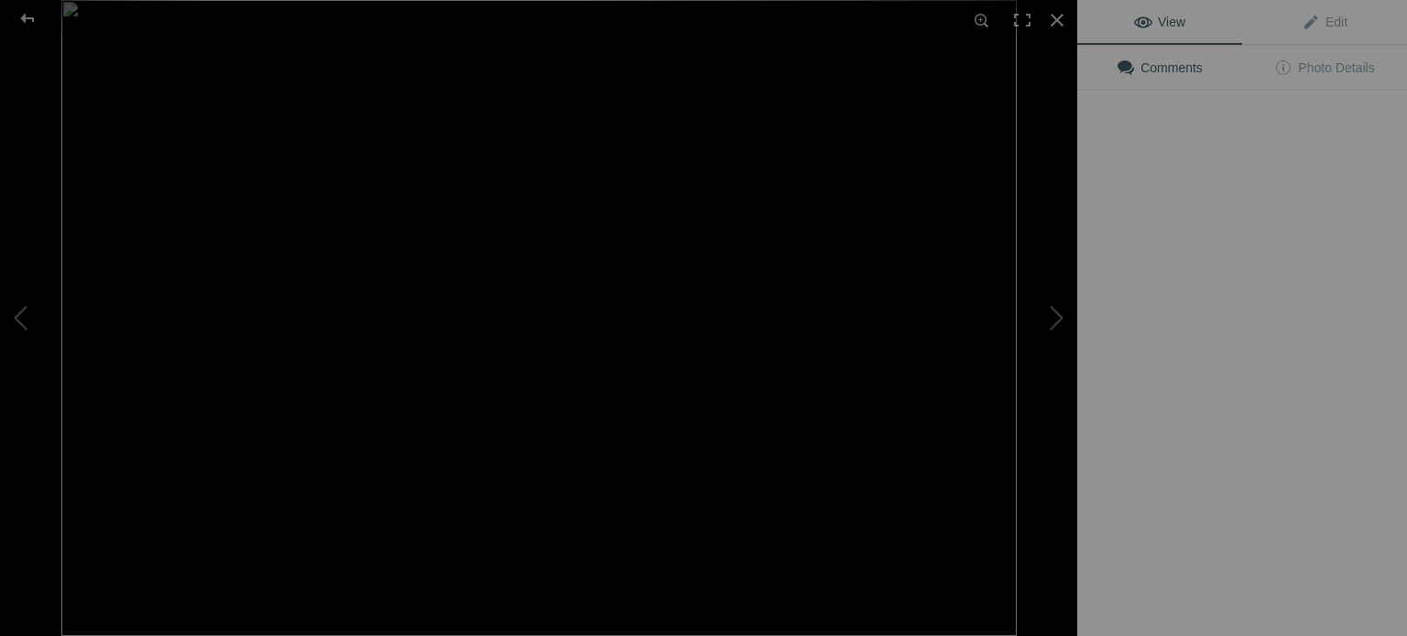
click at [513, 266] on img at bounding box center [538, 318] width 955 height 636
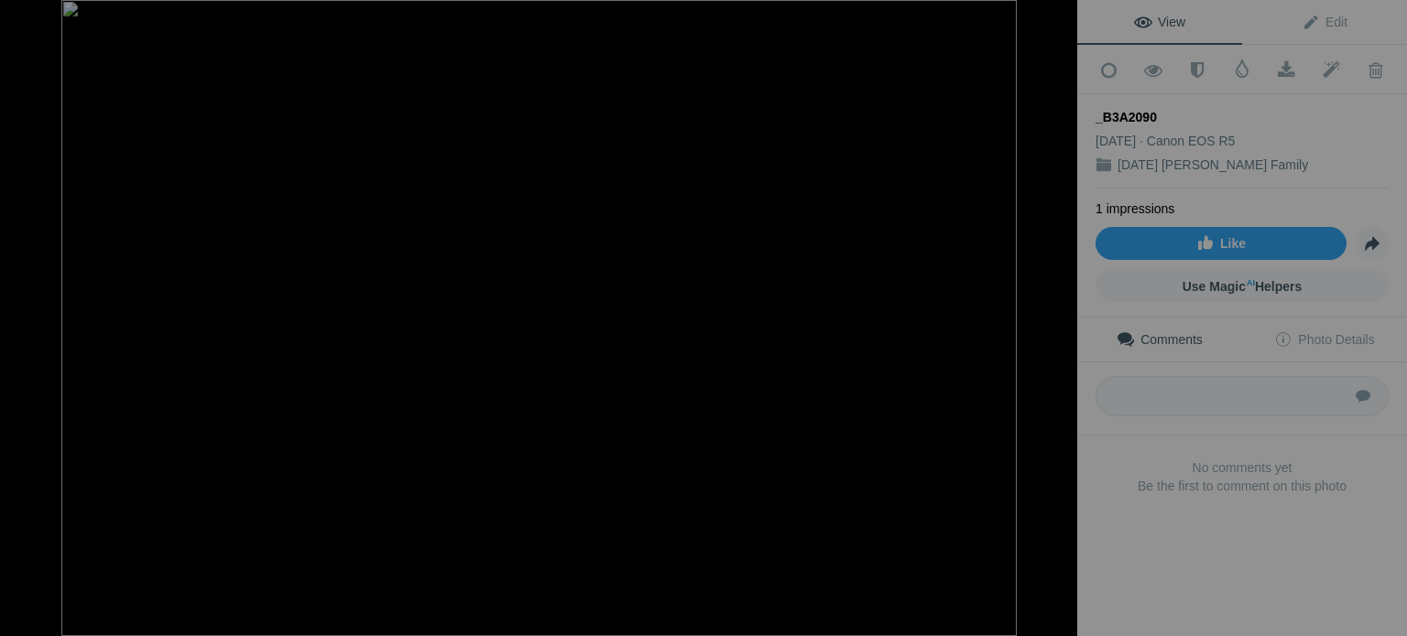
click at [1059, 320] on button at bounding box center [1008, 317] width 137 height 229
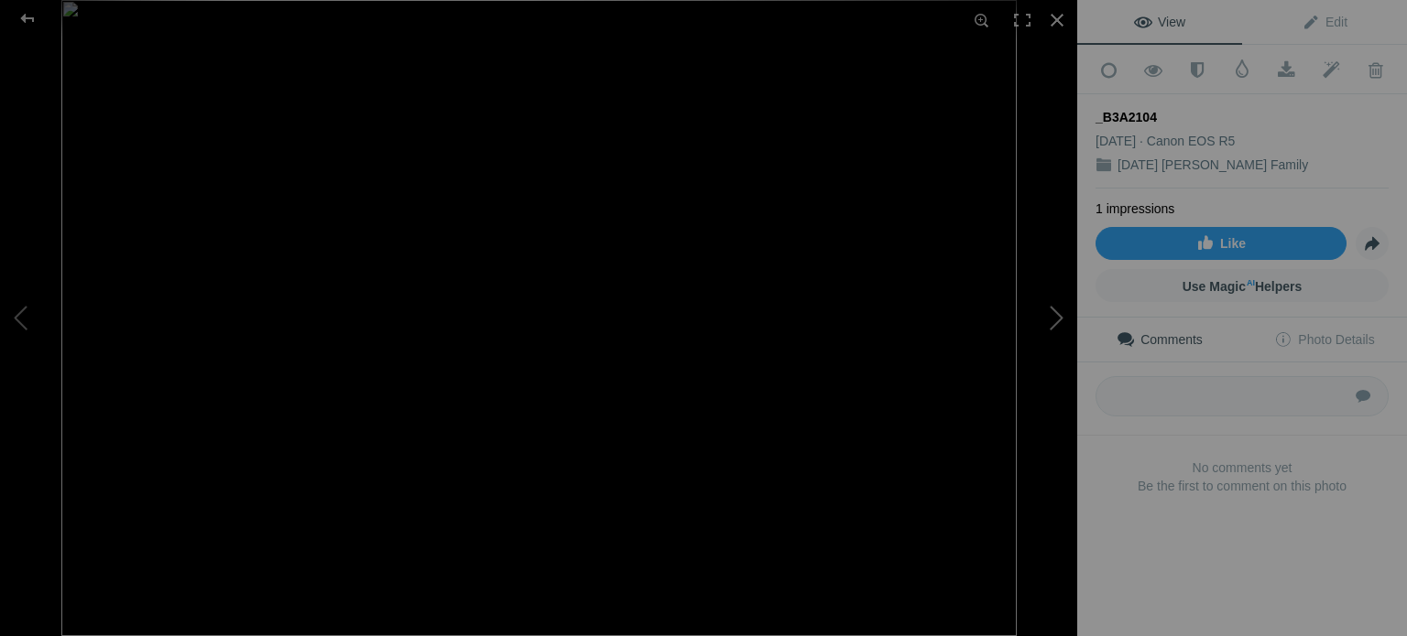
click at [1059, 320] on button at bounding box center [1008, 317] width 137 height 229
click at [1057, 317] on button at bounding box center [1008, 317] width 137 height 229
click at [1057, 318] on button at bounding box center [1008, 317] width 137 height 229
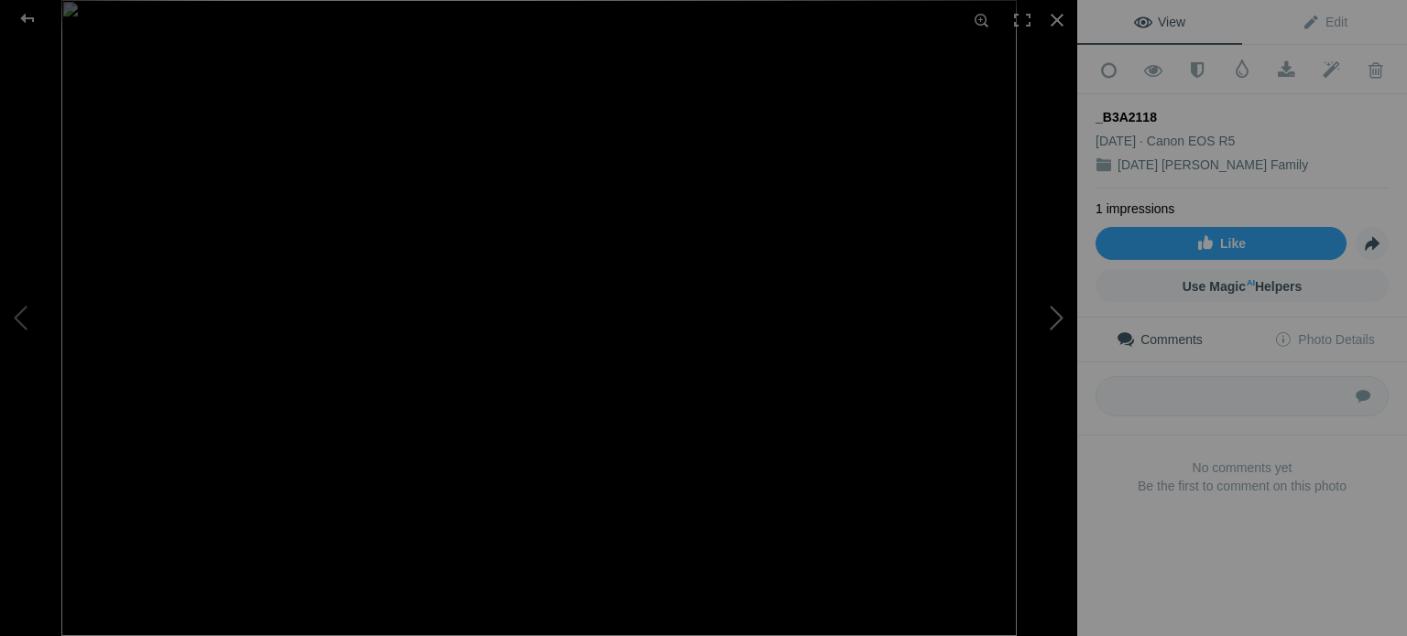
click at [1055, 315] on button at bounding box center [1008, 317] width 137 height 229
click at [1056, 314] on button at bounding box center [1008, 317] width 137 height 229
click at [1058, 314] on button at bounding box center [1008, 317] width 137 height 229
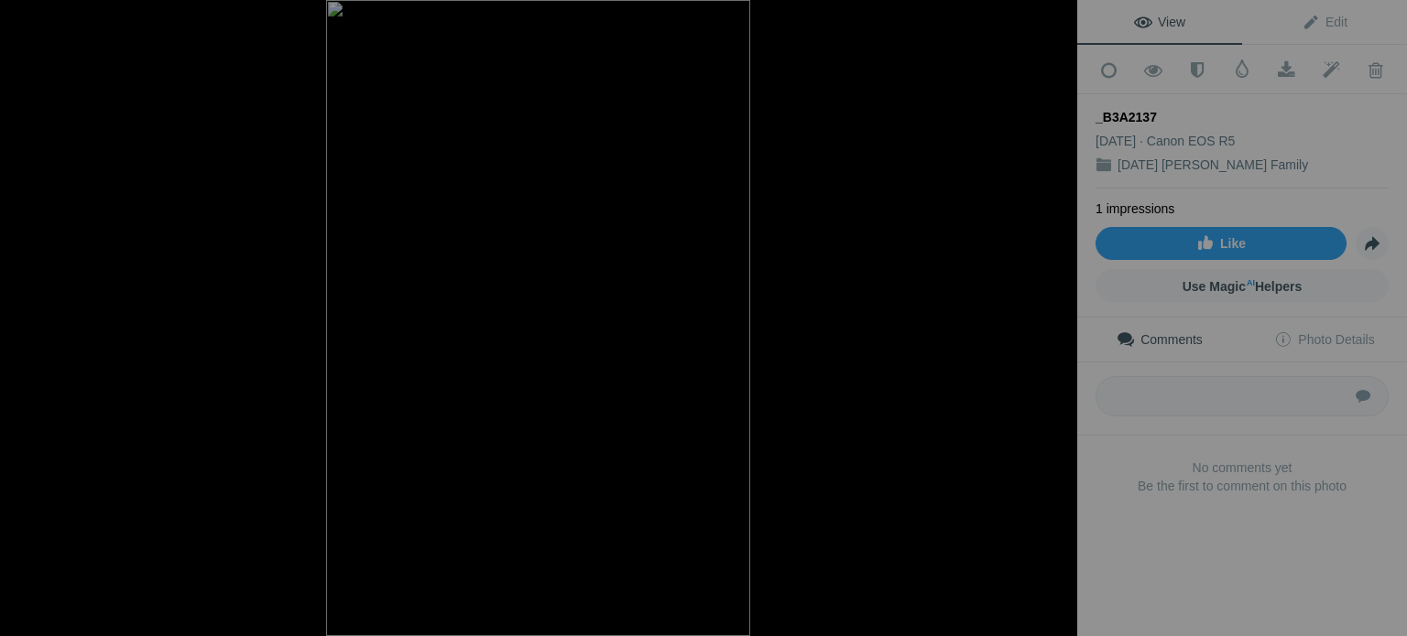
click at [1058, 314] on button at bounding box center [1008, 317] width 137 height 229
click at [1059, 307] on button at bounding box center [1008, 317] width 137 height 229
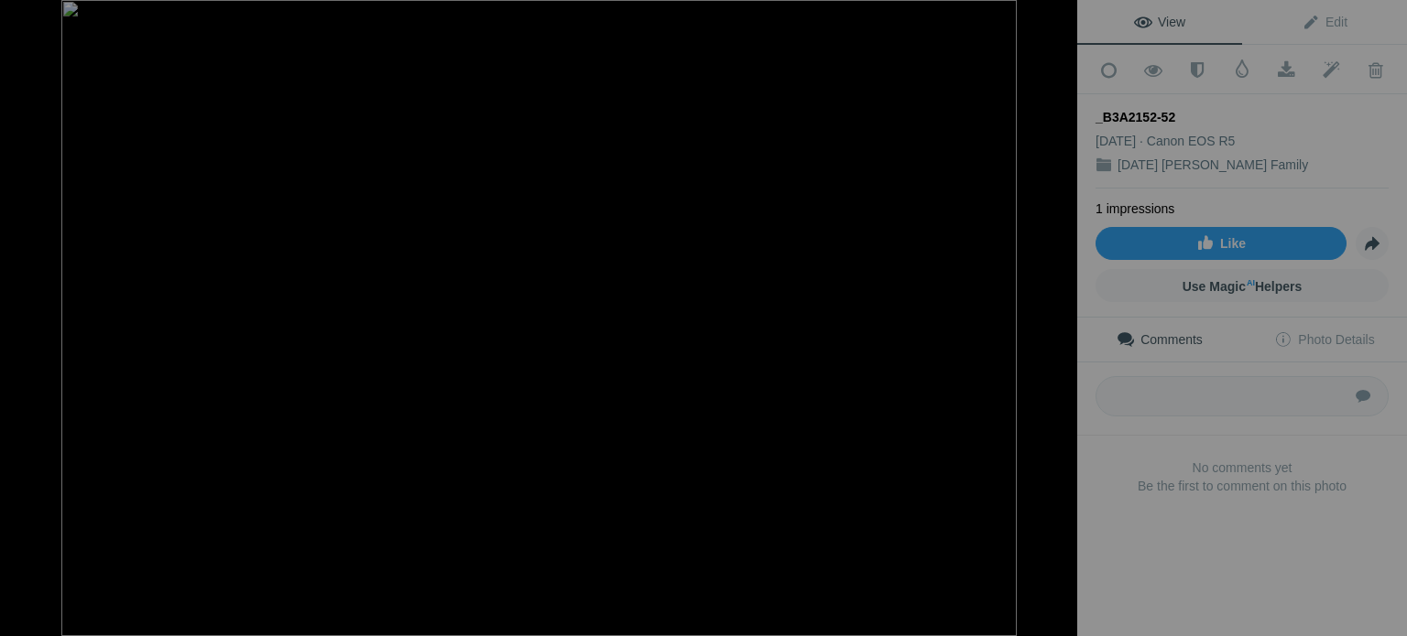
click at [1059, 307] on button at bounding box center [1008, 317] width 137 height 229
click at [1055, 314] on button at bounding box center [1008, 317] width 137 height 229
click at [1055, 313] on button at bounding box center [1008, 317] width 137 height 229
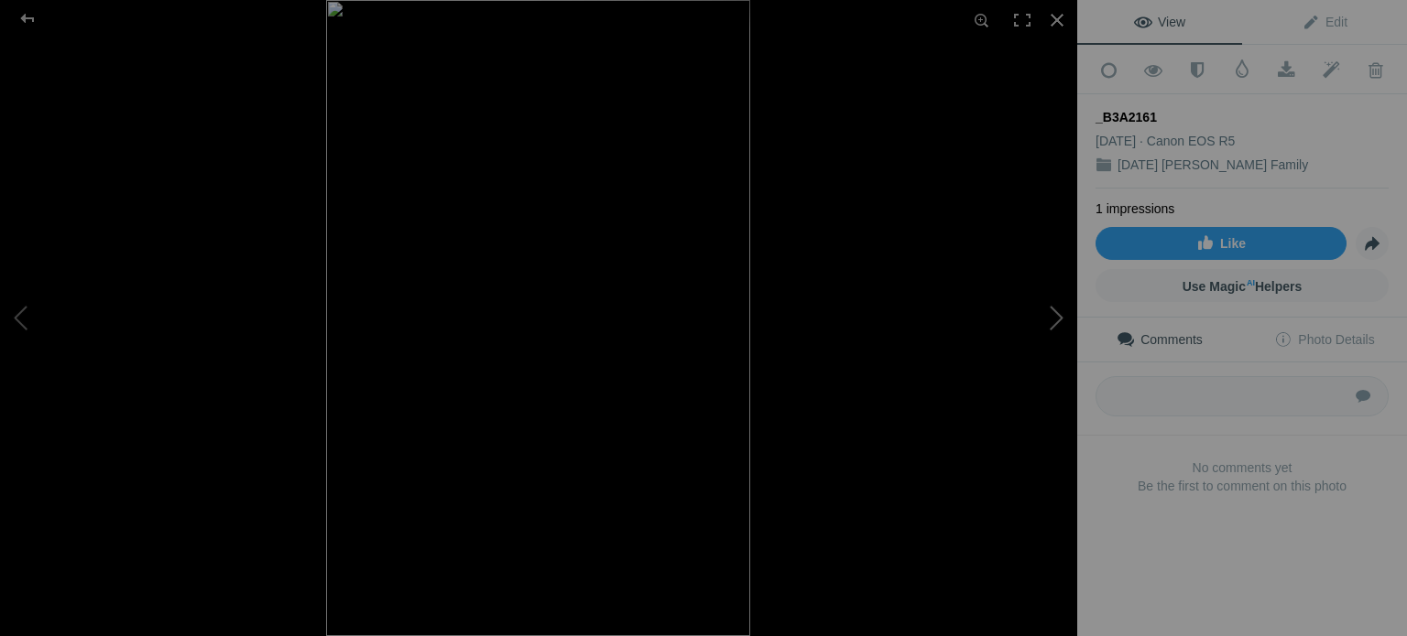
click at [1055, 313] on button at bounding box center [1008, 317] width 137 height 229
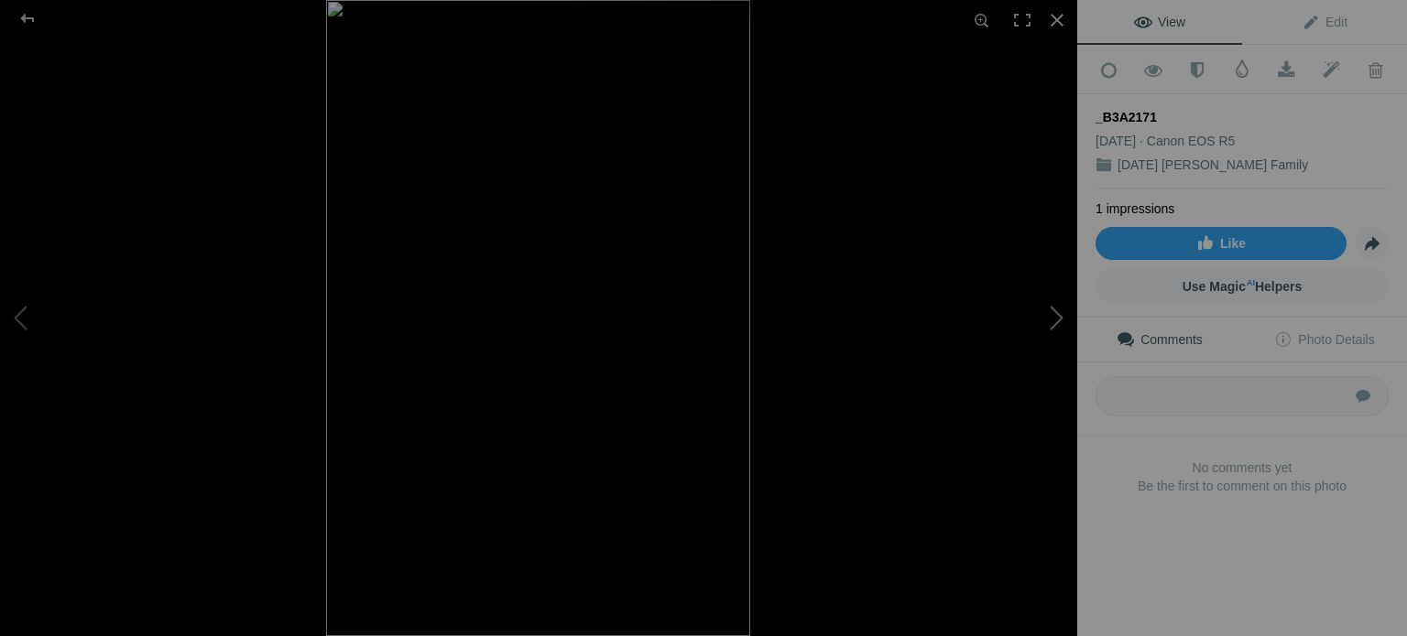
click at [1055, 314] on button at bounding box center [1008, 317] width 137 height 229
click at [1059, 317] on button at bounding box center [1008, 317] width 137 height 229
click at [1059, 314] on button at bounding box center [1008, 317] width 137 height 229
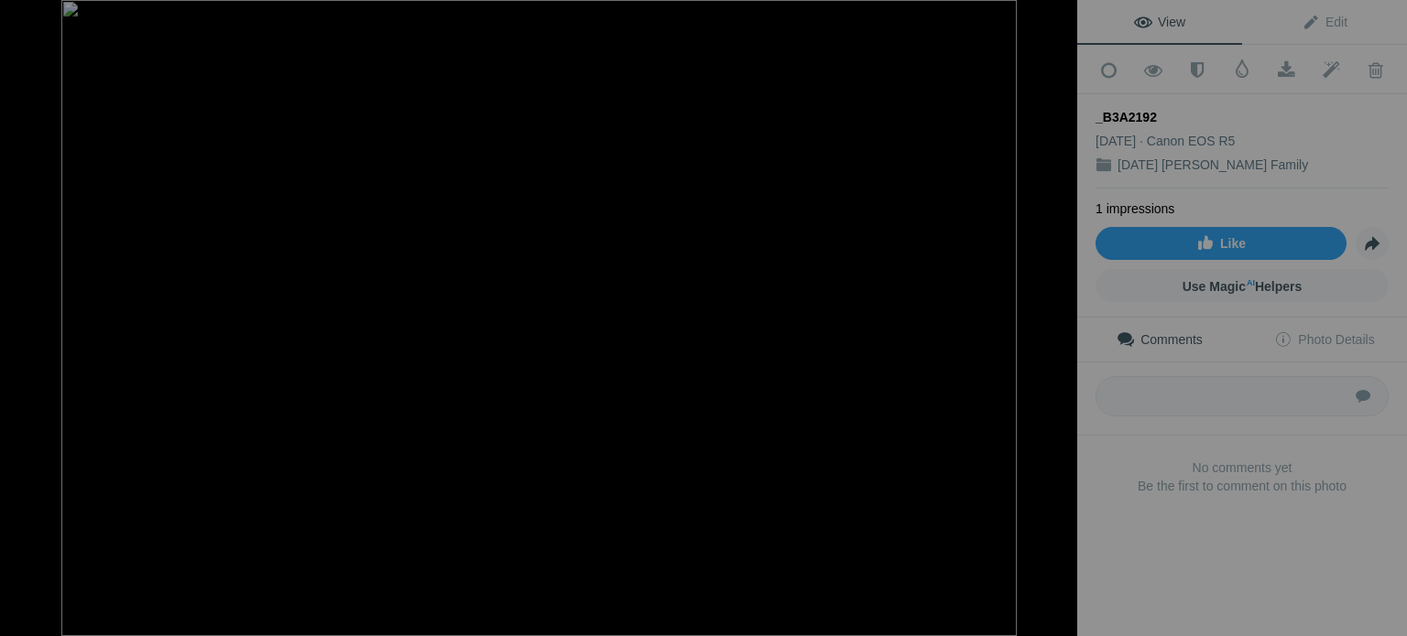
click at [1059, 314] on button at bounding box center [1008, 317] width 137 height 229
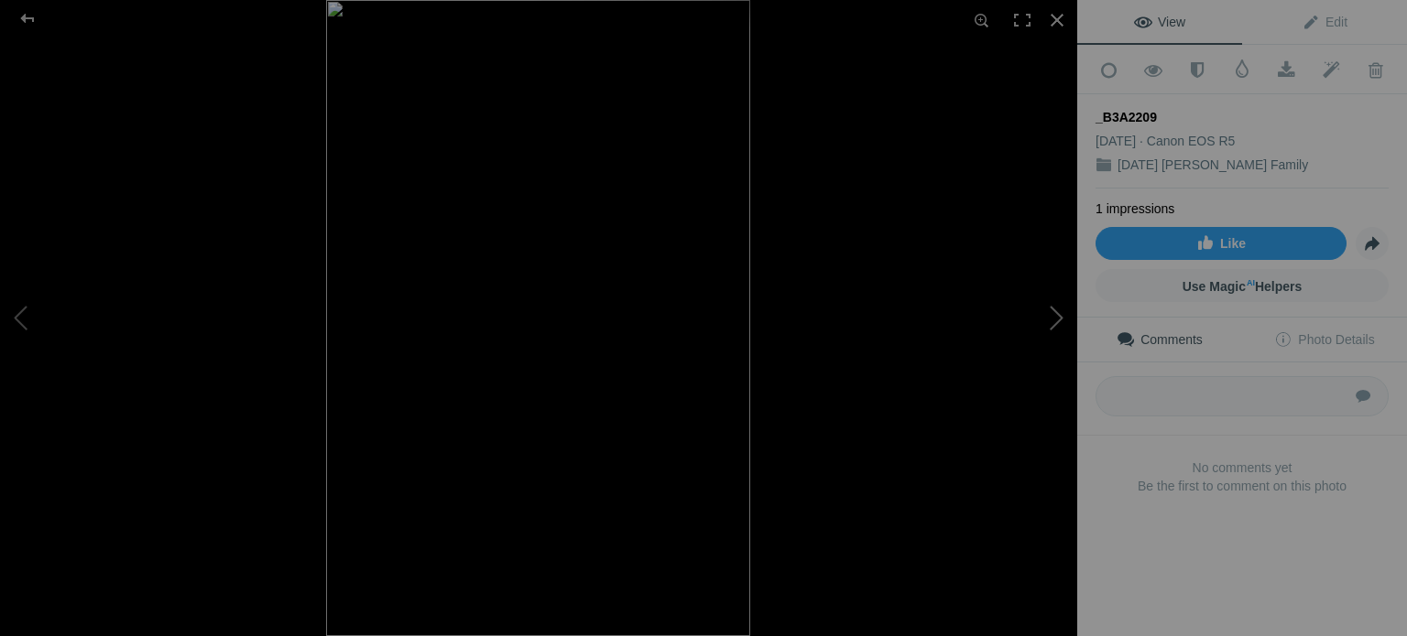
click at [1059, 314] on button at bounding box center [1008, 317] width 137 height 229
click at [1059, 315] on button at bounding box center [1008, 317] width 137 height 229
click at [1062, 314] on button at bounding box center [1008, 317] width 137 height 229
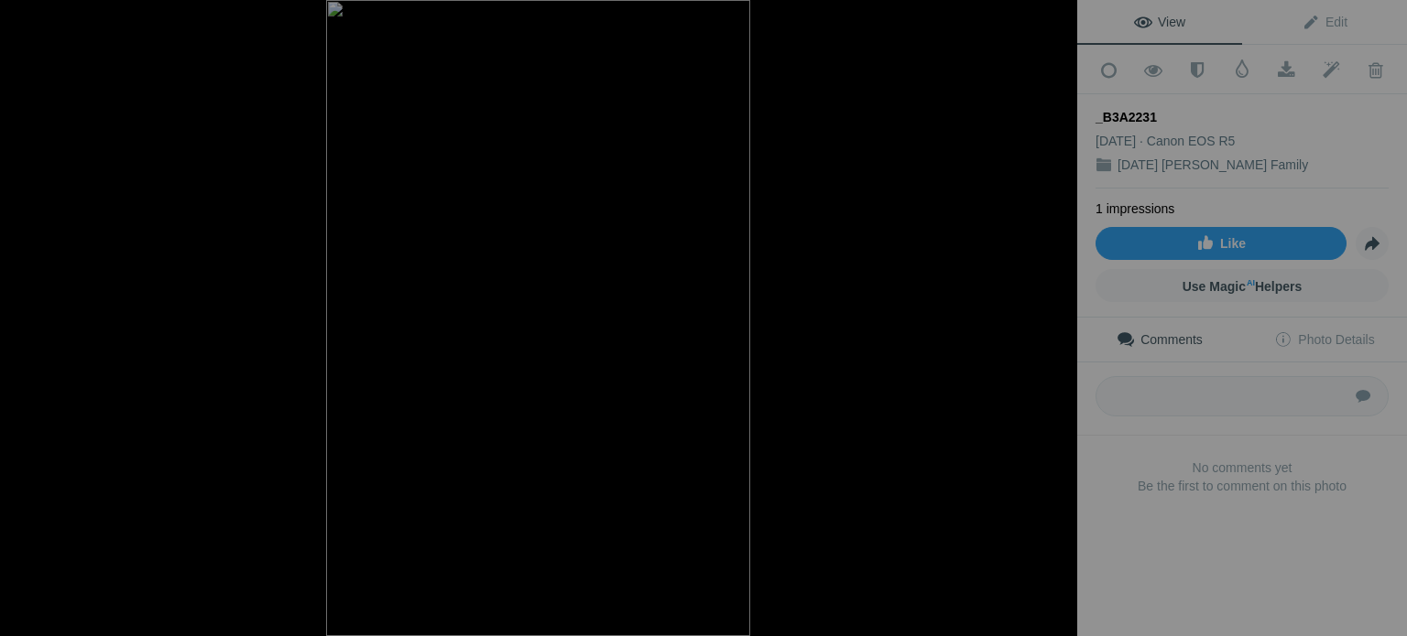
click at [1062, 314] on button at bounding box center [1008, 317] width 137 height 229
click at [1062, 315] on button at bounding box center [1008, 317] width 137 height 229
click at [1062, 316] on button at bounding box center [1008, 317] width 137 height 229
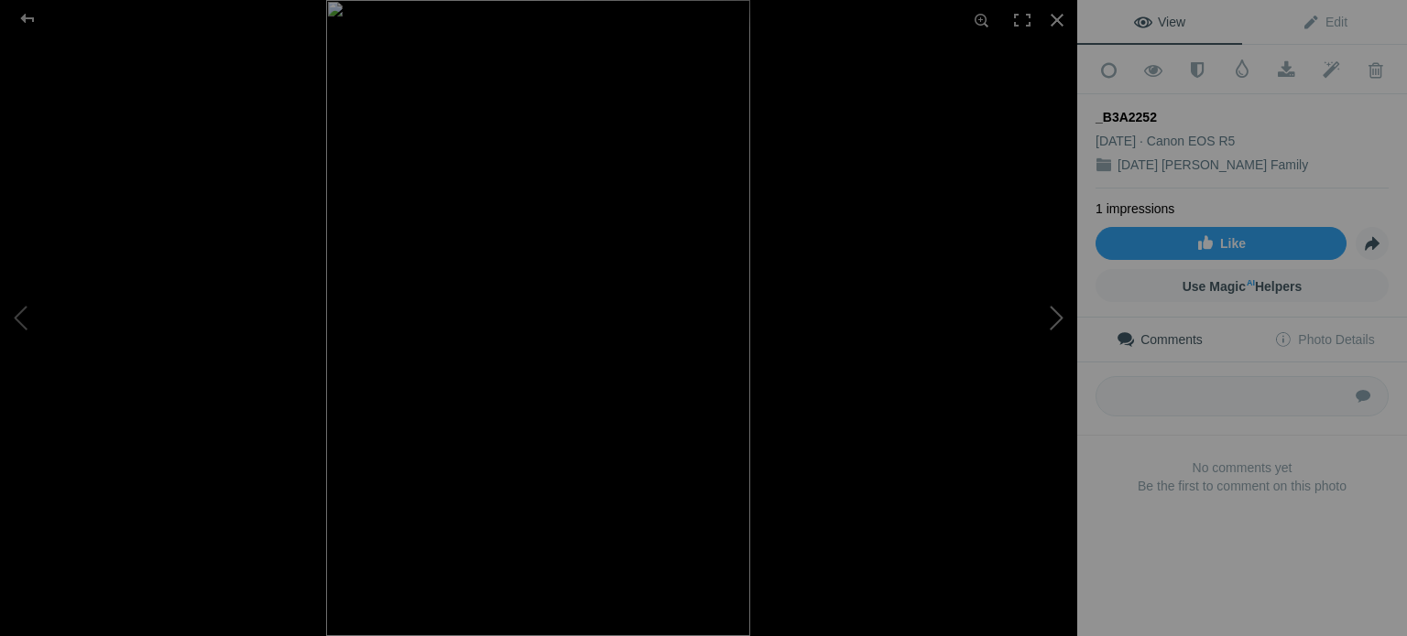
click at [1062, 316] on button at bounding box center [1008, 317] width 137 height 229
click at [1062, 317] on button at bounding box center [1008, 317] width 137 height 229
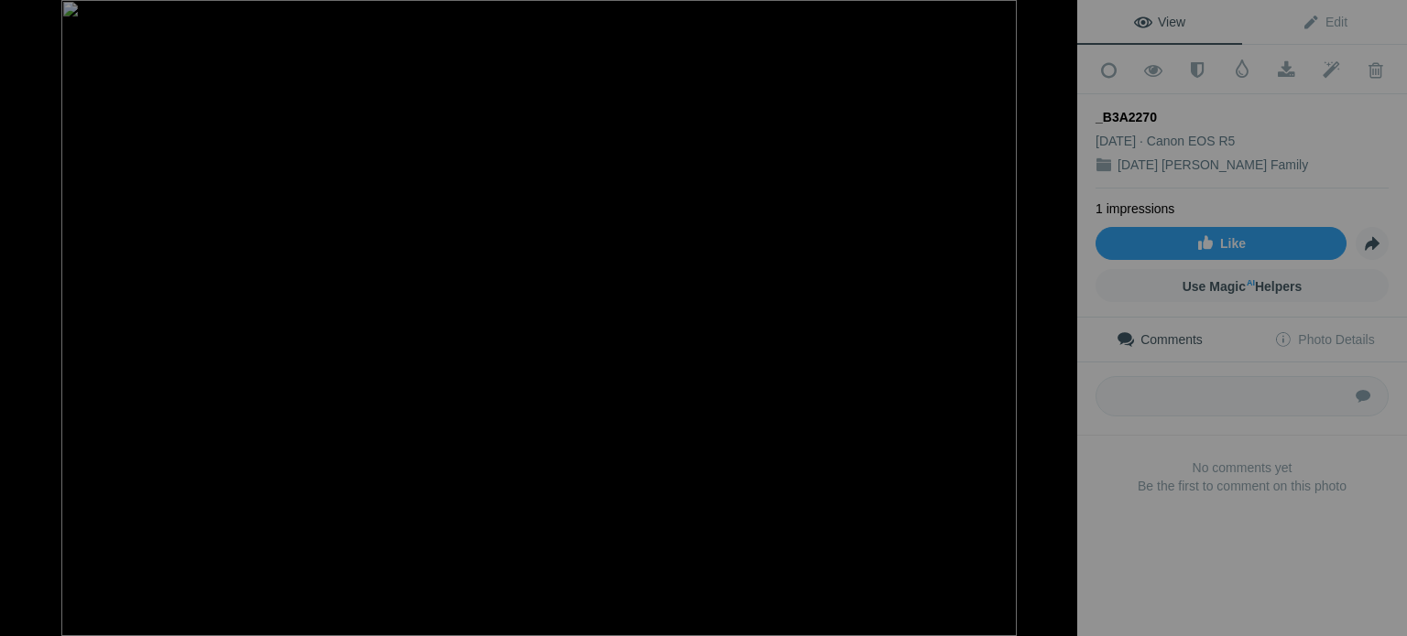
click at [1062, 318] on button at bounding box center [1008, 317] width 137 height 229
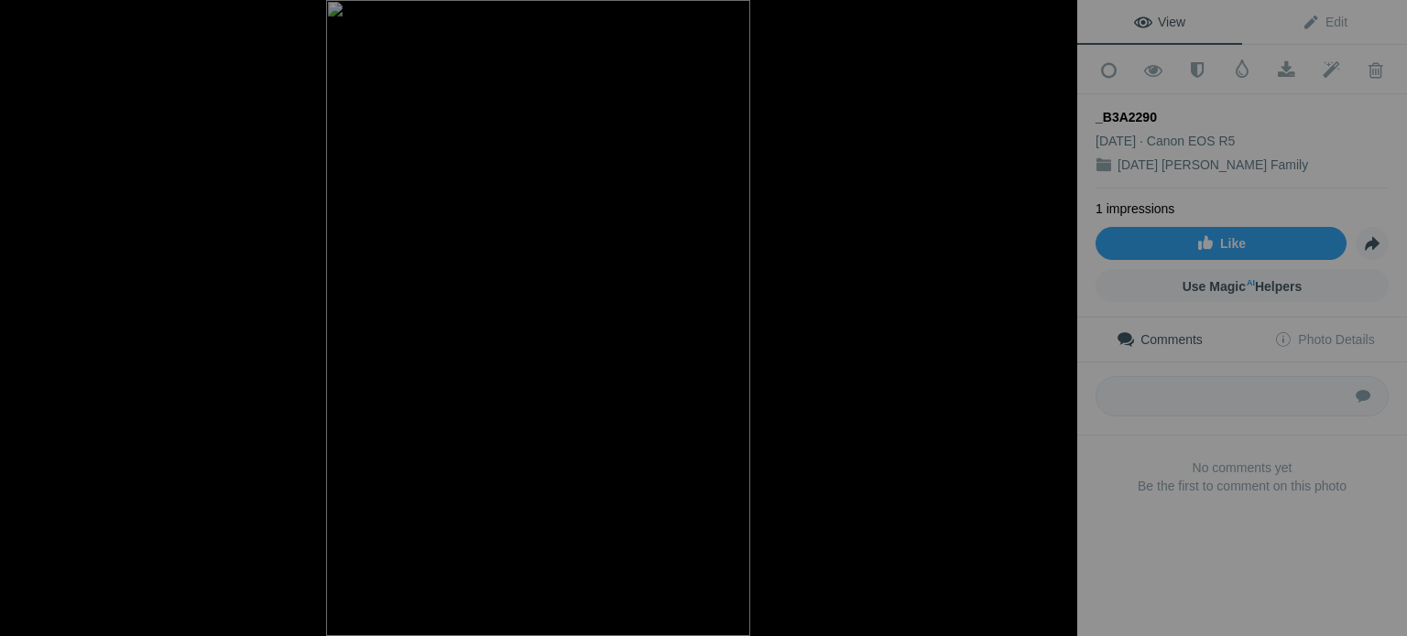
click at [1062, 318] on button at bounding box center [1008, 317] width 137 height 229
click at [1062, 319] on button at bounding box center [1008, 317] width 137 height 229
click at [1061, 319] on button at bounding box center [1008, 317] width 137 height 229
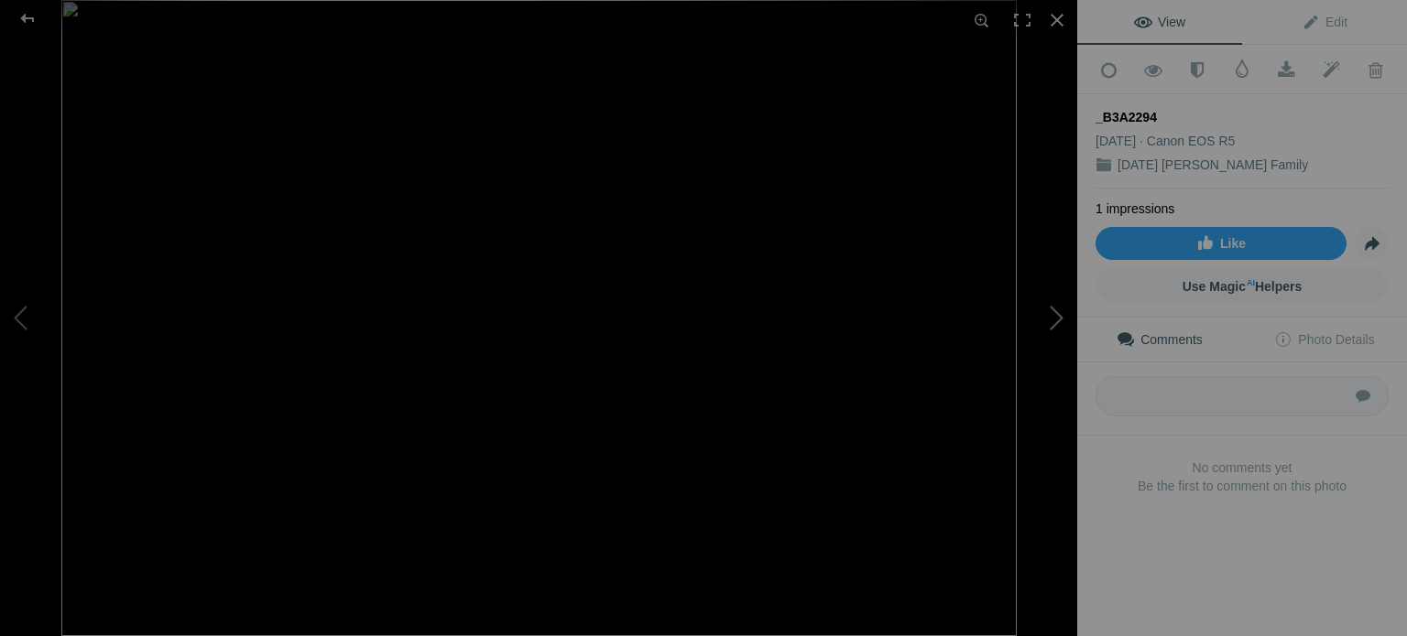
click at [1053, 314] on button at bounding box center [1008, 317] width 137 height 229
click at [1060, 19] on div at bounding box center [1057, 20] width 40 height 40
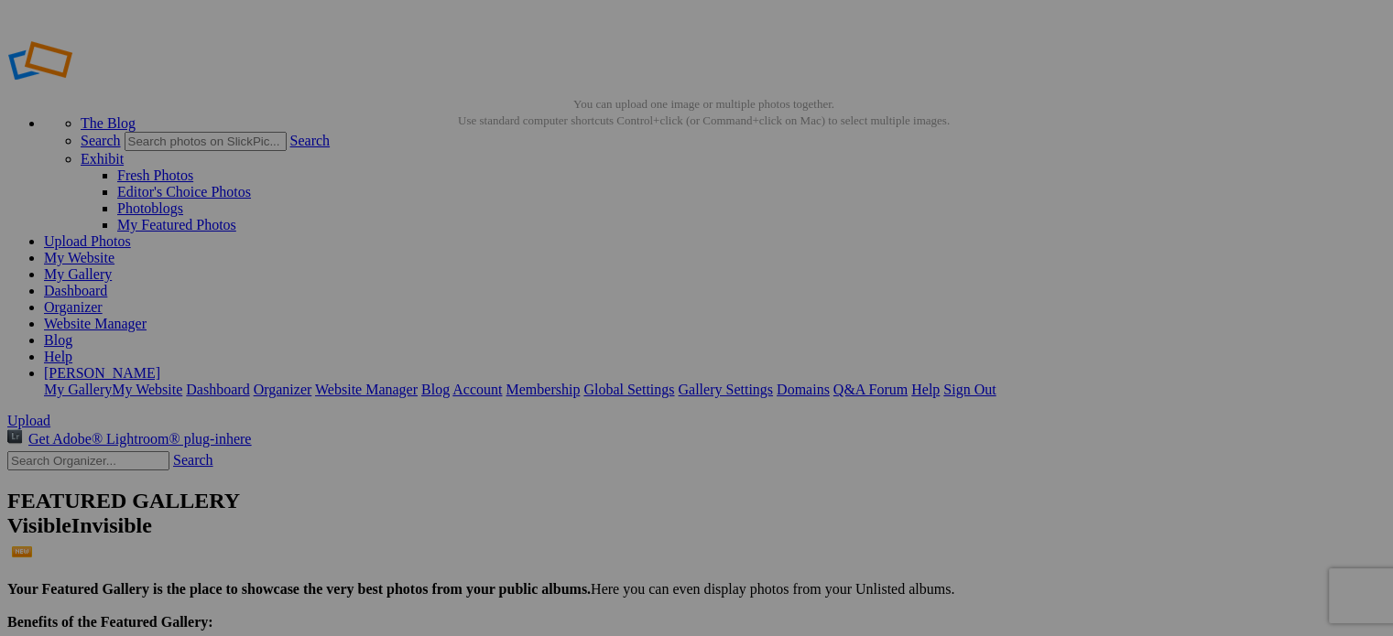
type input "Africa 2025"
